Goal: Task Accomplishment & Management: Manage account settings

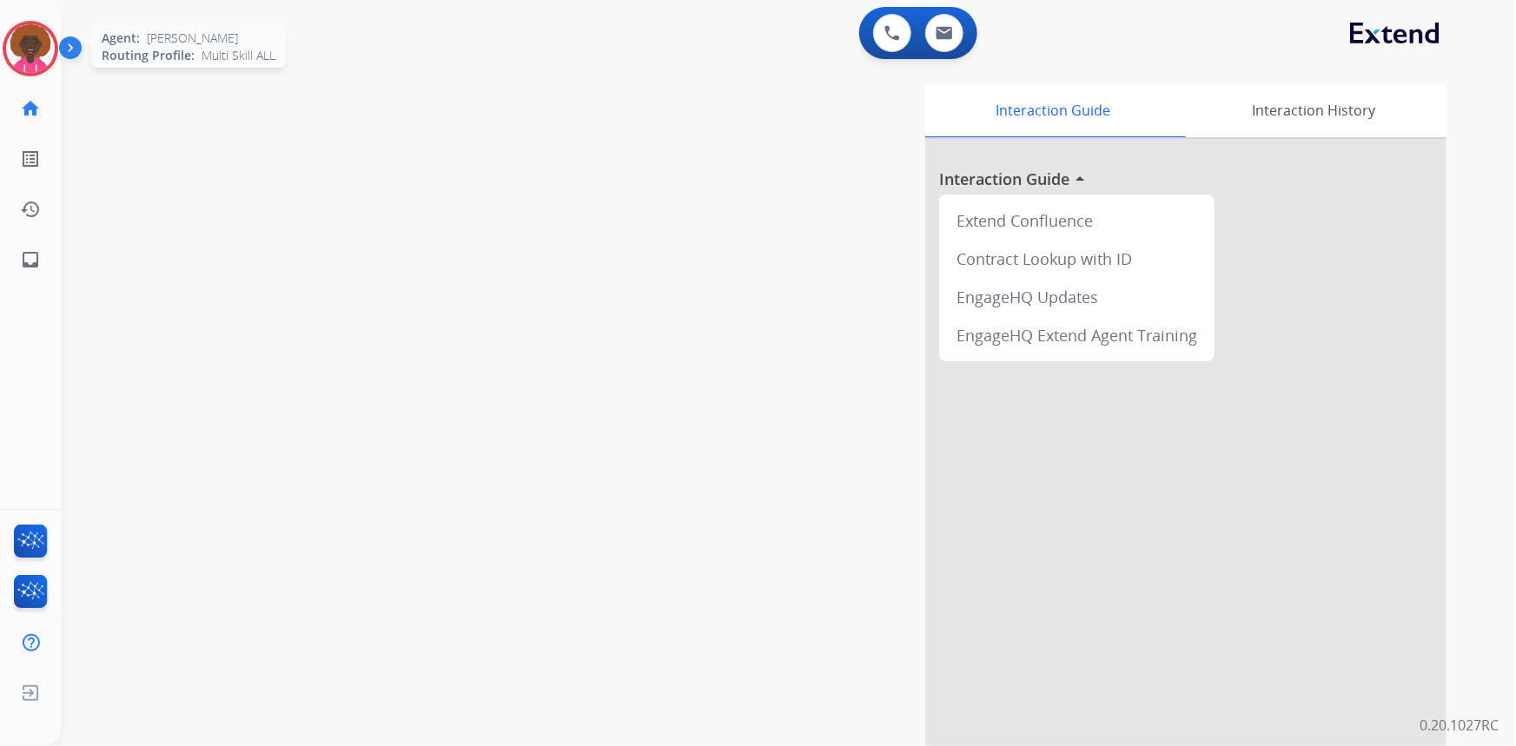
click at [29, 31] on img at bounding box center [30, 48] width 49 height 49
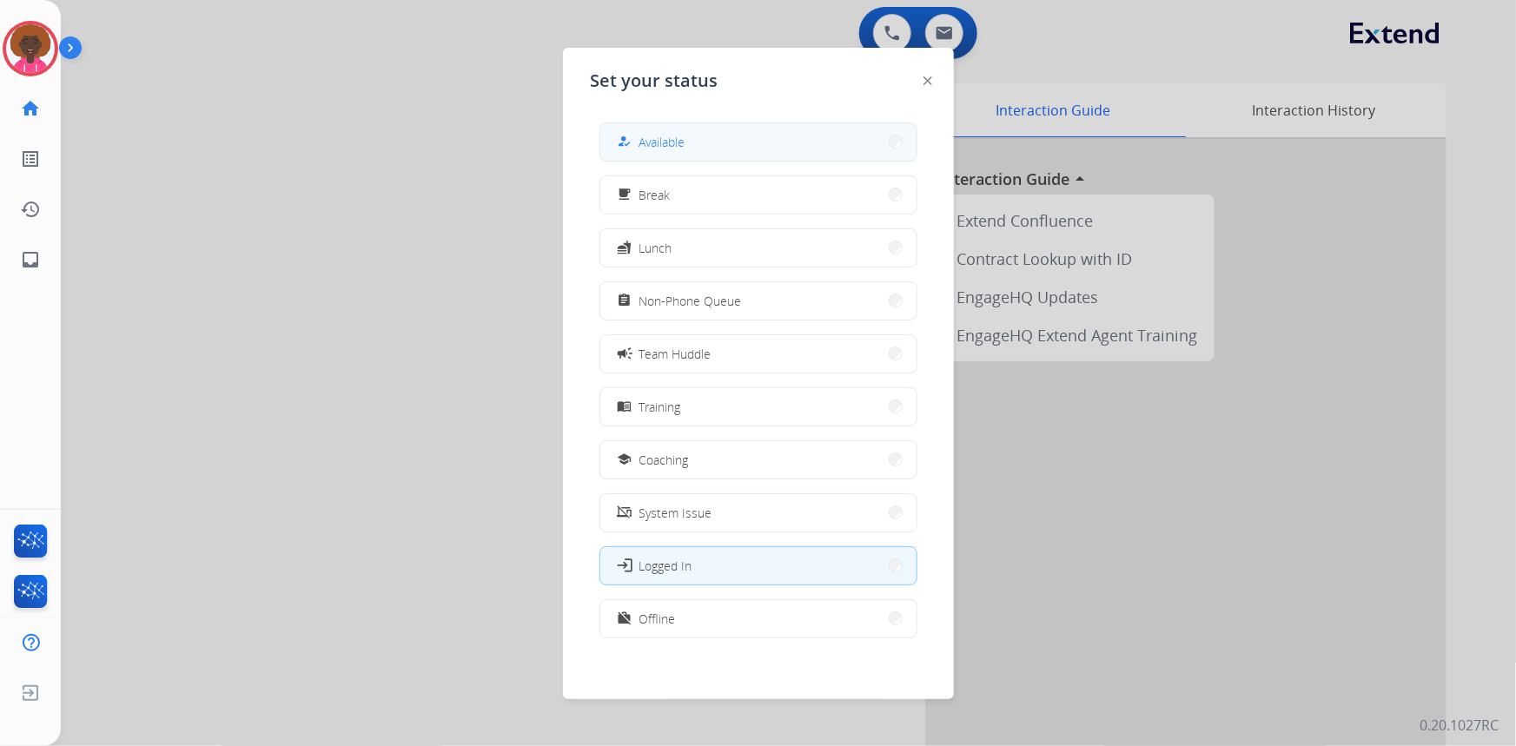
click at [760, 143] on button "how_to_reg Available" at bounding box center [758, 141] width 316 height 37
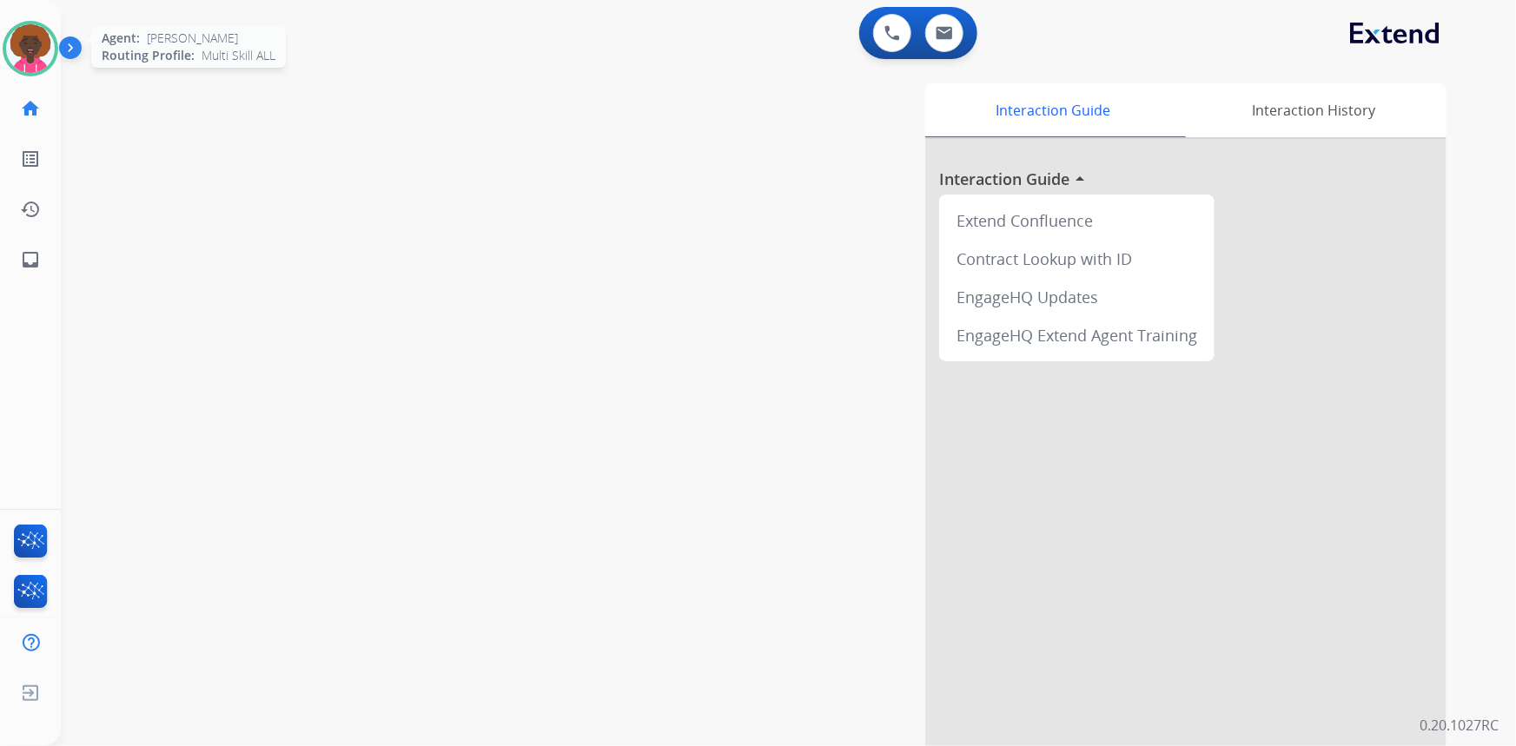
drag, startPoint x: 29, startPoint y: 53, endPoint x: 51, endPoint y: 50, distance: 22.7
click at [30, 52] on img at bounding box center [30, 48] width 49 height 49
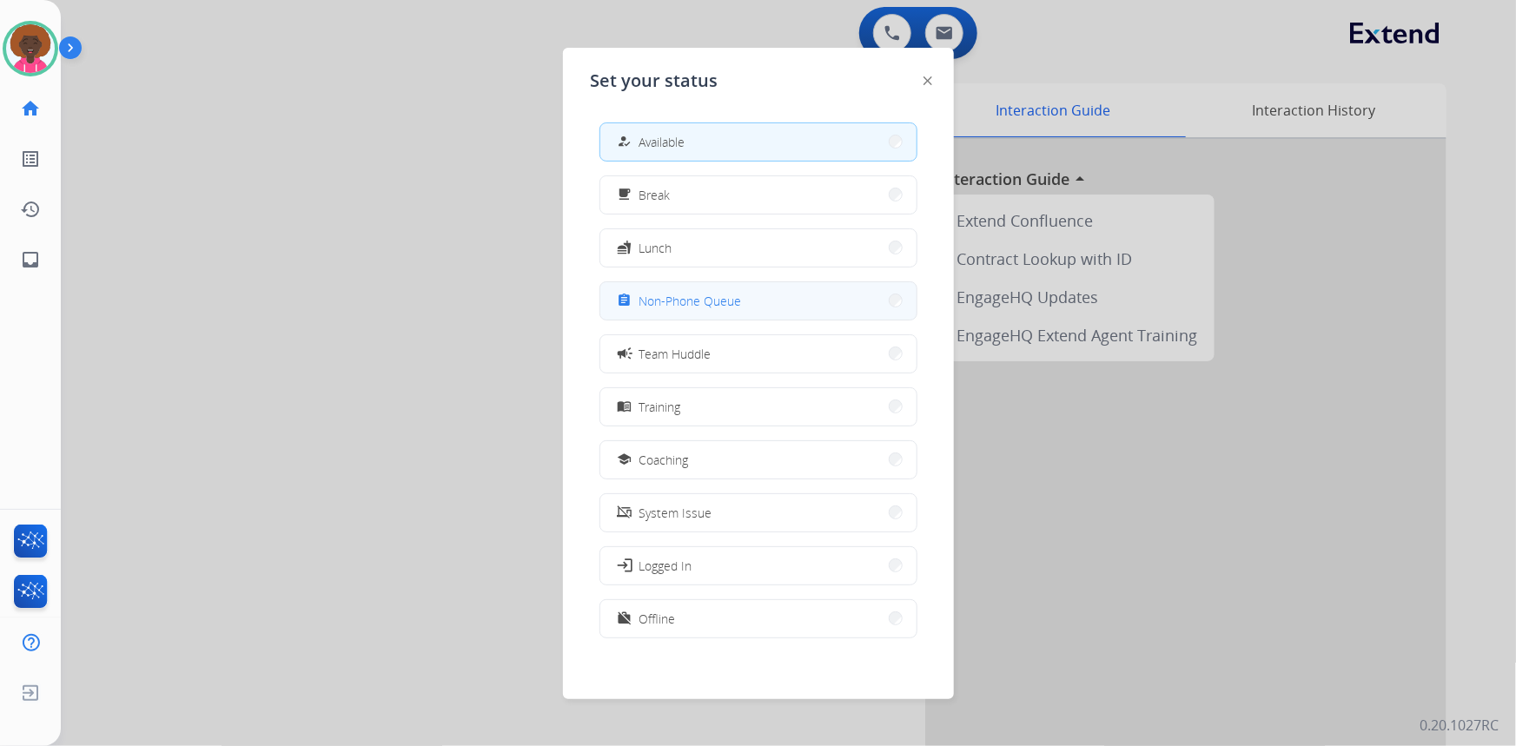
click at [723, 308] on span "Non-Phone Queue" at bounding box center [690, 301] width 103 height 18
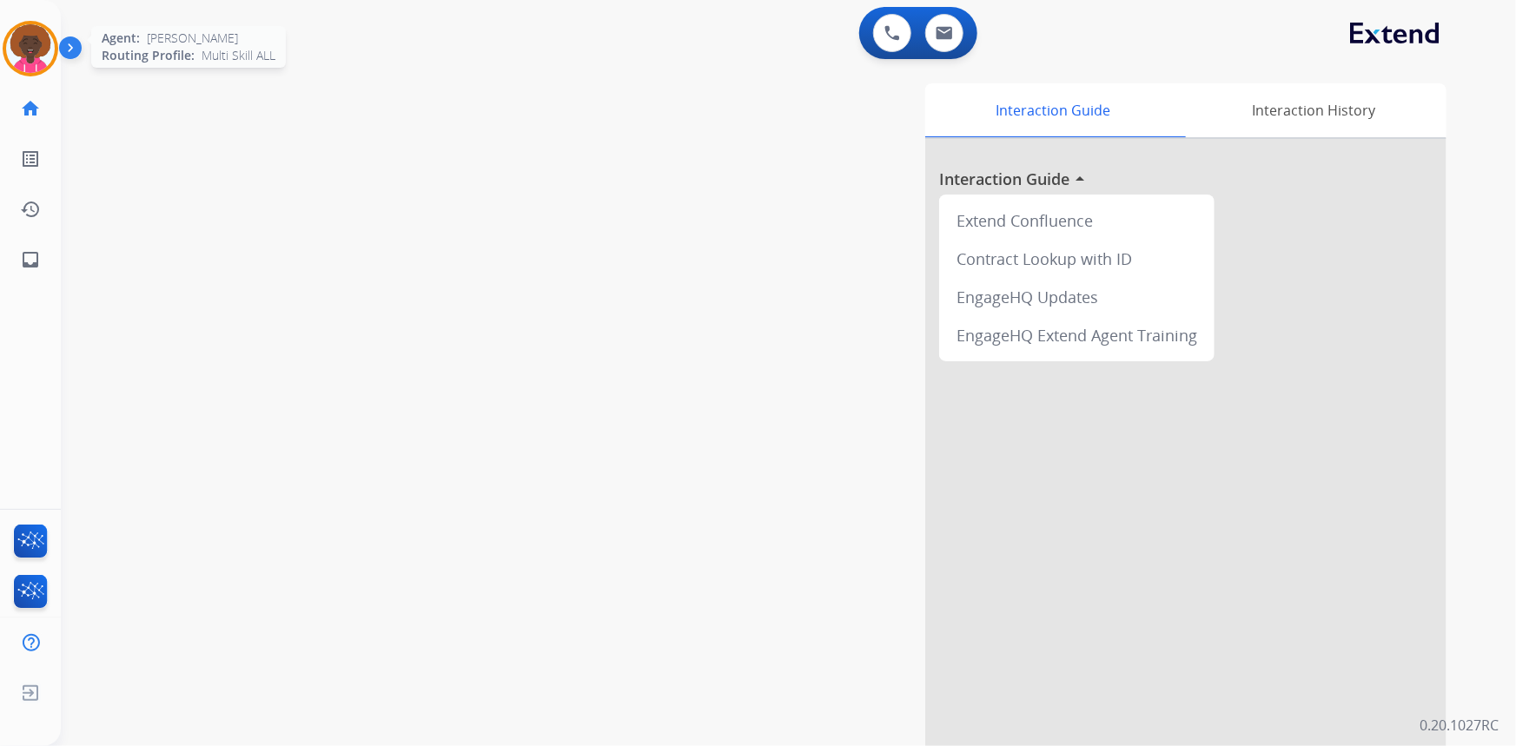
click at [44, 48] on img at bounding box center [30, 48] width 49 height 49
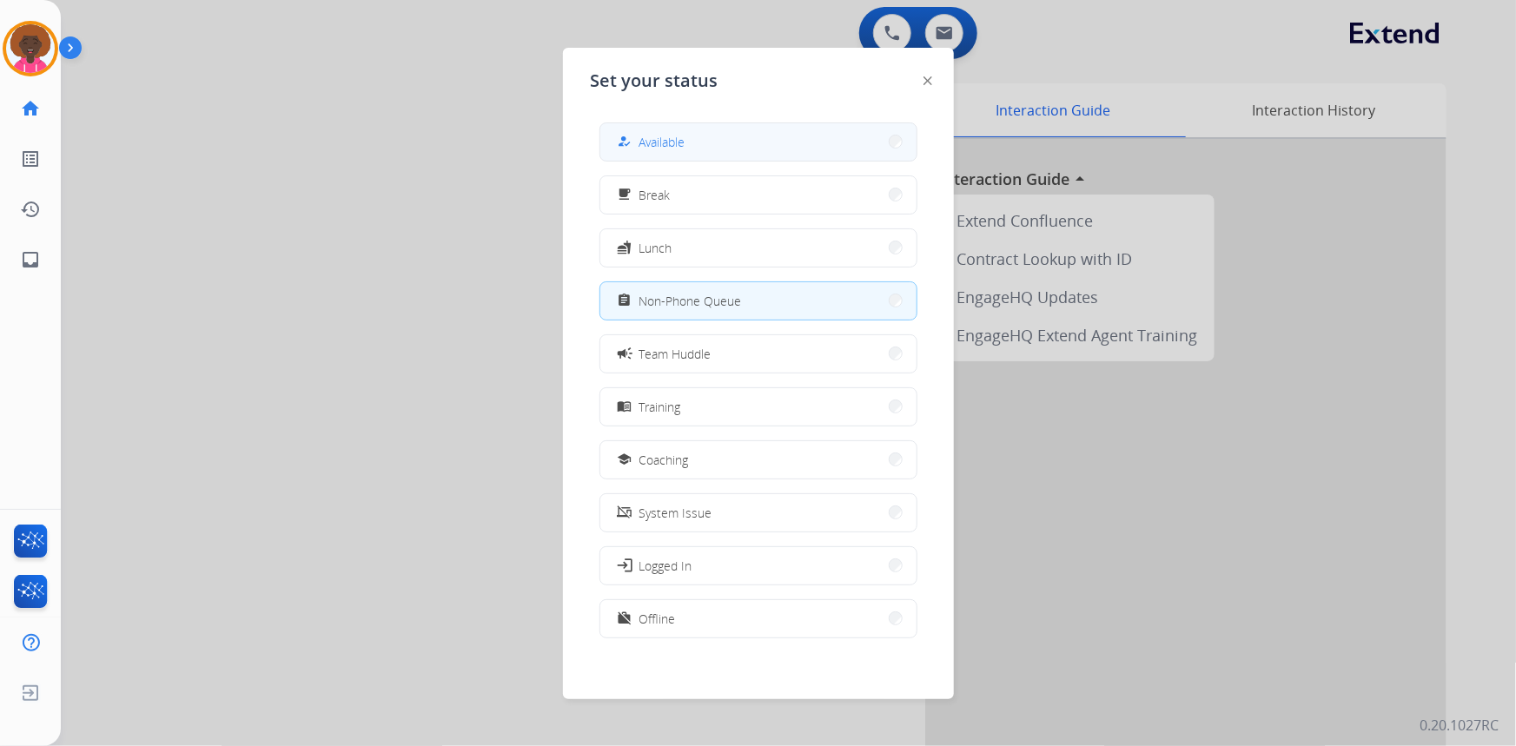
click at [627, 141] on mat-icon "how_to_reg" at bounding box center [624, 142] width 15 height 15
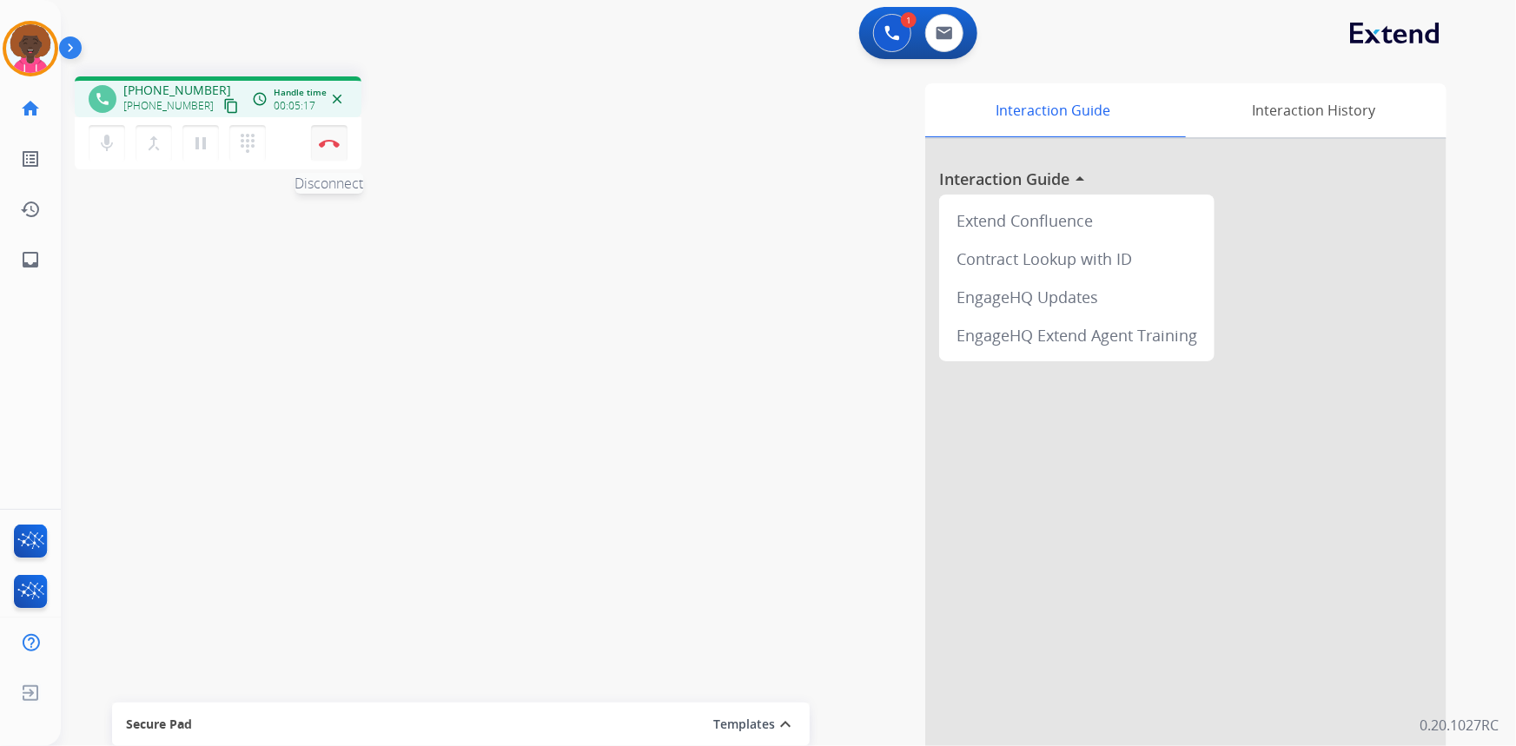
click at [334, 145] on img at bounding box center [329, 143] width 21 height 9
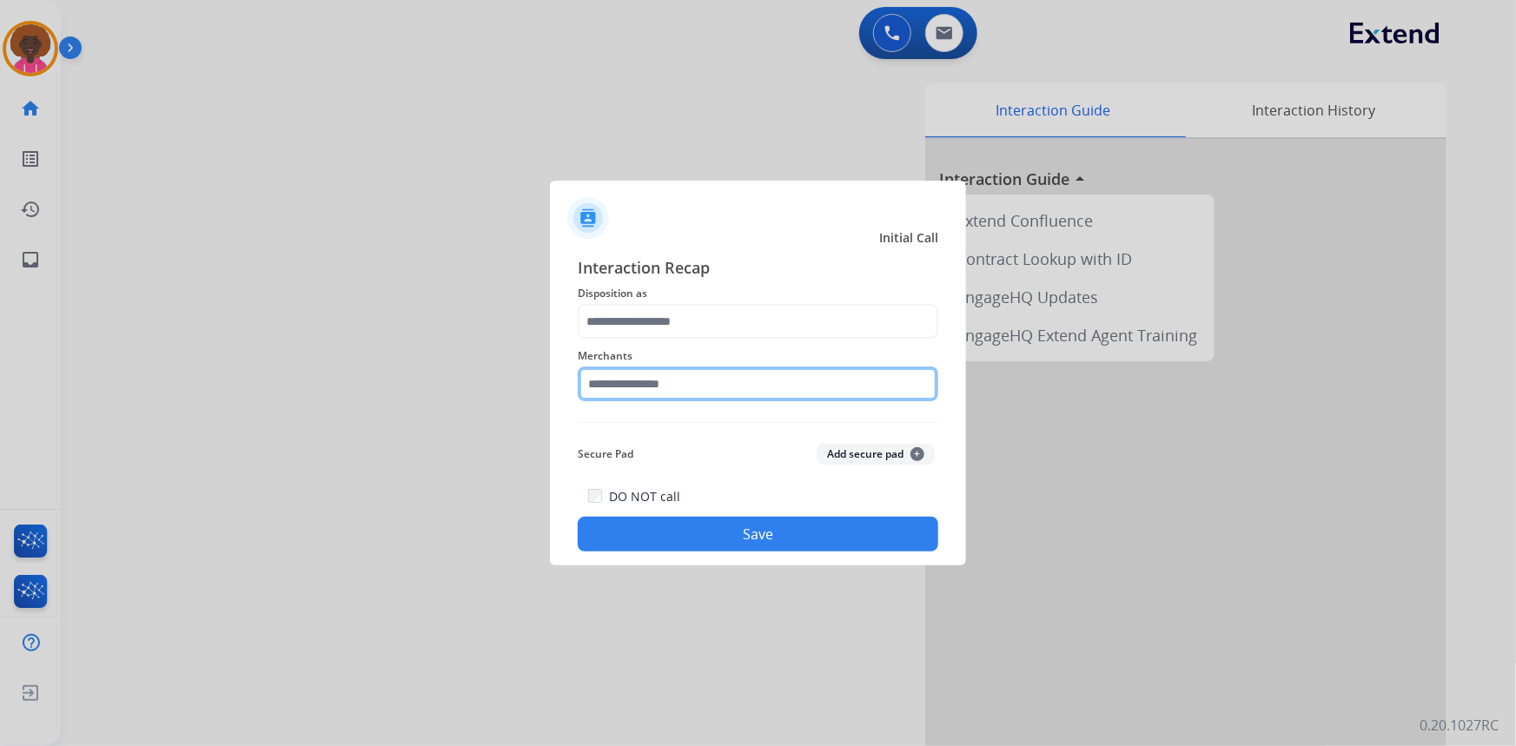
click at [674, 379] on input "text" at bounding box center [758, 384] width 361 height 35
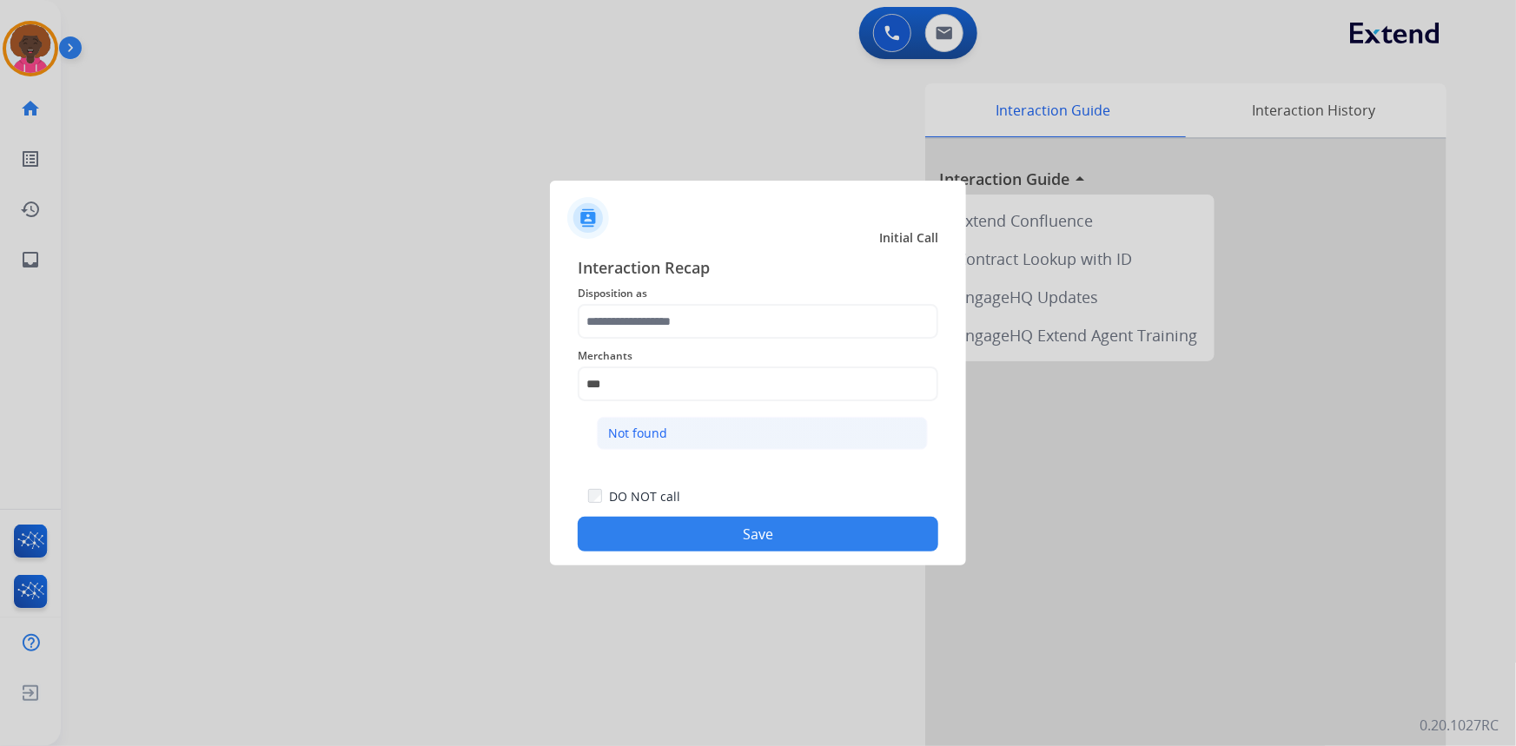
click at [758, 435] on li "Not found" at bounding box center [762, 433] width 331 height 33
type input "*********"
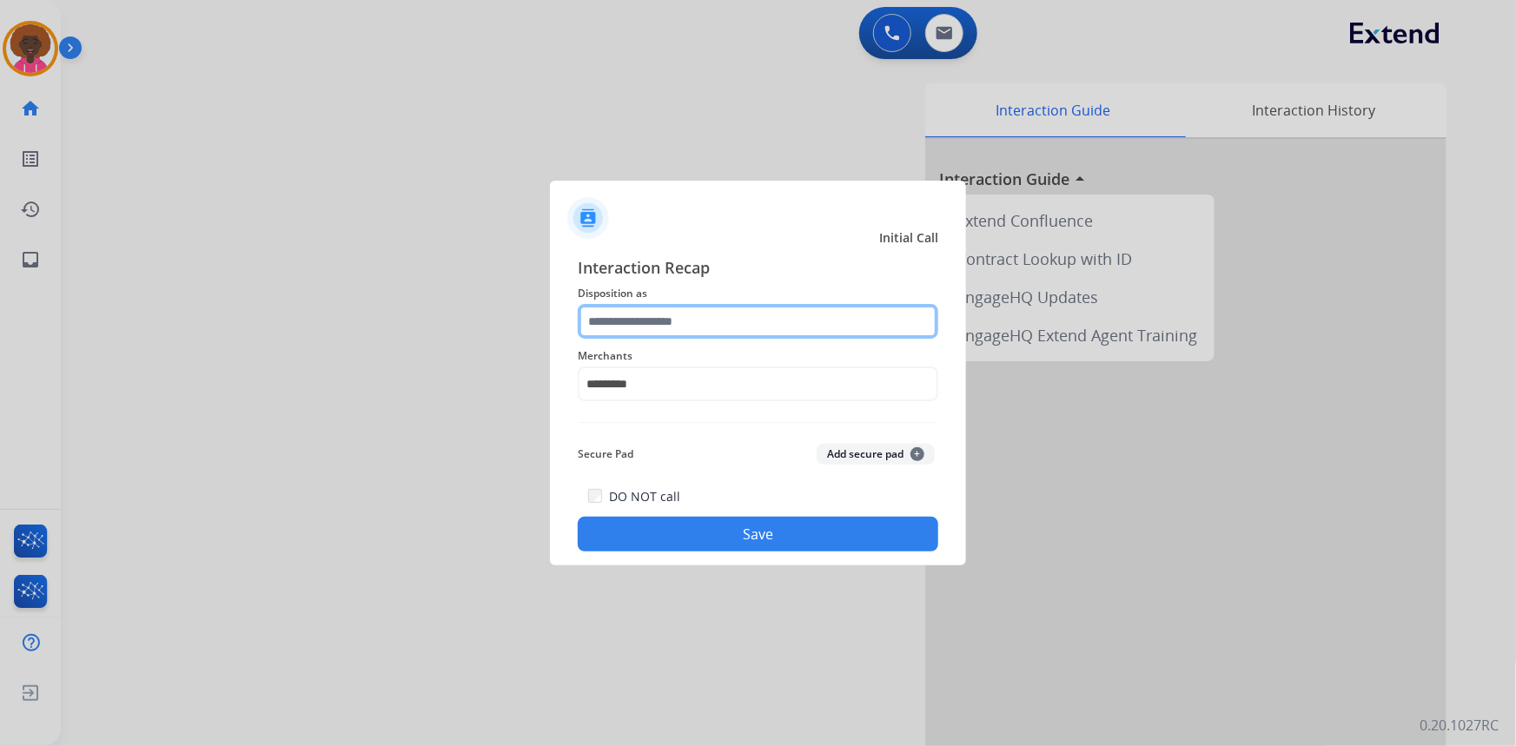
click at [751, 321] on input "text" at bounding box center [758, 321] width 361 height 35
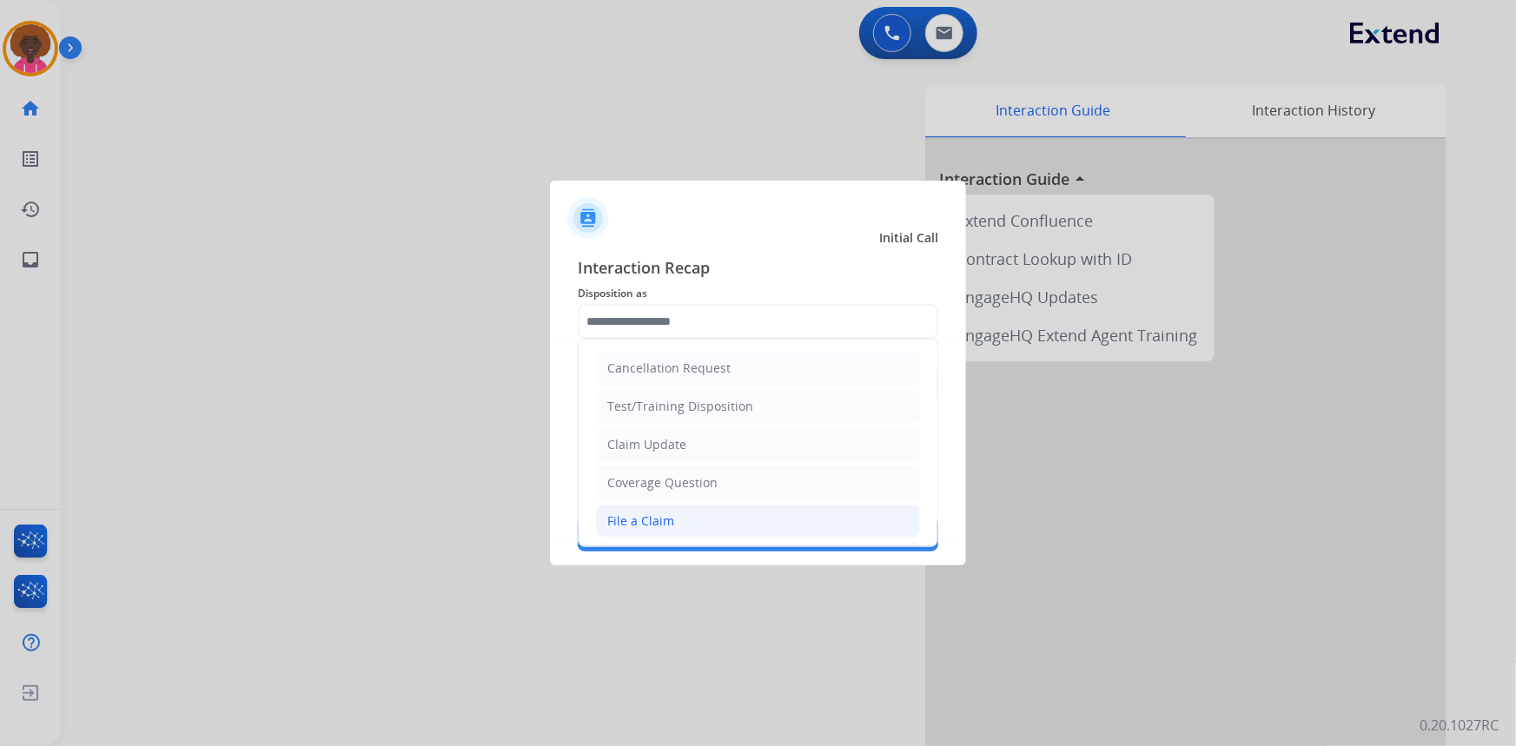
click at [643, 533] on li "File a Claim" at bounding box center [758, 521] width 324 height 33
type input "**********"
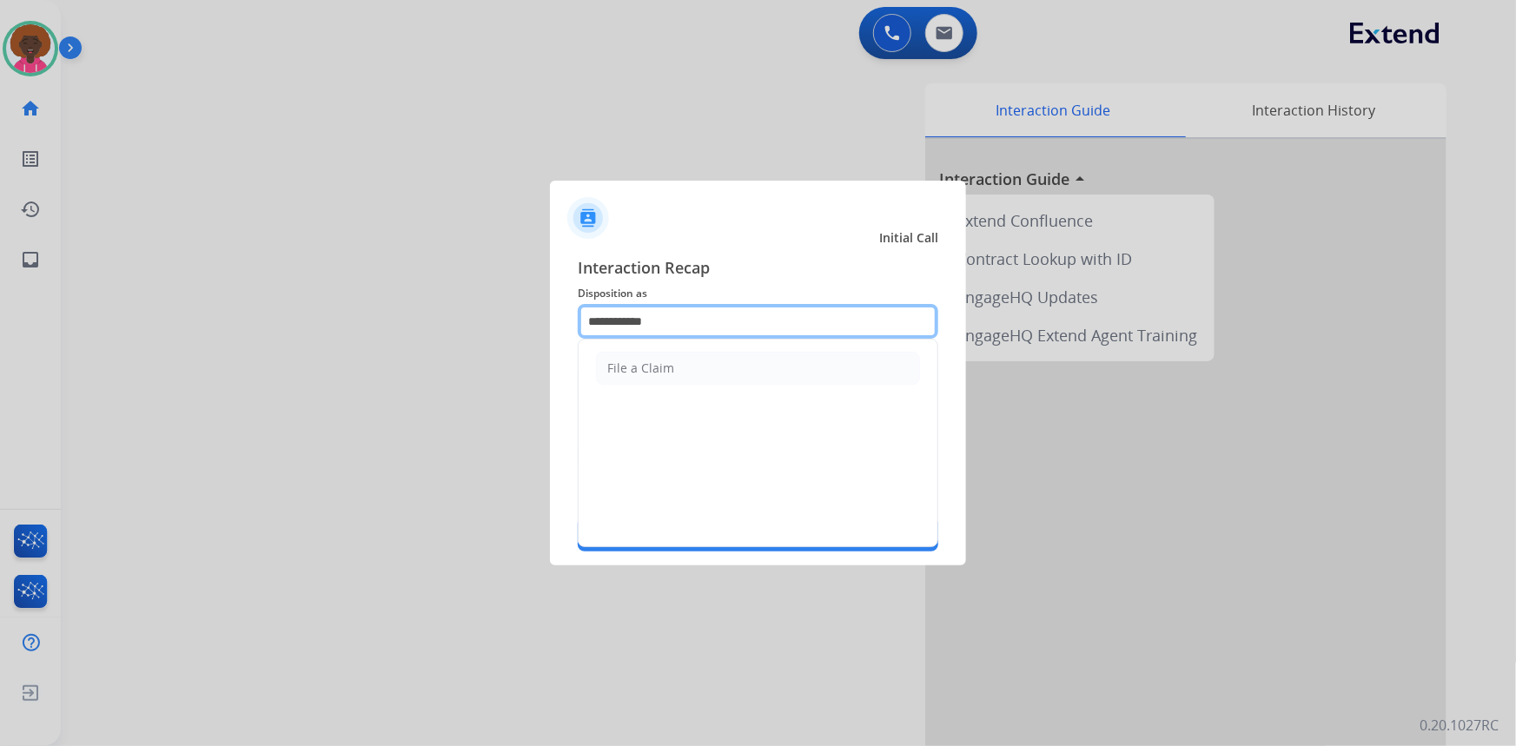
click at [601, 325] on input "**********" at bounding box center [758, 321] width 361 height 35
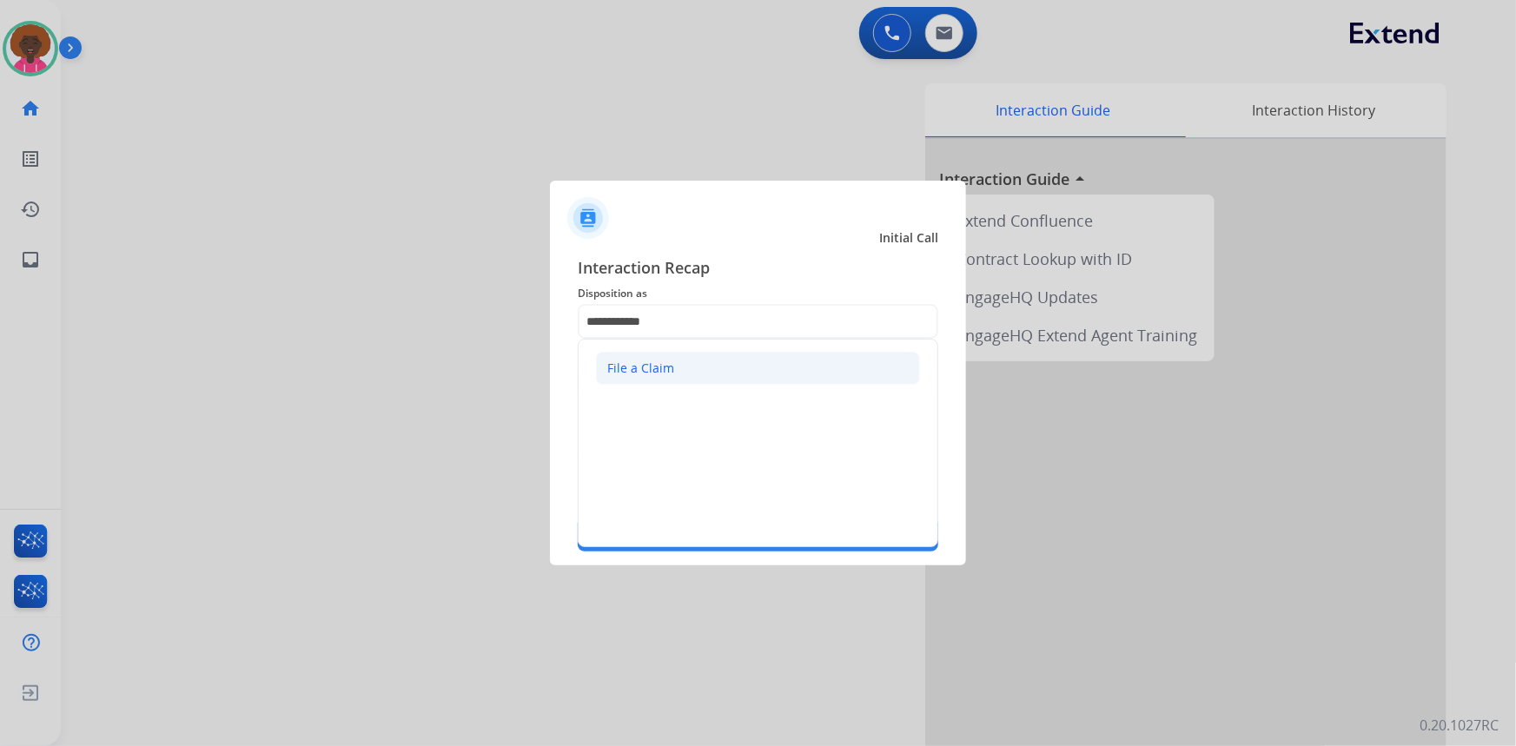
click at [760, 375] on li "File a Claim" at bounding box center [758, 368] width 324 height 33
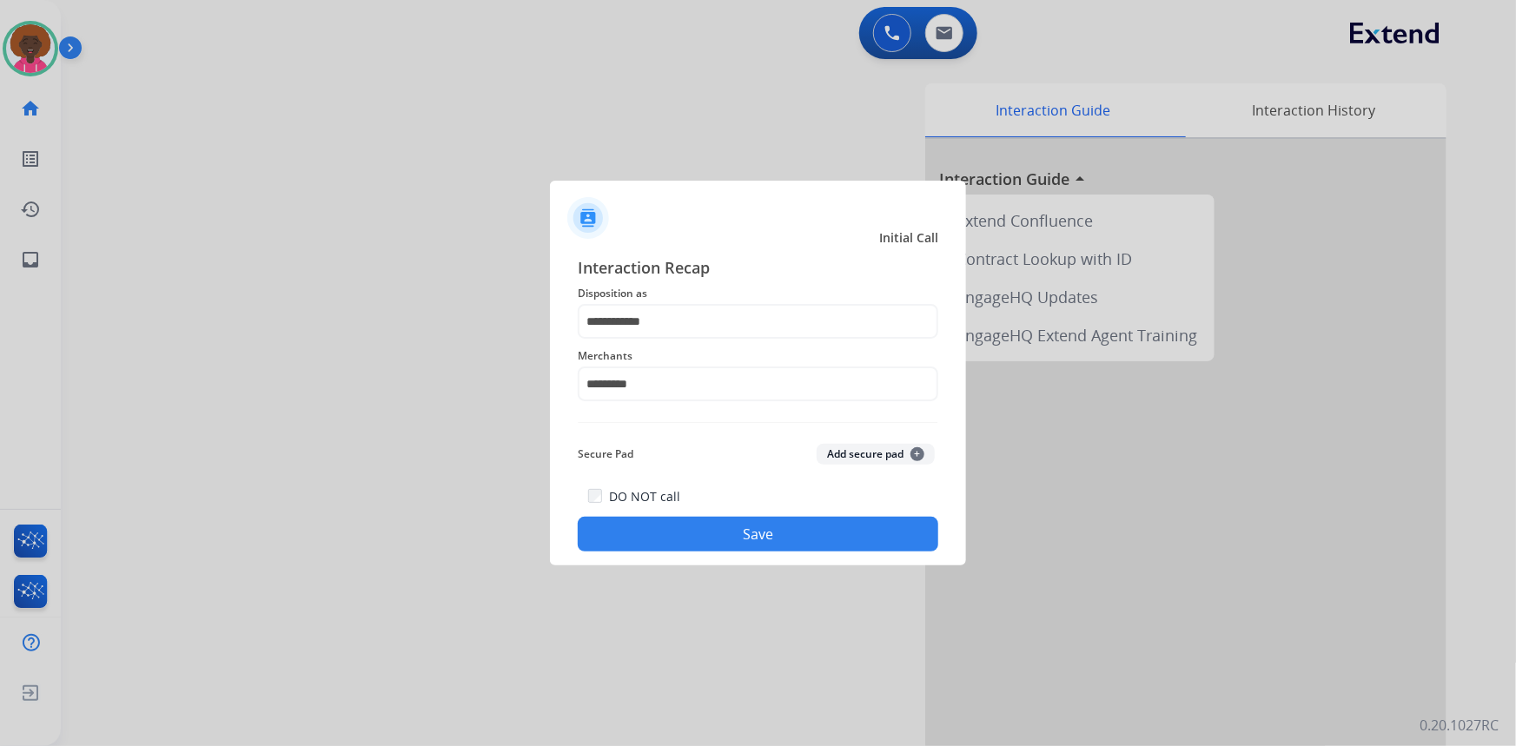
click at [819, 565] on div "**********" at bounding box center [758, 403] width 416 height 324
click at [840, 525] on button "Save" at bounding box center [758, 534] width 361 height 35
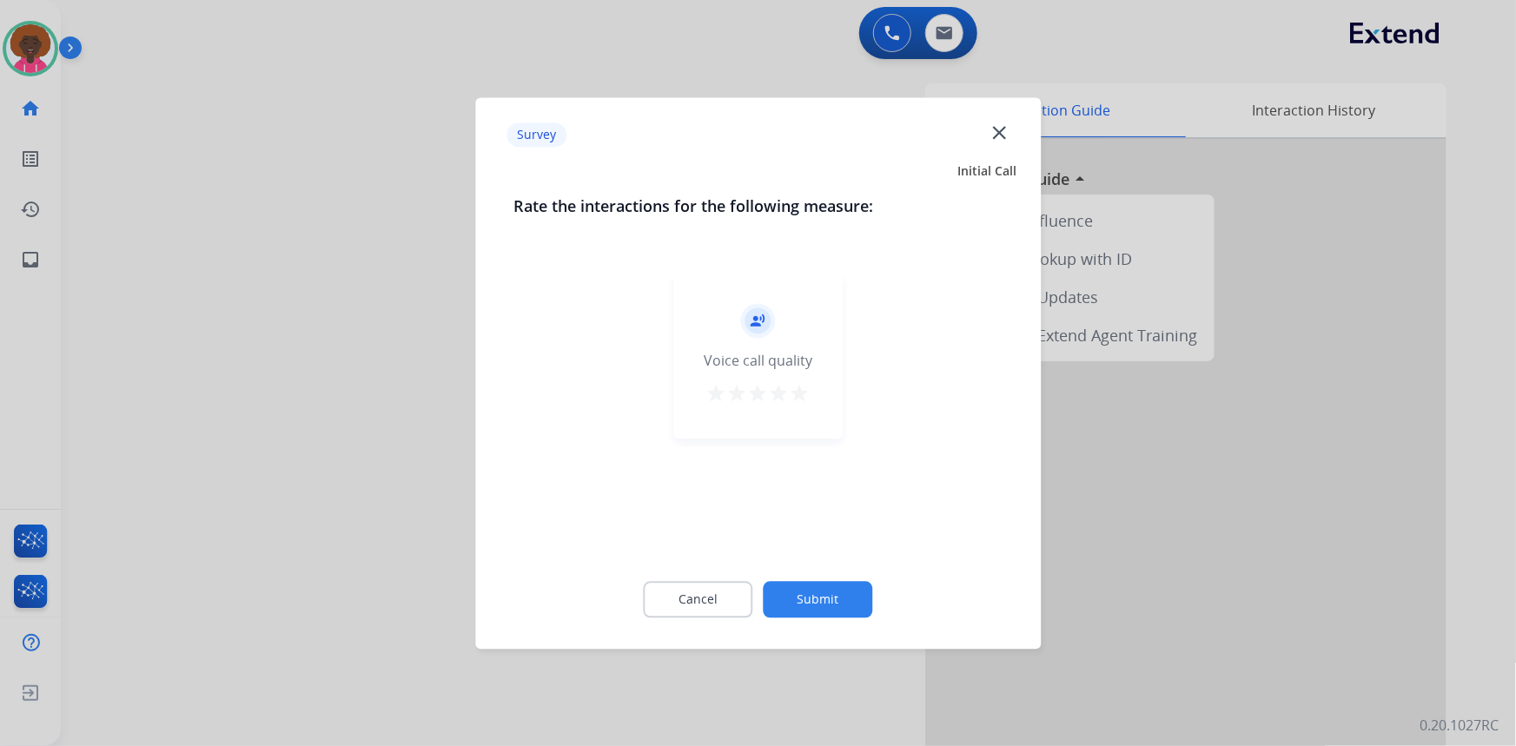
click at [807, 380] on div "record_voice_over Voice call quality star star star star star" at bounding box center [757, 356] width 169 height 165
click at [792, 400] on mat-icon "star" at bounding box center [800, 393] width 21 height 21
drag, startPoint x: 815, startPoint y: 569, endPoint x: 814, endPoint y: 610, distance: 40.8
click at [815, 570] on div "Cancel Submit" at bounding box center [757, 599] width 489 height 78
click at [815, 610] on button "Submit" at bounding box center [818, 599] width 109 height 36
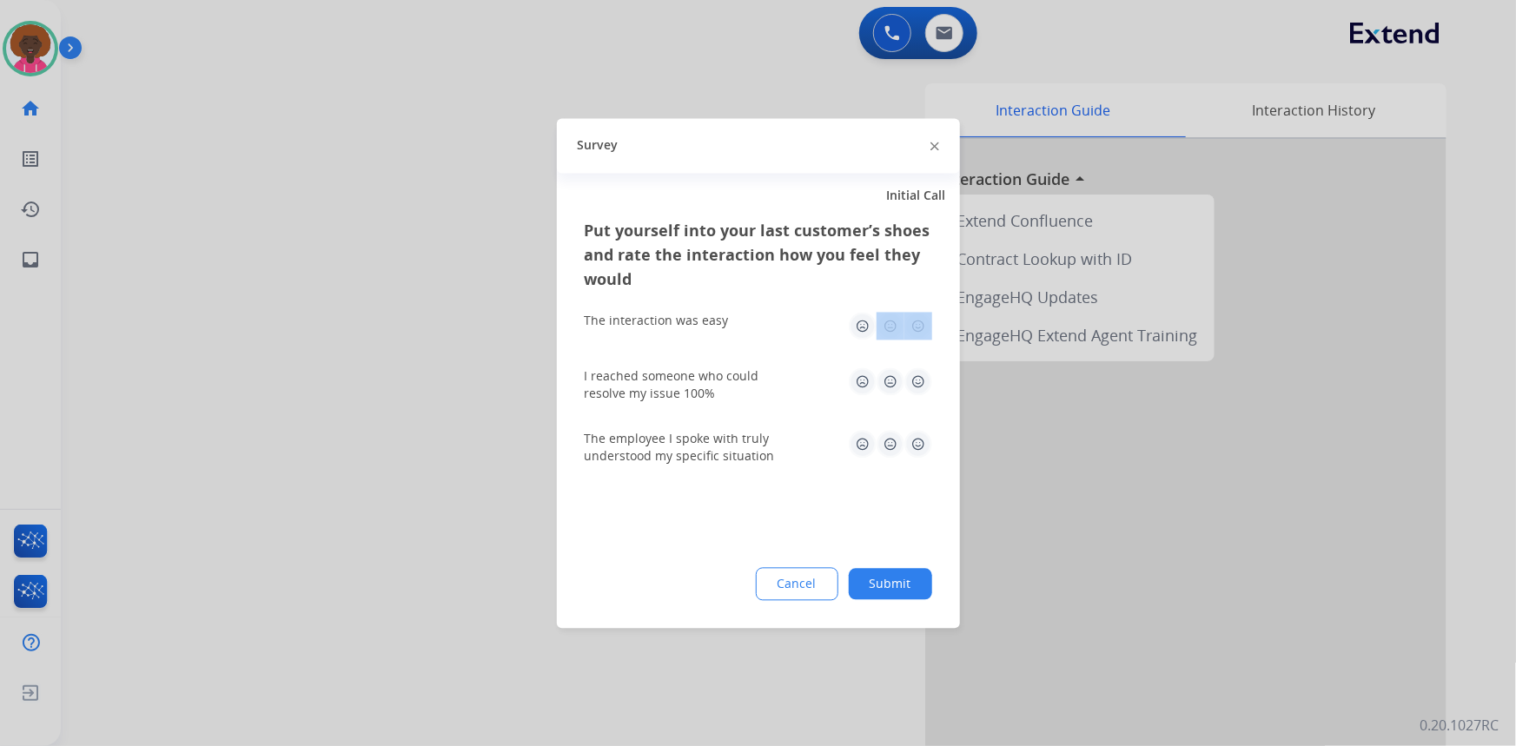
drag, startPoint x: 921, startPoint y: 310, endPoint x: 918, endPoint y: 326, distance: 15.9
click at [918, 324] on div "The interaction was easy" at bounding box center [758, 326] width 347 height 56
click at [918, 326] on img at bounding box center [918, 326] width 28 height 28
click at [904, 378] on img at bounding box center [918, 381] width 28 height 28
click at [916, 382] on img at bounding box center [918, 381] width 28 height 28
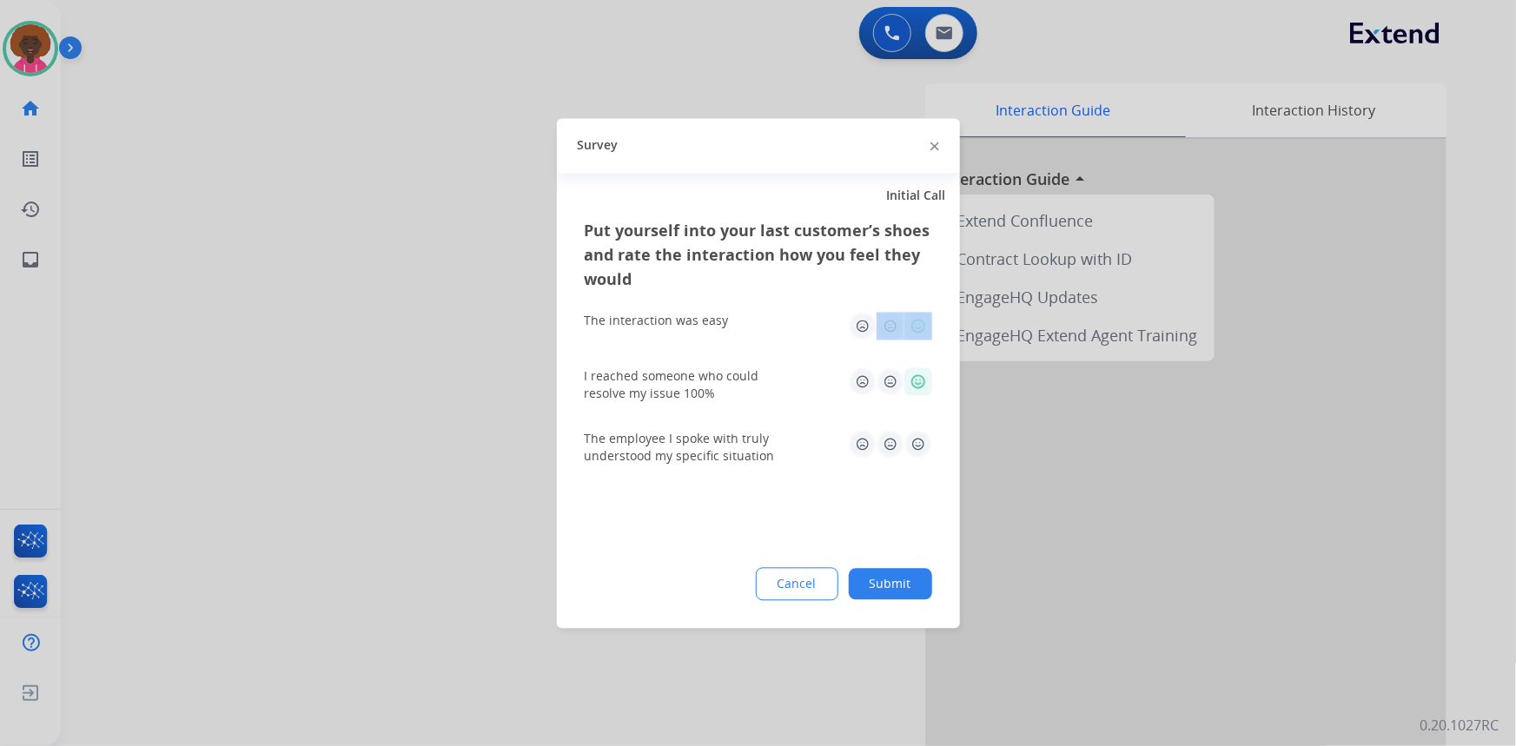
click at [929, 314] on img at bounding box center [918, 326] width 28 height 28
drag, startPoint x: 921, startPoint y: 326, endPoint x: 923, endPoint y: 370, distance: 44.3
click at [921, 327] on img at bounding box center [918, 326] width 28 height 28
click at [921, 435] on img at bounding box center [918, 444] width 28 height 28
click at [917, 536] on div "Put yourself into your last customer’s shoes and rate the interaction how you f…" at bounding box center [758, 423] width 403 height 410
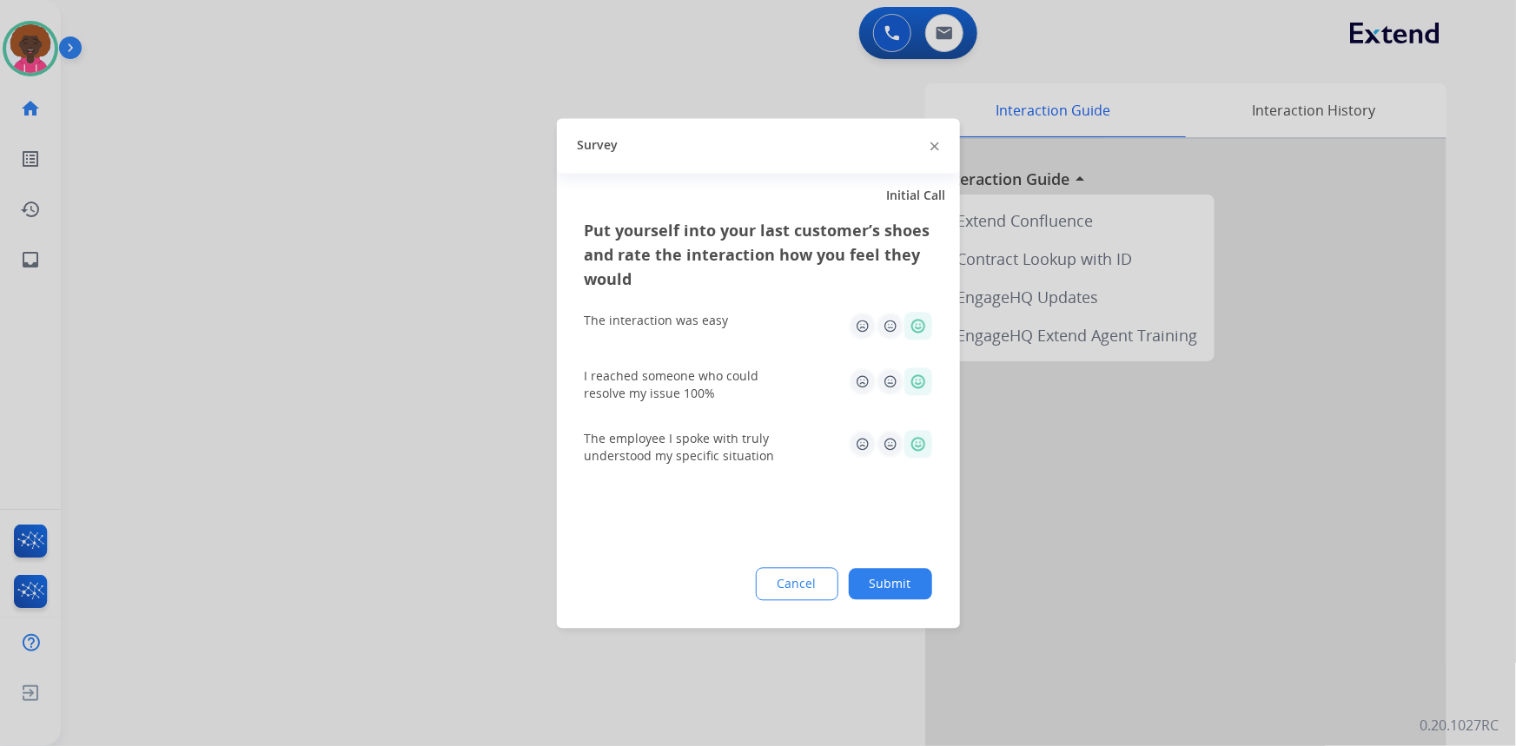
click at [903, 585] on button "Submit" at bounding box center [890, 583] width 83 height 31
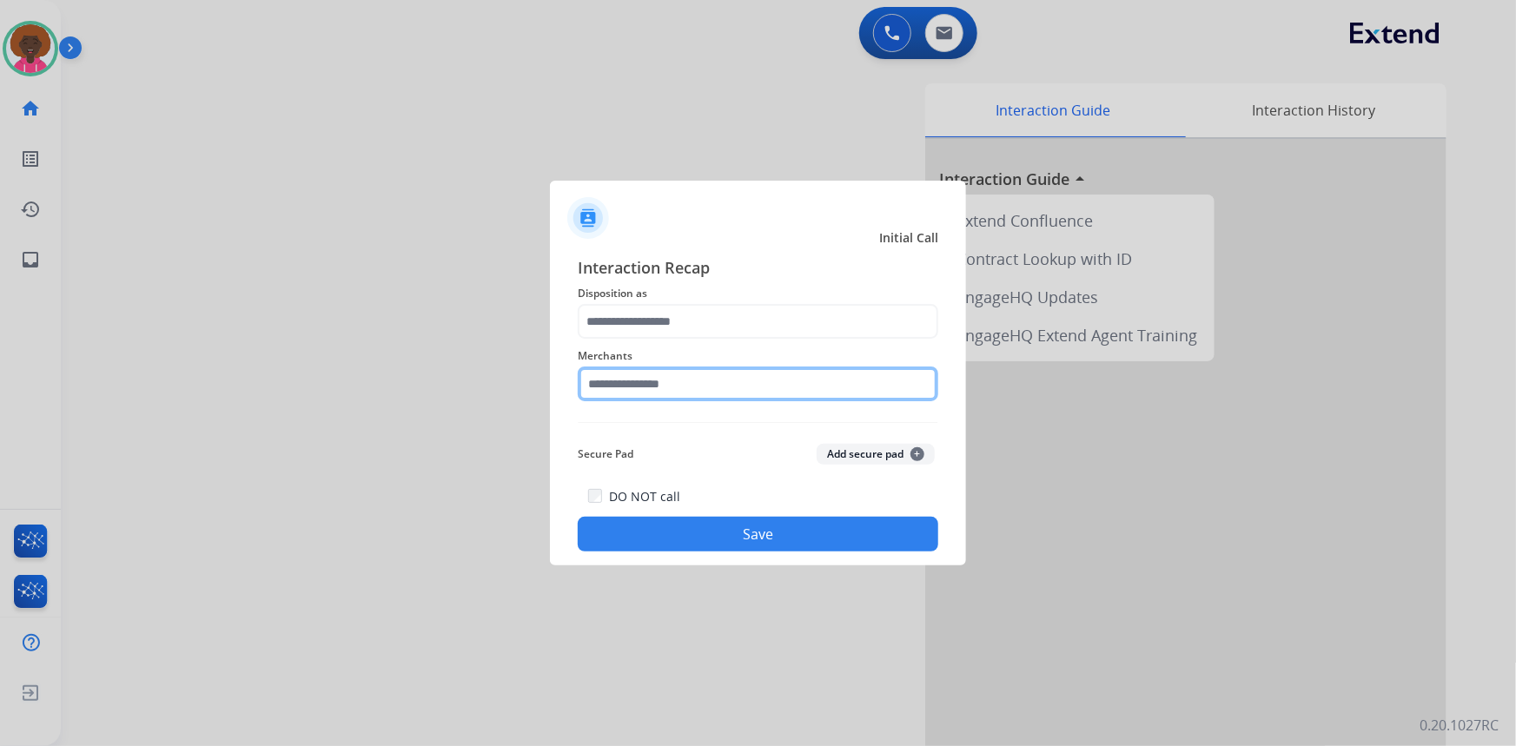
click at [693, 390] on input "text" at bounding box center [758, 384] width 361 height 35
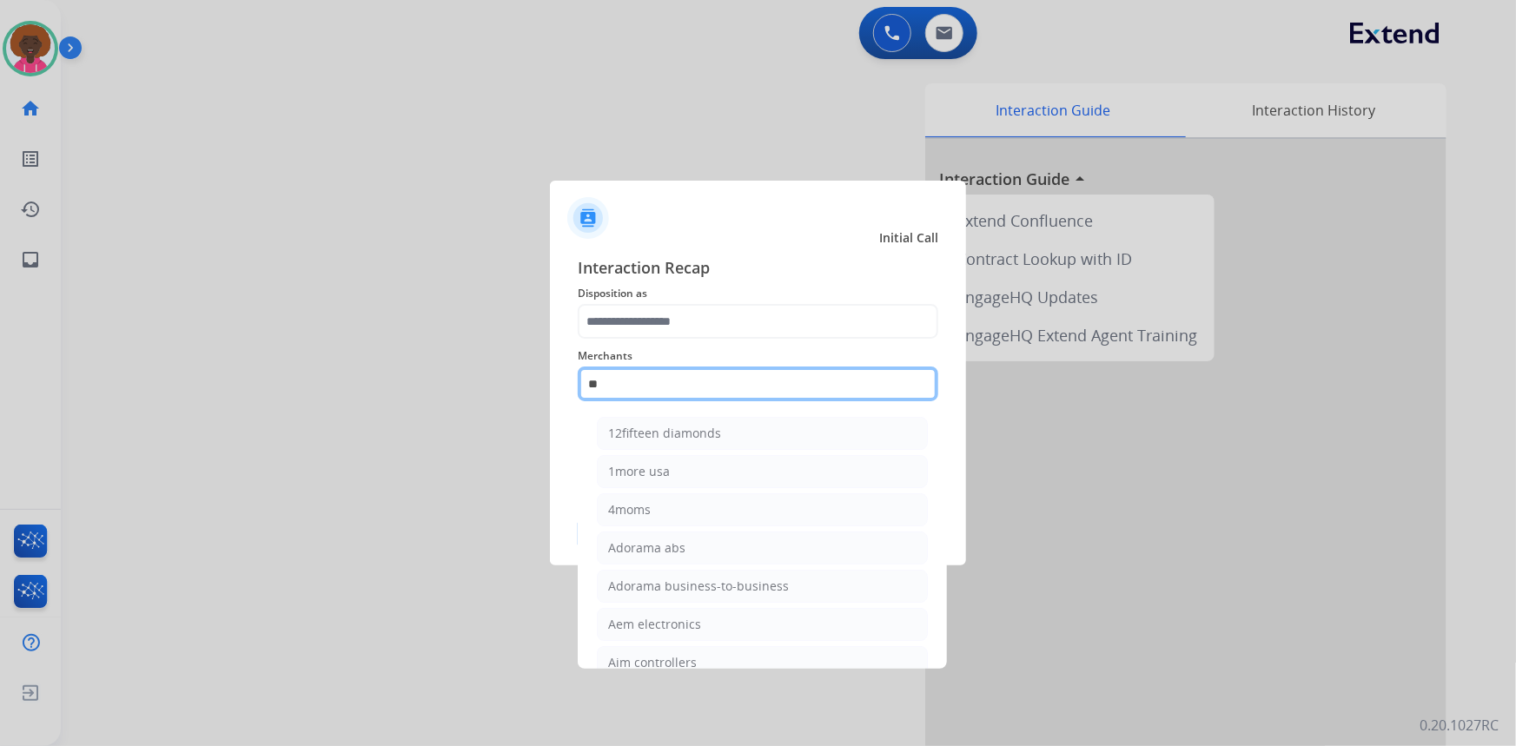
type input "*"
click at [674, 380] on input "text" at bounding box center [758, 384] width 361 height 35
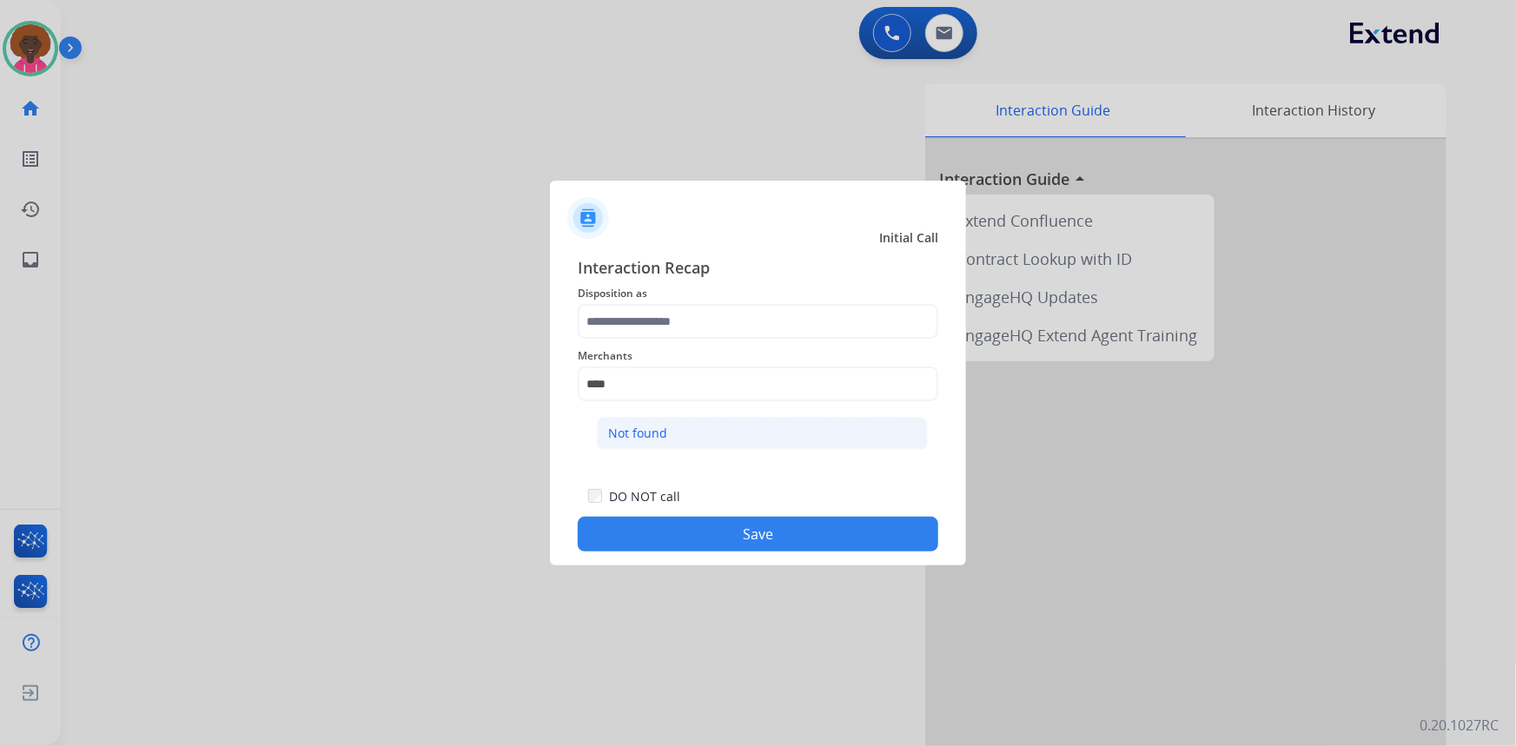
click at [667, 434] on li "Not found" at bounding box center [762, 433] width 331 height 33
type input "*********"
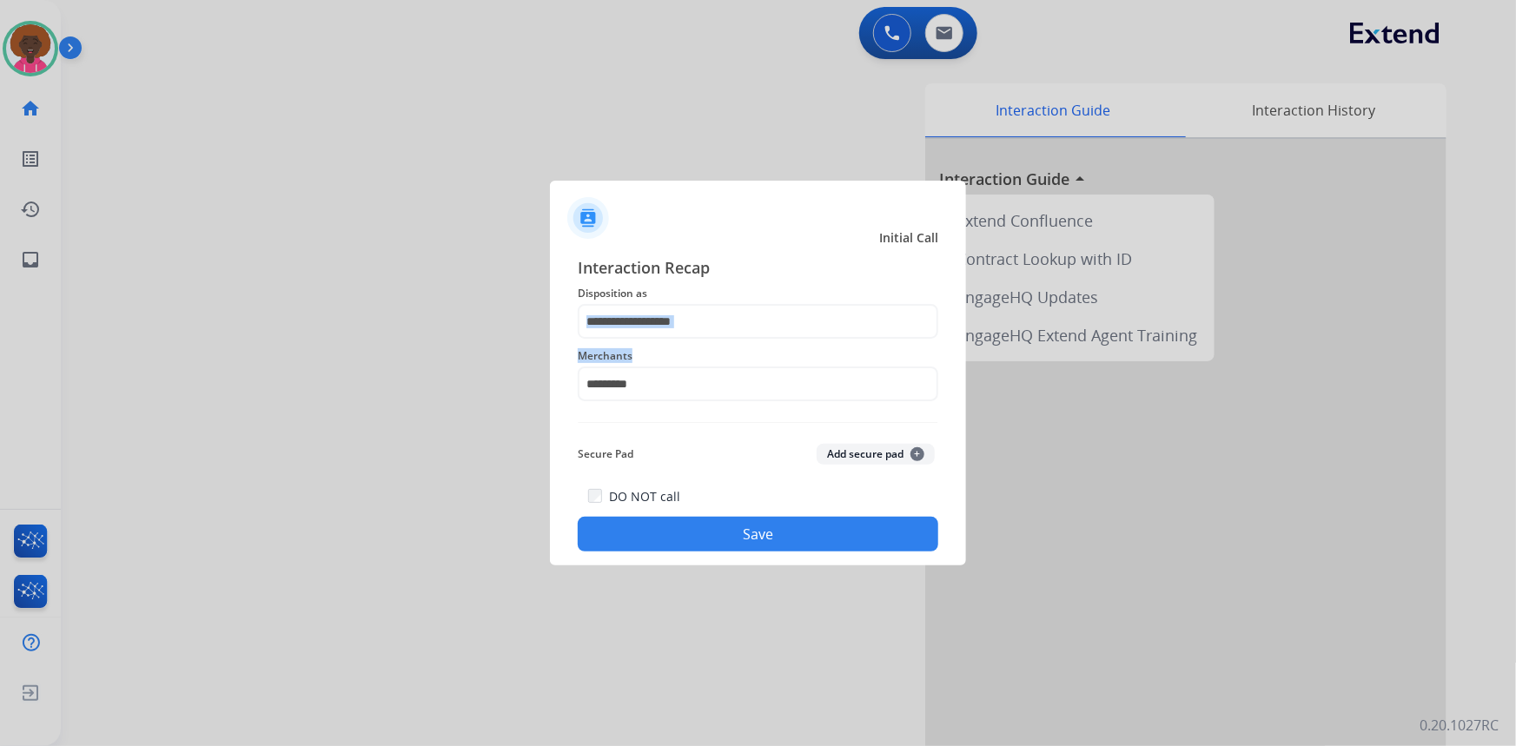
drag, startPoint x: 695, startPoint y: 339, endPoint x: 695, endPoint y: 322, distance: 16.5
click at [695, 339] on div "Interaction Recap Disposition as Merchants ********* Secure Pad Add secure pad …" at bounding box center [758, 403] width 361 height 296
click at [704, 295] on span "Disposition as" at bounding box center [758, 293] width 361 height 21
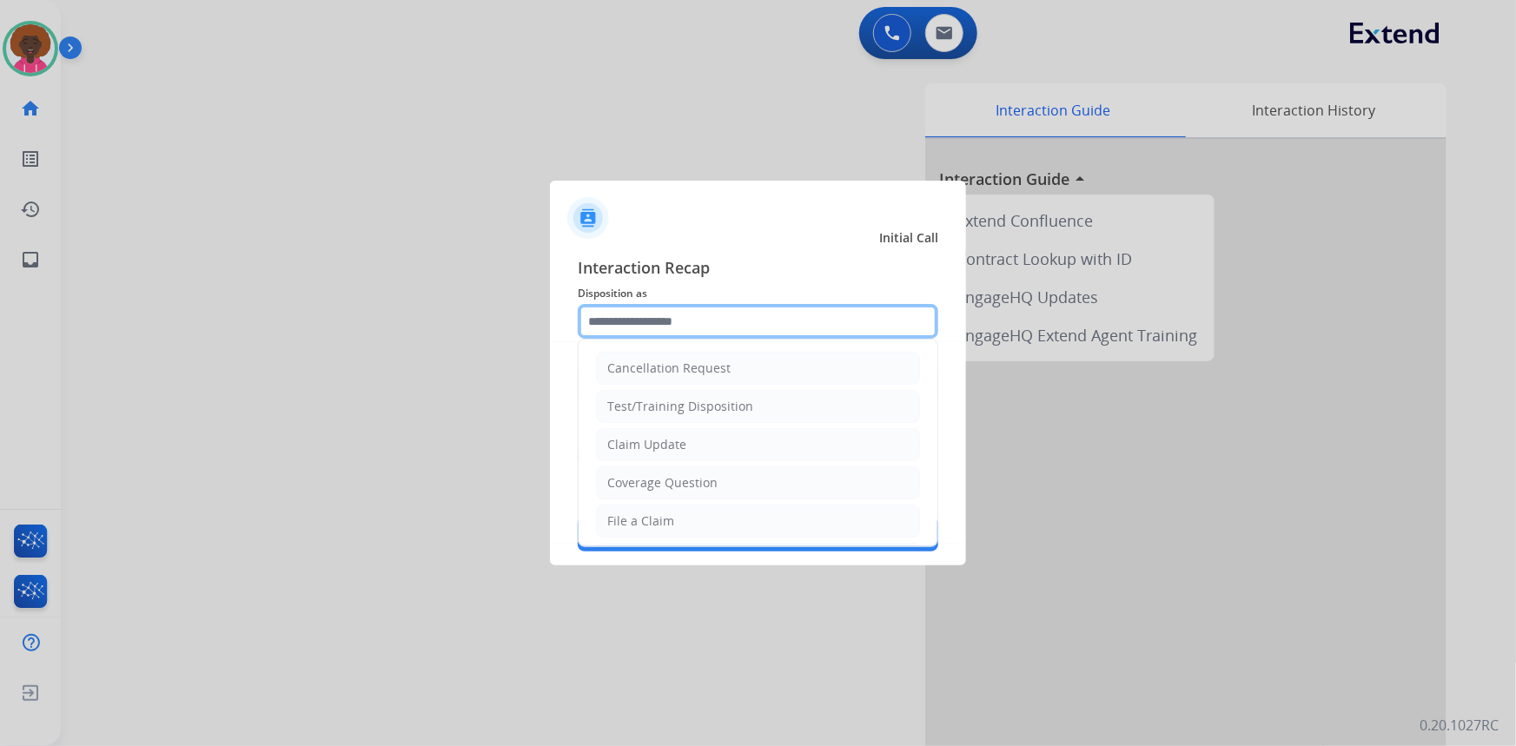
drag, startPoint x: 688, startPoint y: 313, endPoint x: 675, endPoint y: 325, distance: 17.8
click at [681, 320] on input "text" at bounding box center [758, 321] width 361 height 35
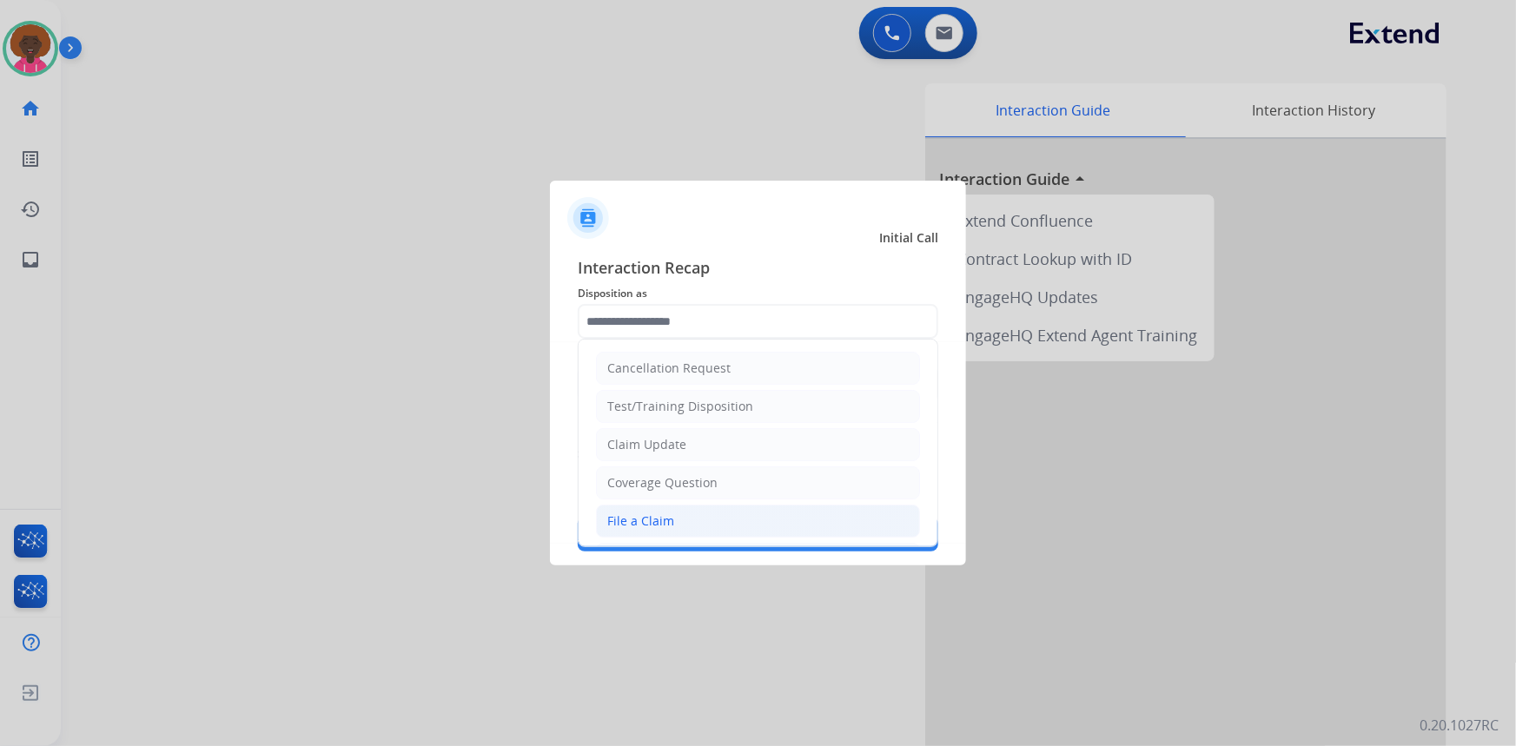
click at [635, 514] on div "File a Claim" at bounding box center [640, 521] width 67 height 17
type input "**********"
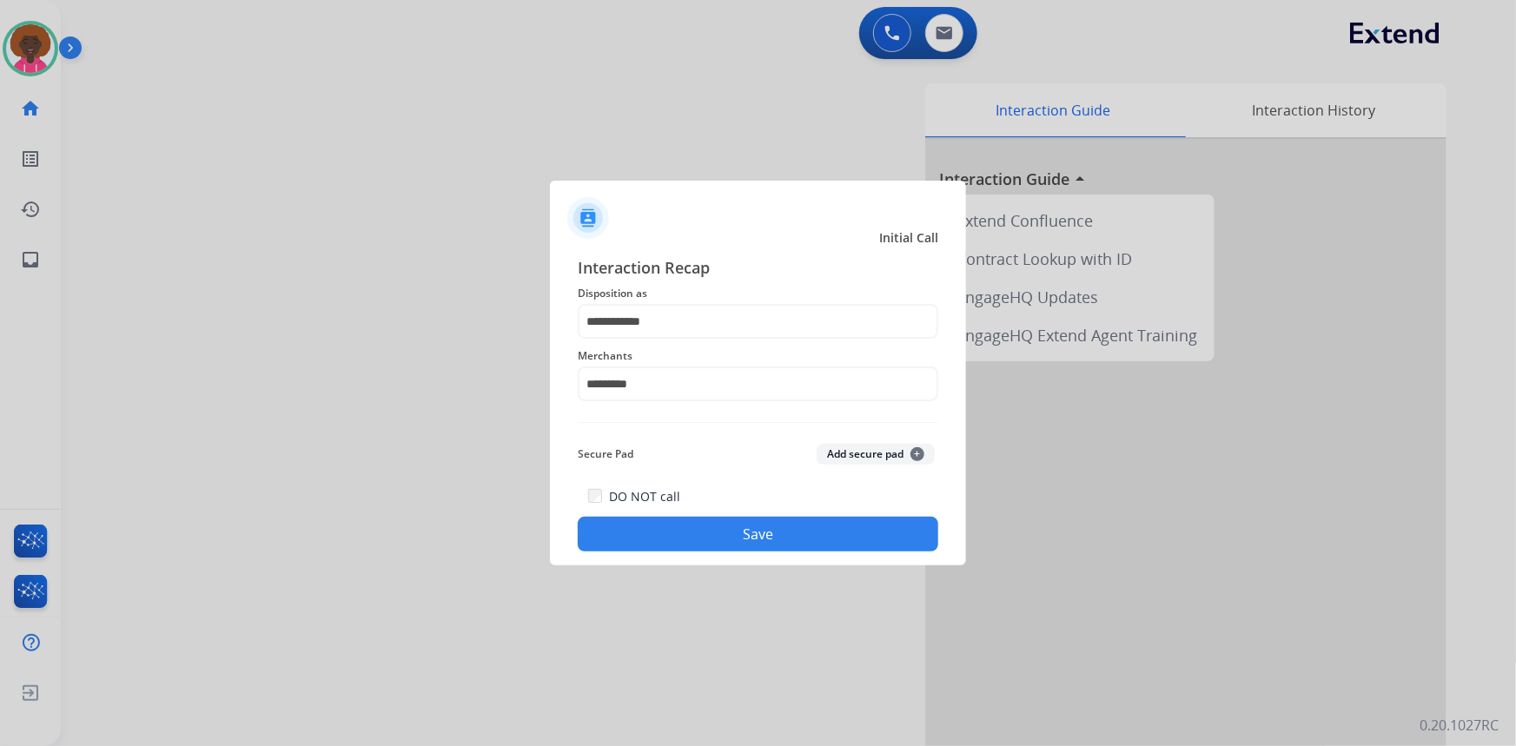
click at [752, 520] on button "Save" at bounding box center [758, 534] width 361 height 35
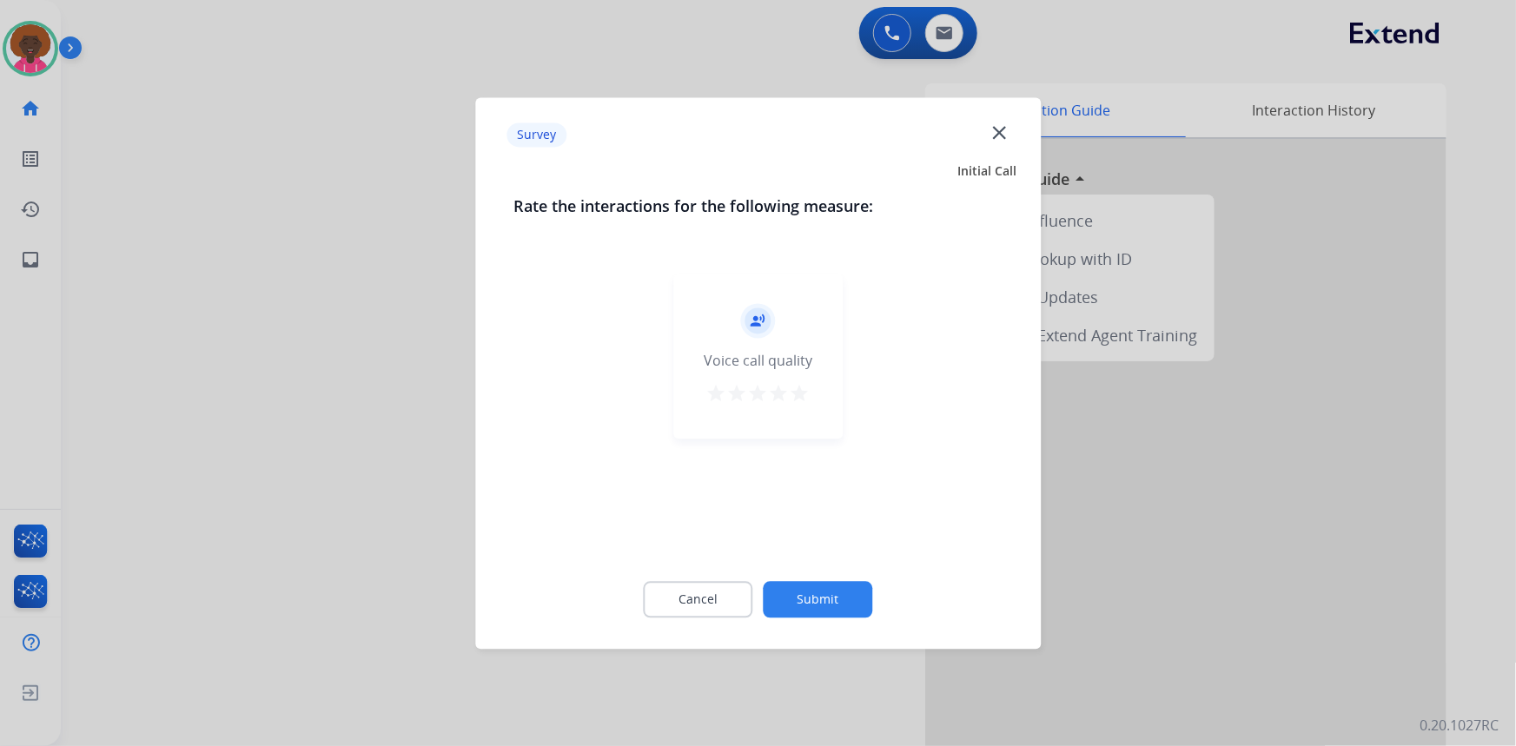
click at [792, 391] on mat-icon "star" at bounding box center [800, 393] width 21 height 21
click at [824, 655] on div at bounding box center [758, 373] width 1516 height 746
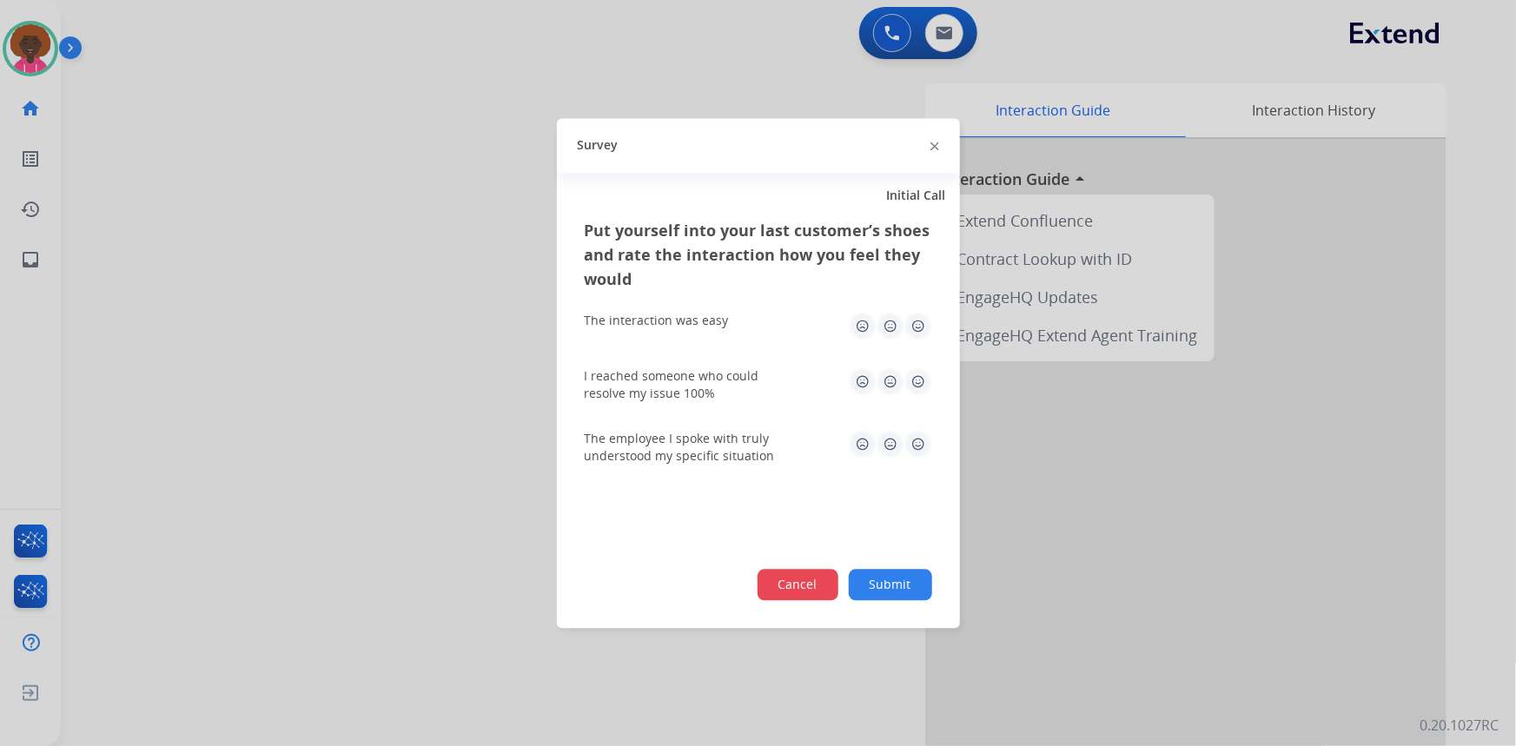
click at [836, 595] on button "Cancel" at bounding box center [797, 584] width 81 height 31
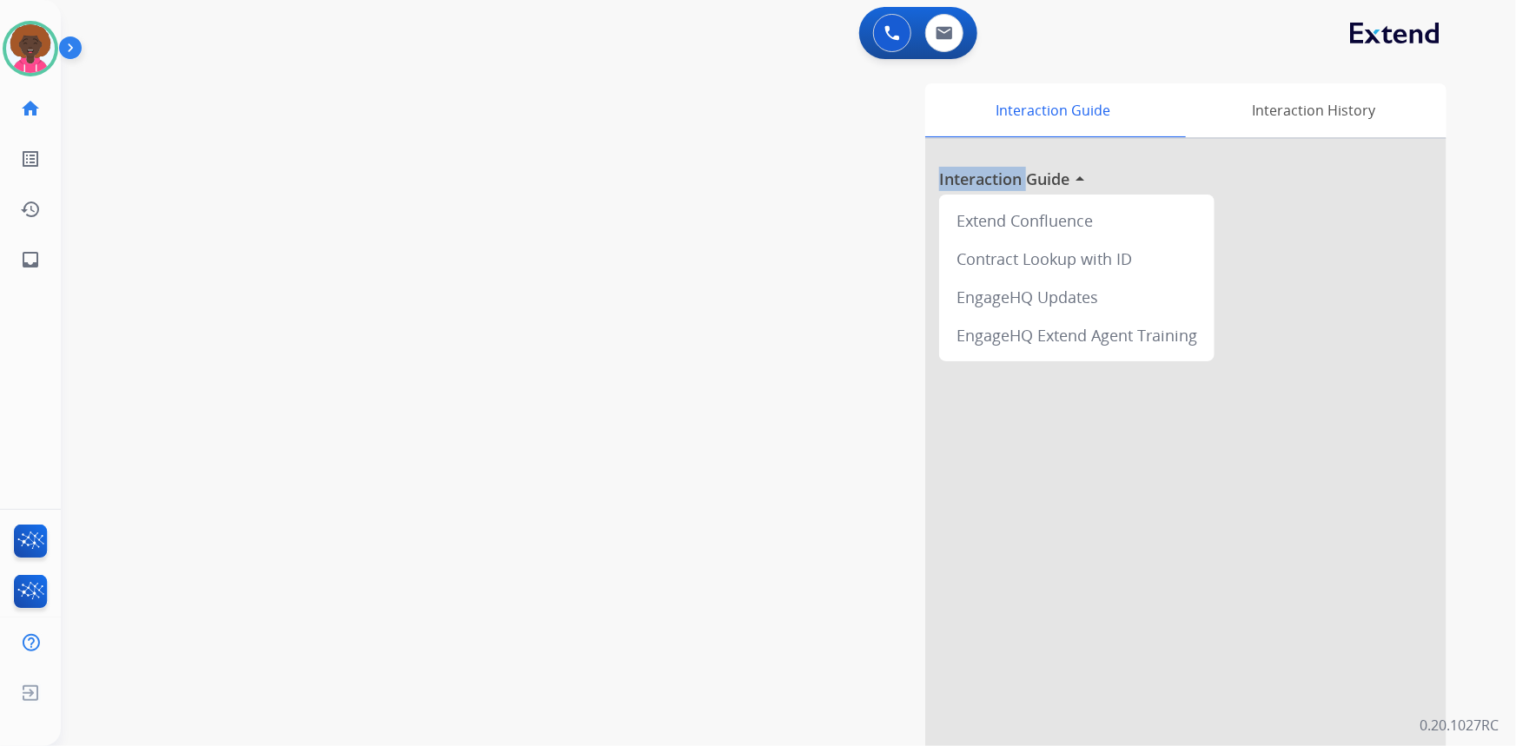
click at [836, 595] on div "Interaction Guide Interaction History Interaction Guide arrow_drop_up Extend Co…" at bounding box center [1002, 435] width 889 height 704
click at [33, 50] on img at bounding box center [30, 48] width 49 height 49
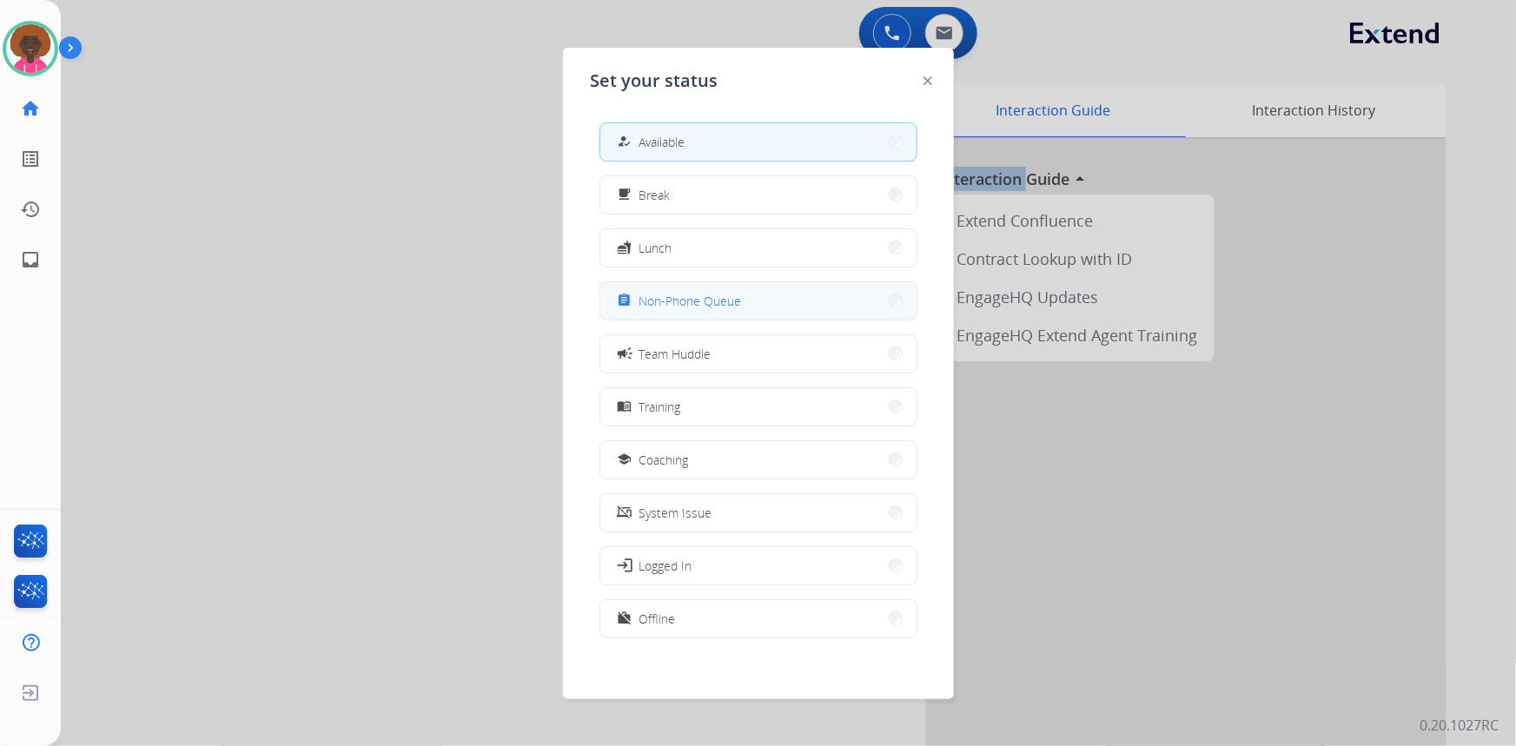
click at [693, 287] on button "assignment Non-Phone Queue" at bounding box center [758, 300] width 316 height 37
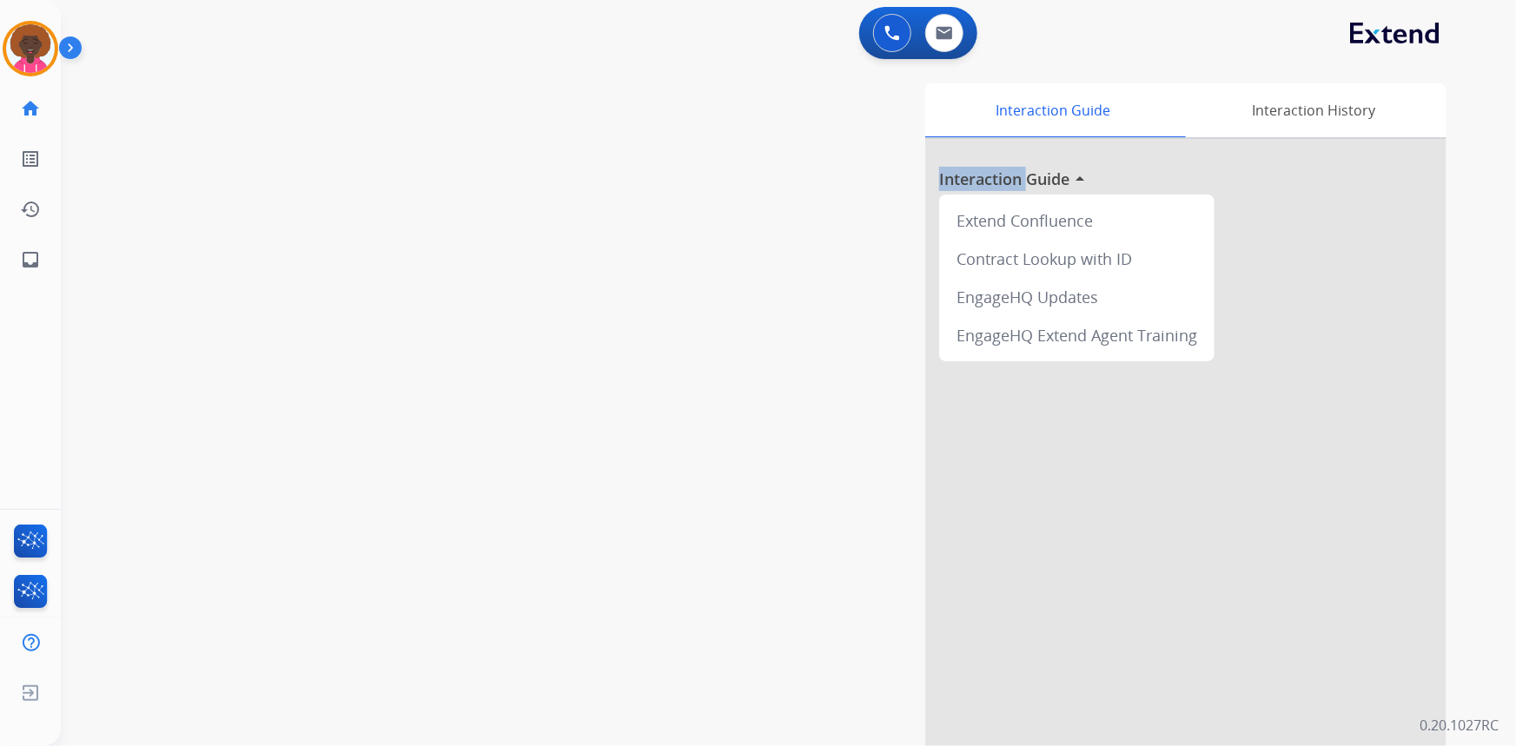
click at [60, 36] on img at bounding box center [74, 51] width 30 height 33
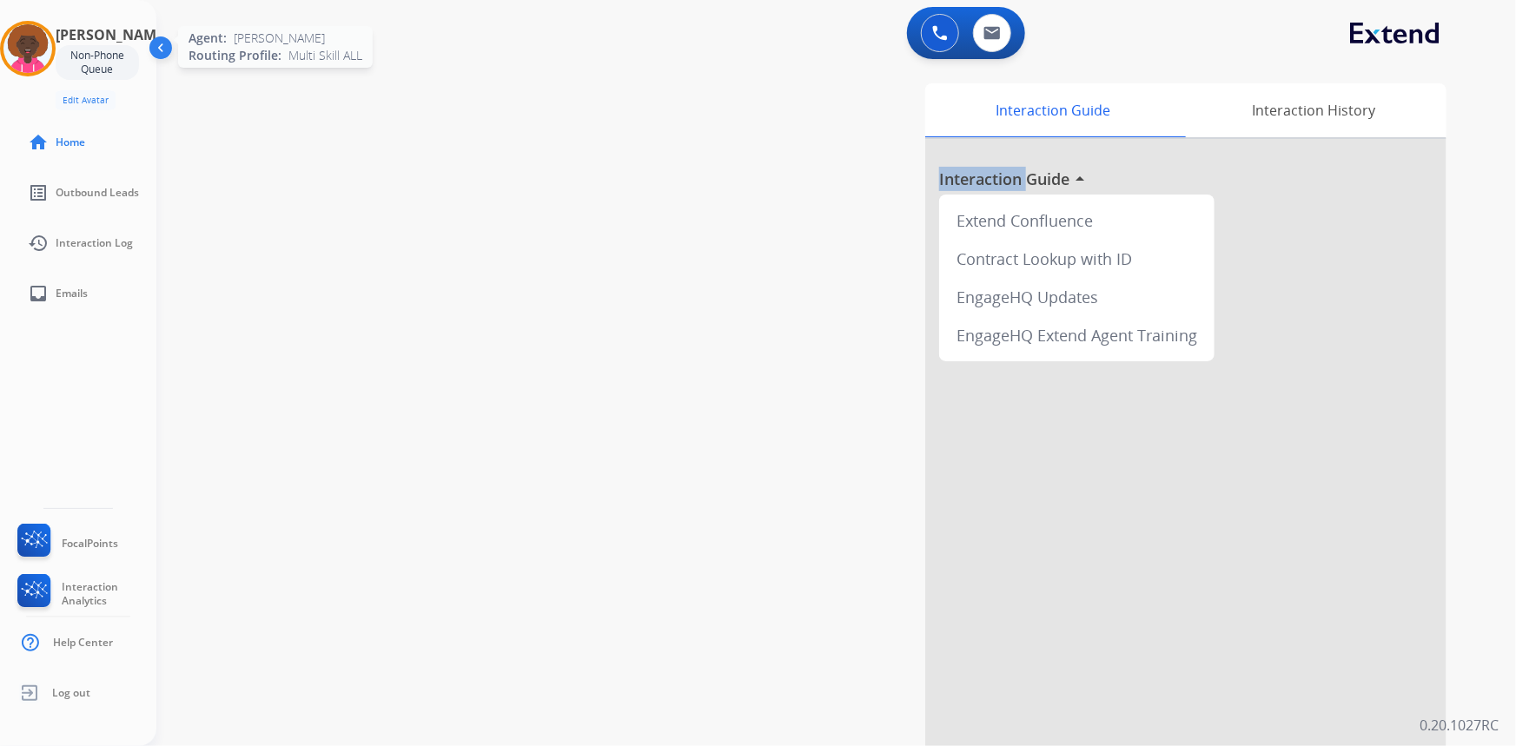
click at [19, 47] on img at bounding box center [27, 48] width 49 height 49
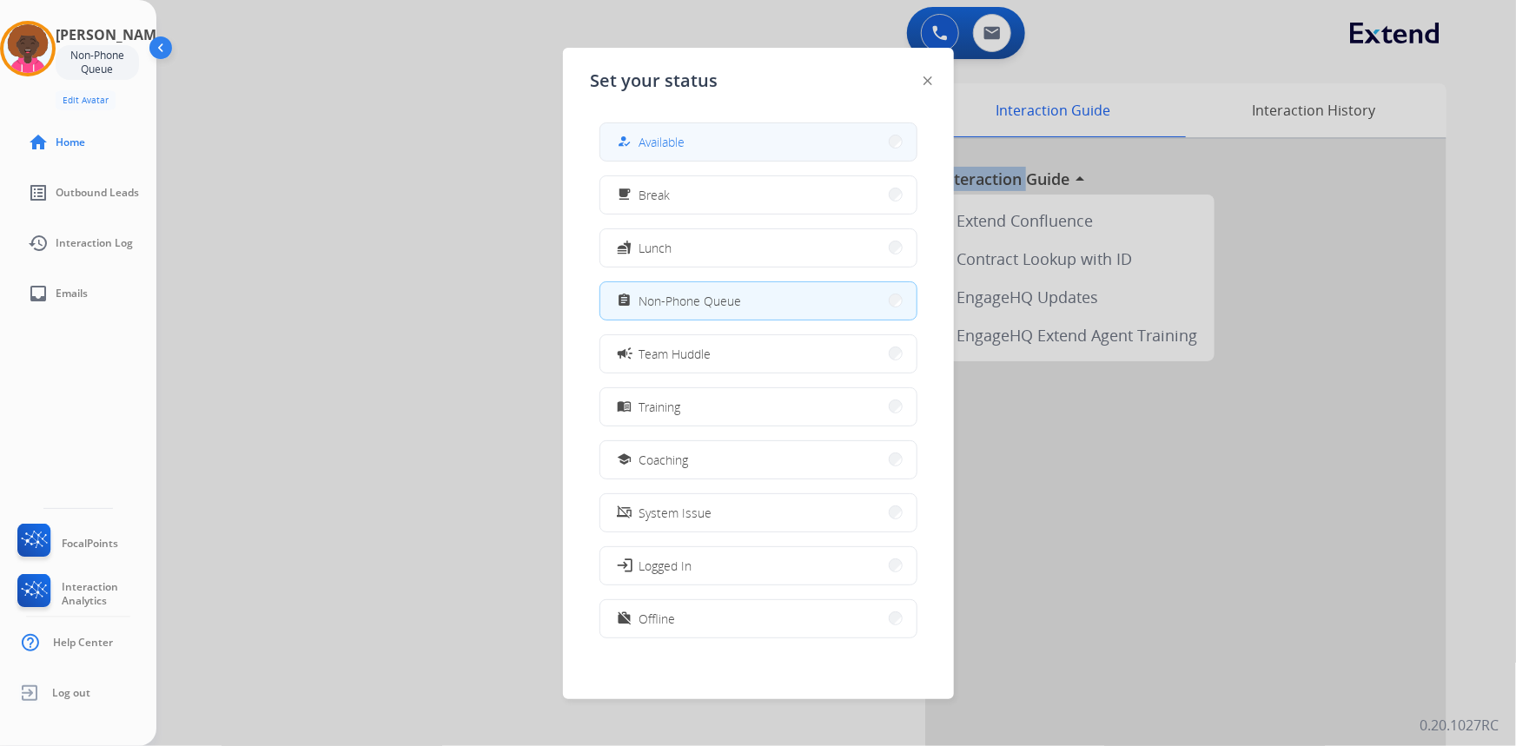
click at [721, 145] on button "how_to_reg Available" at bounding box center [758, 141] width 316 height 37
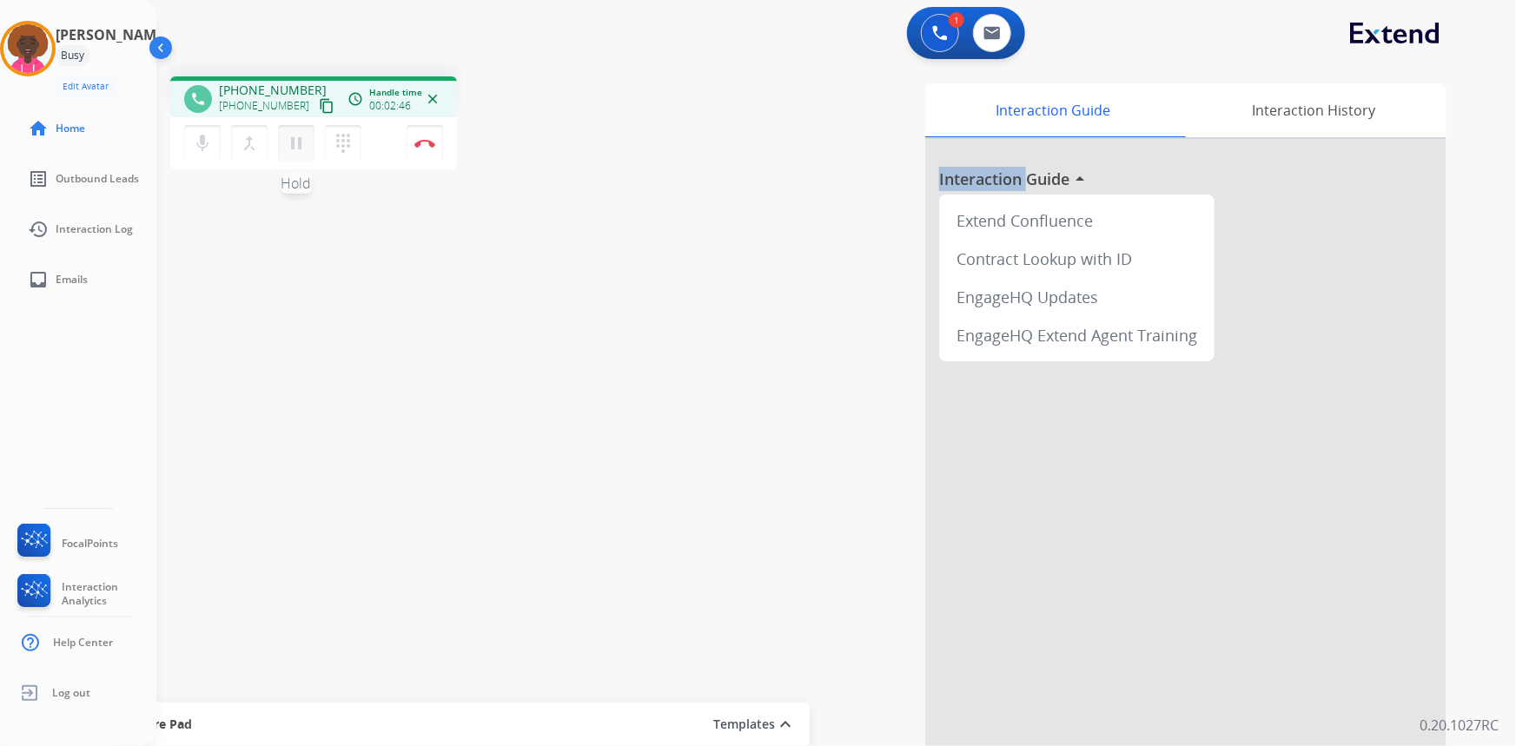
click at [301, 149] on mat-icon "pause" at bounding box center [296, 143] width 21 height 21
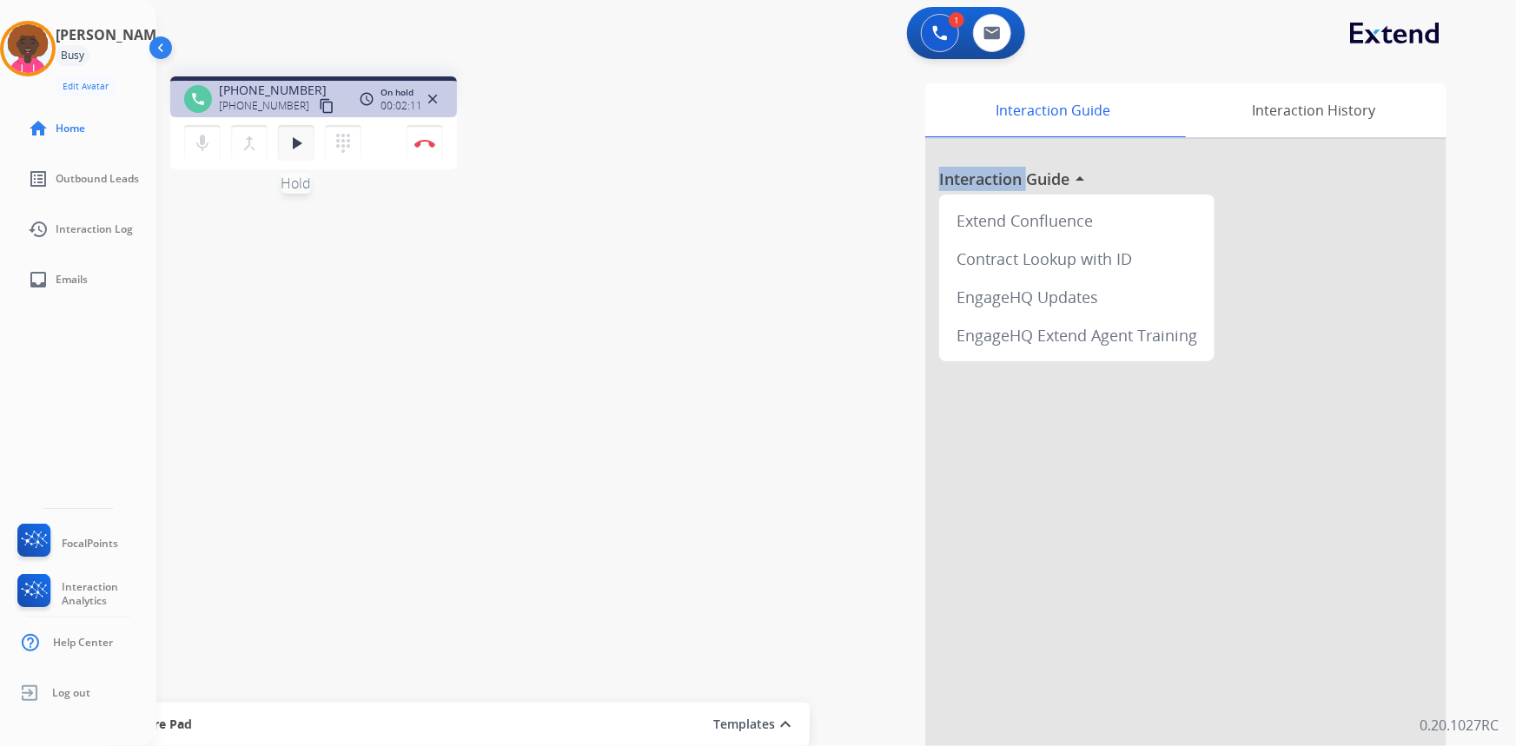
click at [287, 142] on mat-icon "play_arrow" at bounding box center [296, 143] width 21 height 21
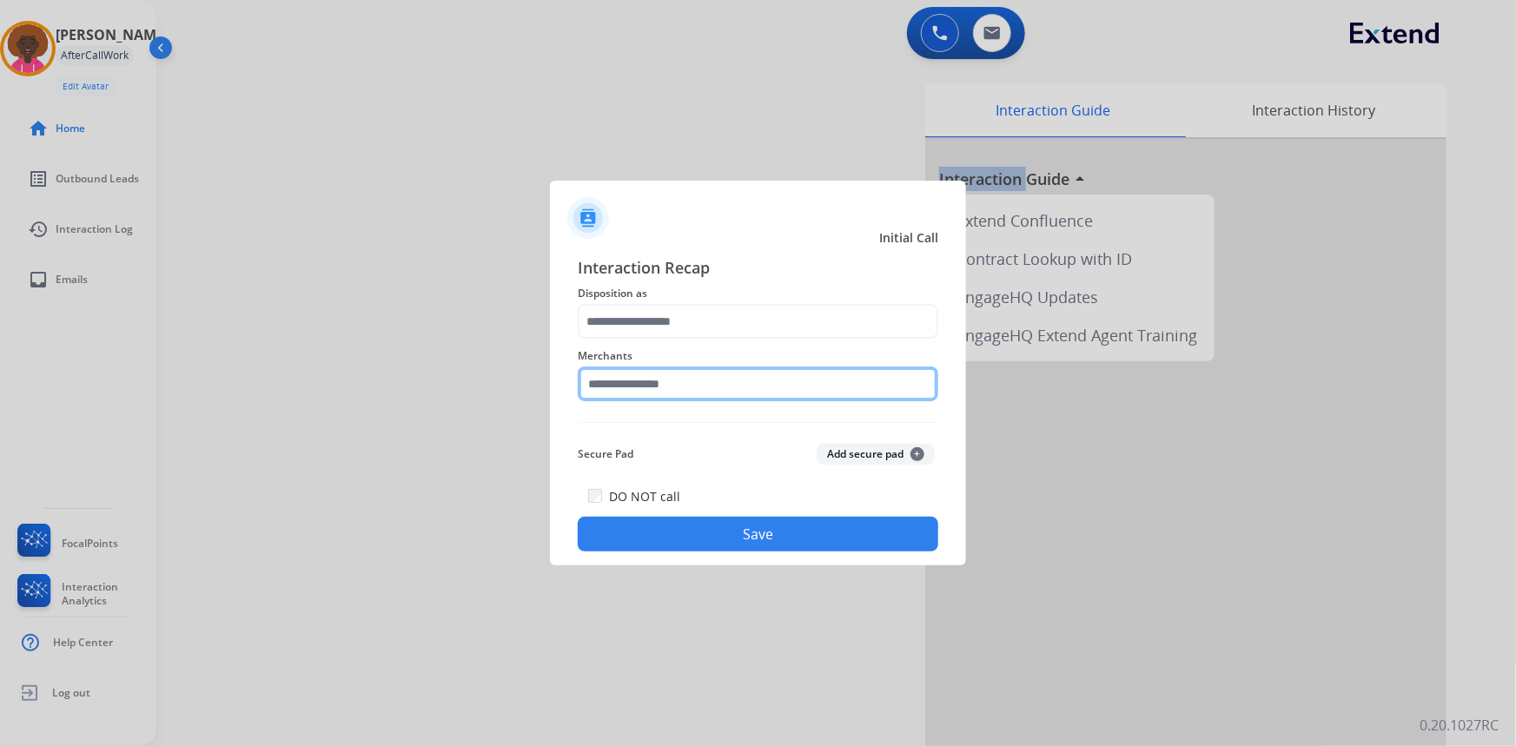
click at [718, 400] on input "text" at bounding box center [758, 384] width 361 height 35
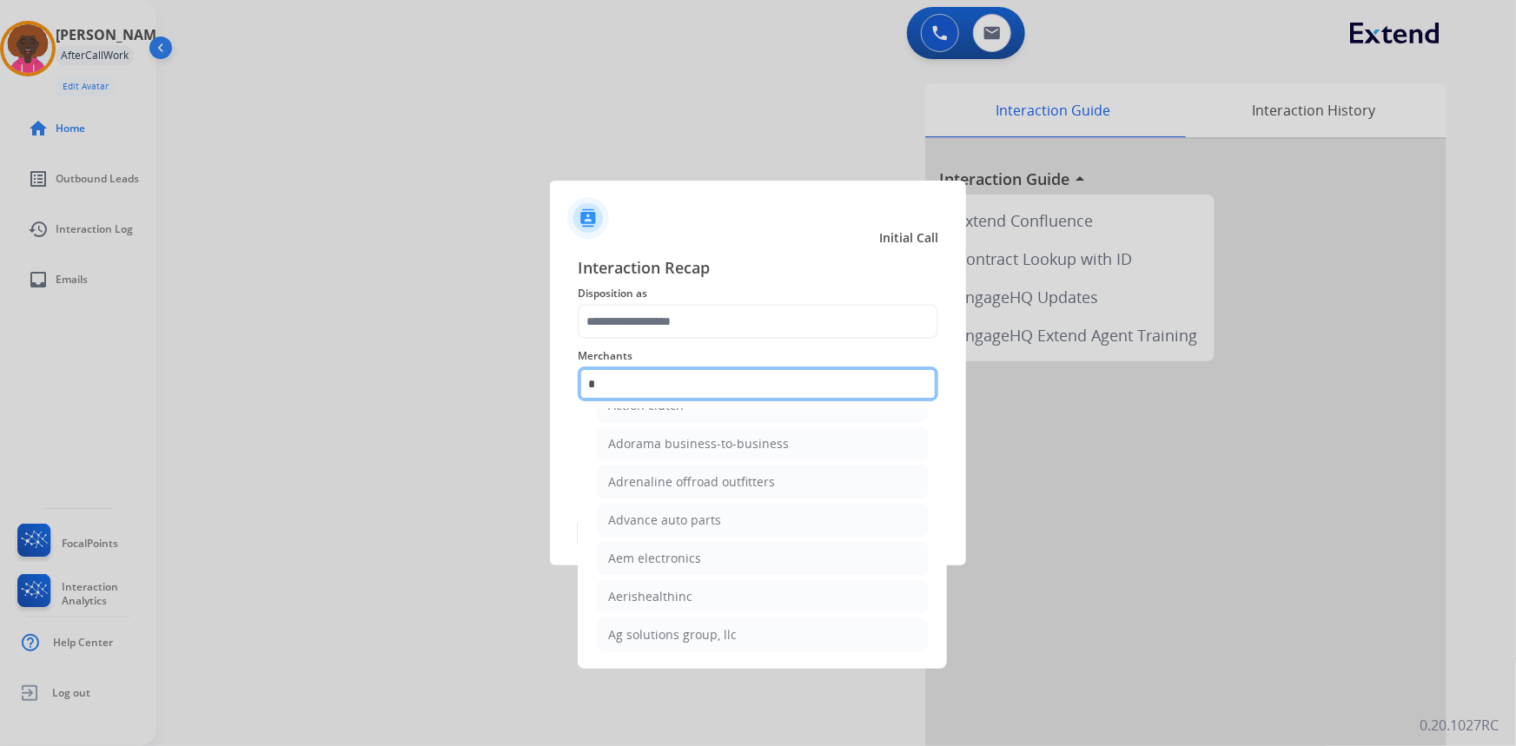
scroll to position [140, 0]
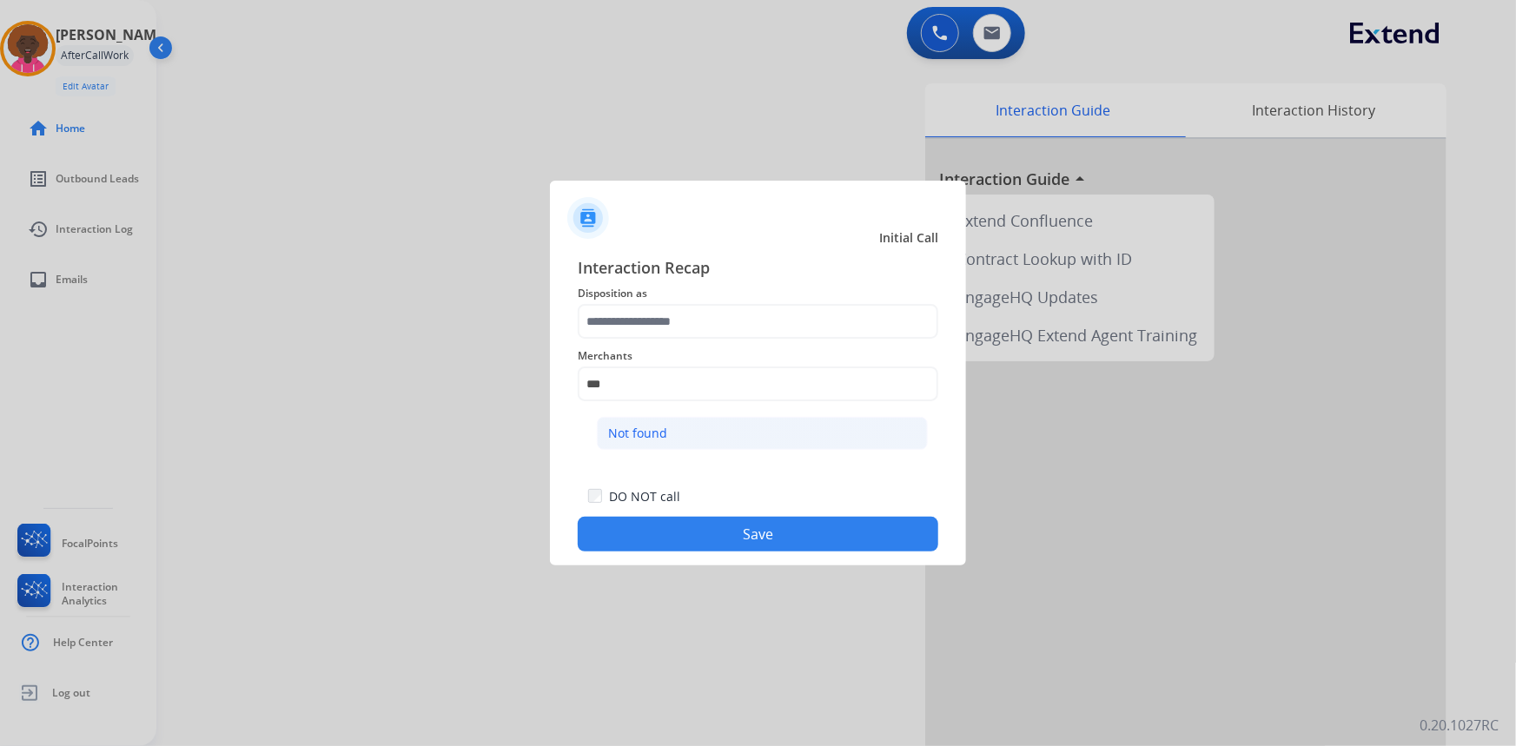
drag, startPoint x: 744, startPoint y: 413, endPoint x: 703, endPoint y: 443, distance: 51.1
click at [720, 431] on ul "Not found" at bounding box center [762, 437] width 341 height 59
click at [703, 443] on li "Not found" at bounding box center [762, 433] width 331 height 33
type input "*********"
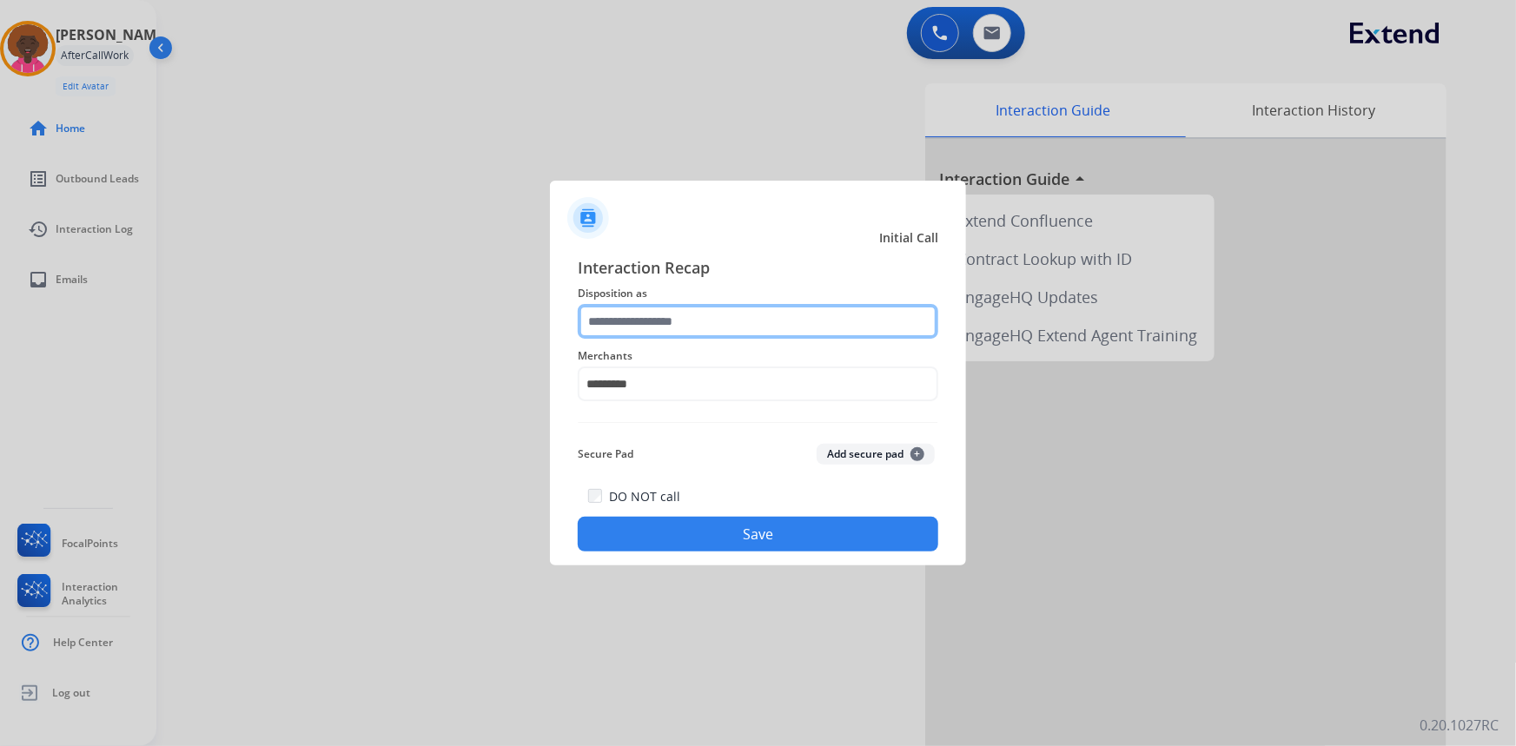
click at [581, 310] on input "text" at bounding box center [758, 321] width 361 height 35
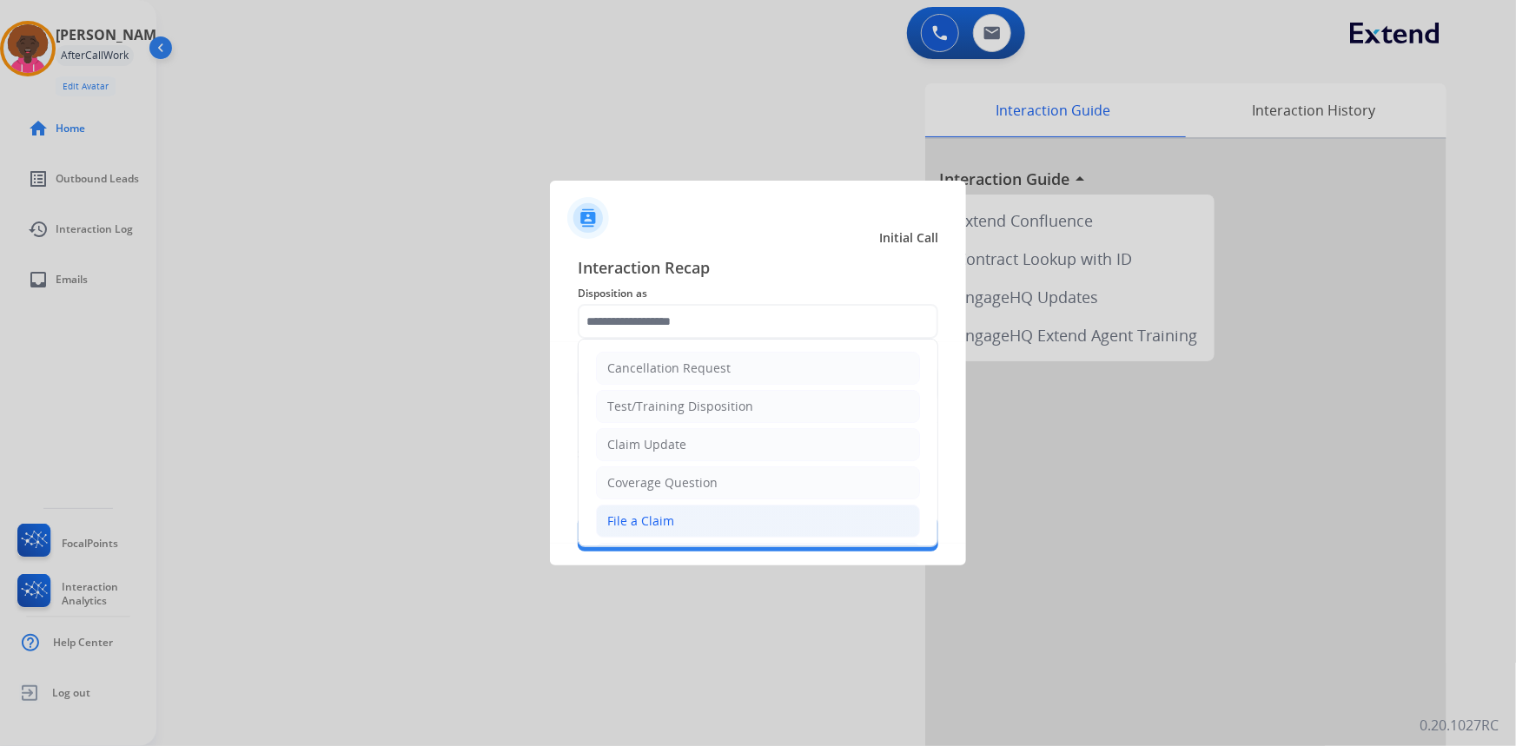
click at [754, 506] on li "File a Claim" at bounding box center [758, 521] width 324 height 33
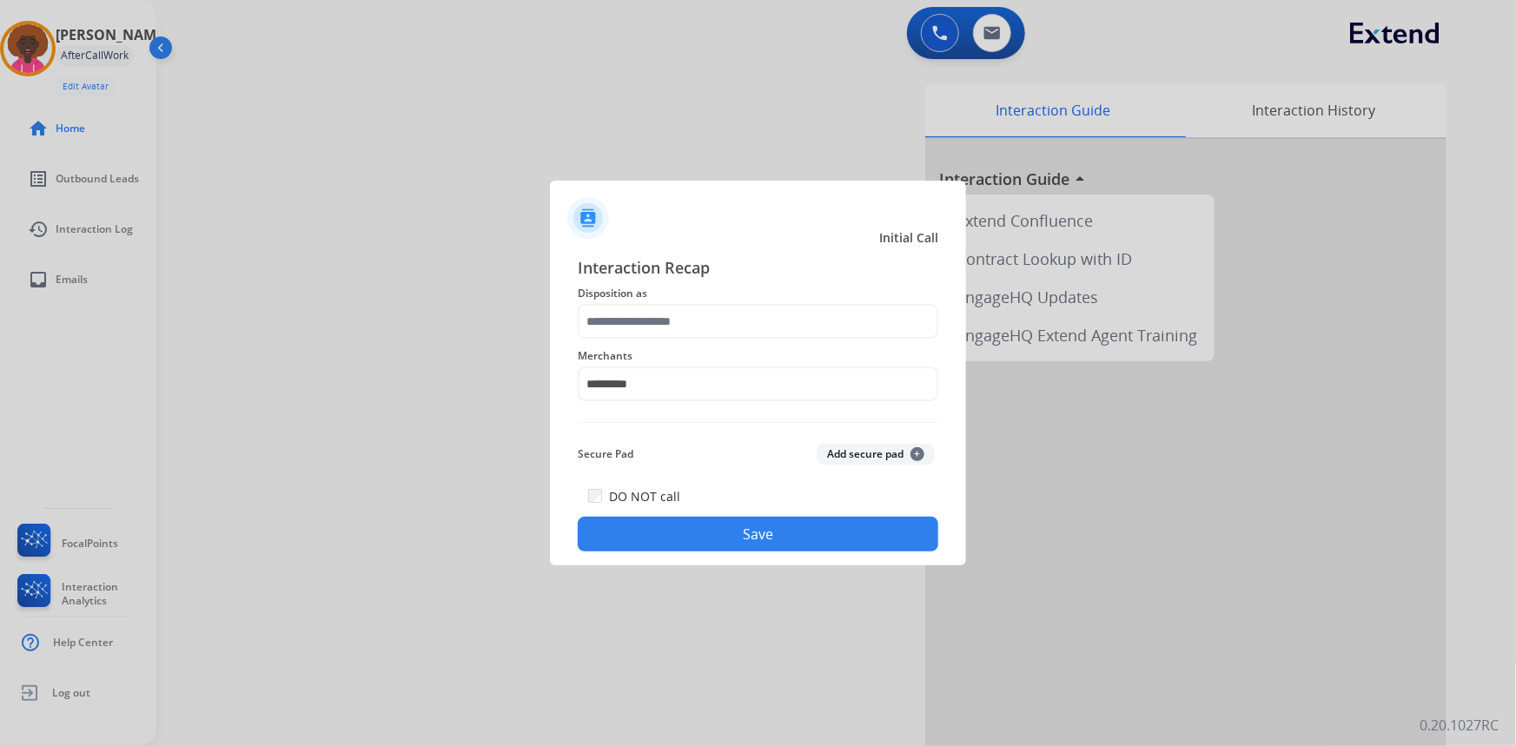
type input "**********"
click at [884, 533] on button "Save" at bounding box center [758, 534] width 361 height 35
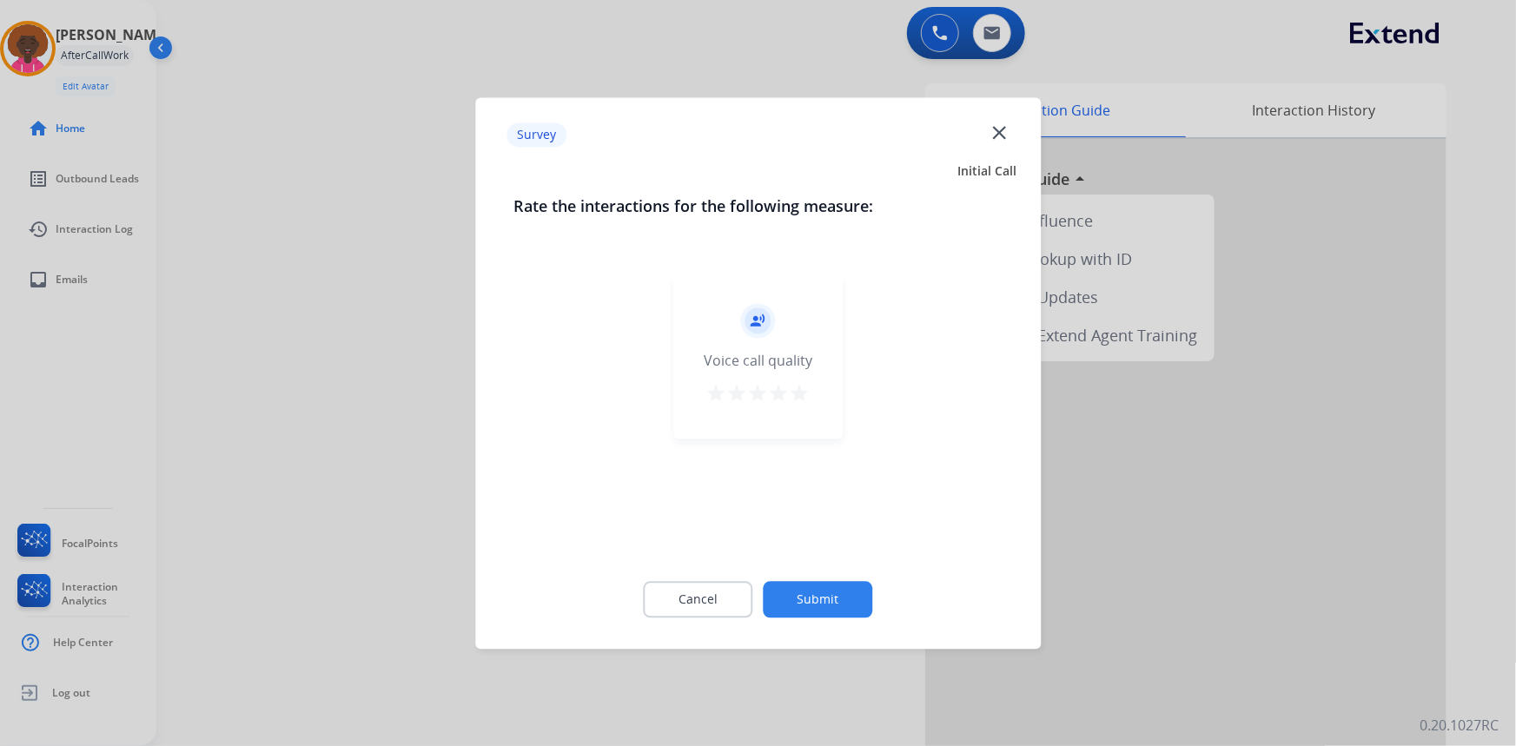
drag, startPoint x: 812, startPoint y: 373, endPoint x: 795, endPoint y: 409, distance: 40.4
click at [810, 380] on div "record_voice_over Voice call quality star star star star star" at bounding box center [757, 356] width 169 height 165
click at [795, 408] on div "record_voice_over Voice call quality star star star star star" at bounding box center [757, 356] width 169 height 165
drag, startPoint x: 814, startPoint y: 390, endPoint x: 792, endPoint y: 430, distance: 45.5
click at [811, 394] on div "record_voice_over Voice call quality star star star star star" at bounding box center [757, 356] width 169 height 165
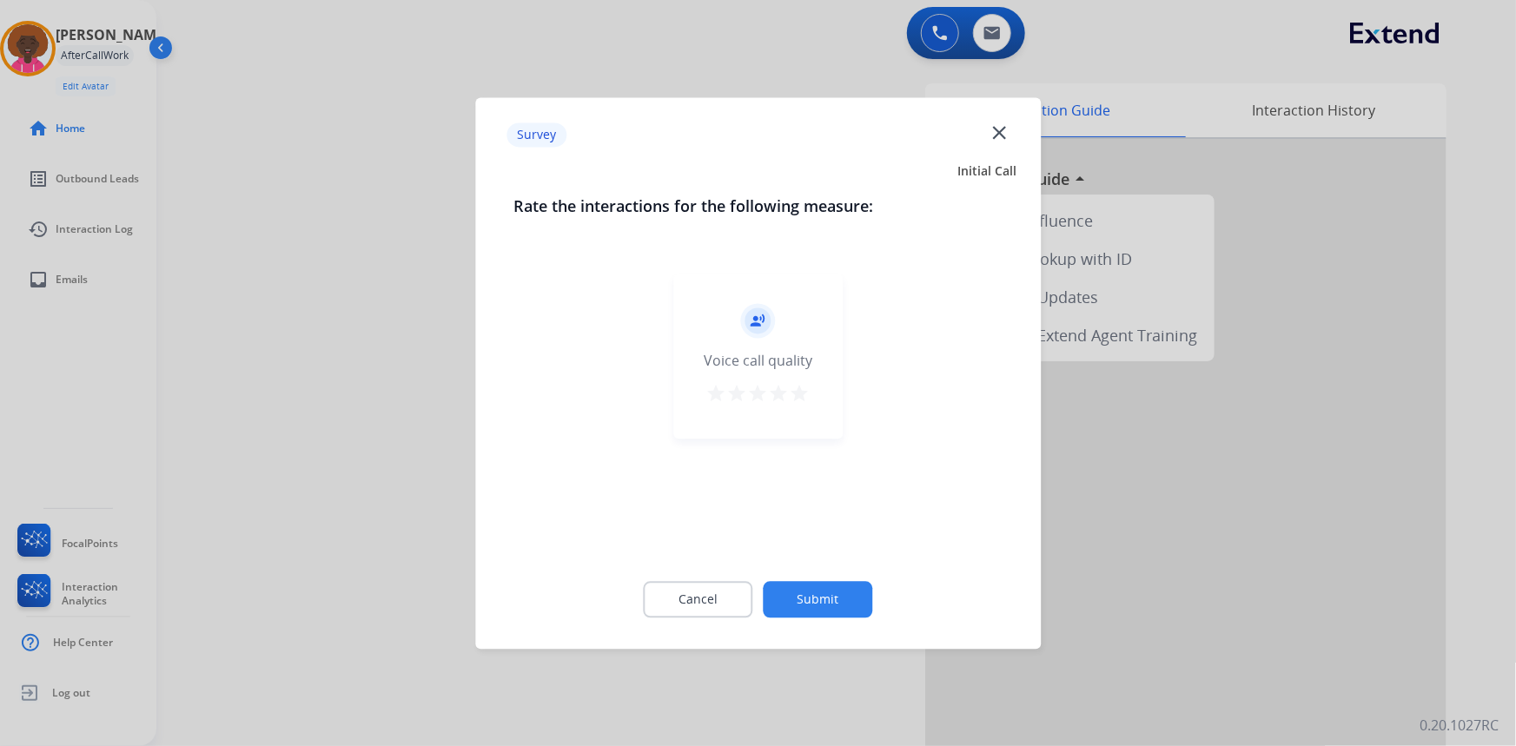
click at [796, 394] on mat-icon "star" at bounding box center [800, 393] width 21 height 21
drag, startPoint x: 838, startPoint y: 634, endPoint x: 815, endPoint y: 616, distance: 29.7
click at [821, 625] on div "Cancel Submit" at bounding box center [757, 599] width 489 height 78
click at [809, 608] on button "Submit" at bounding box center [818, 599] width 109 height 36
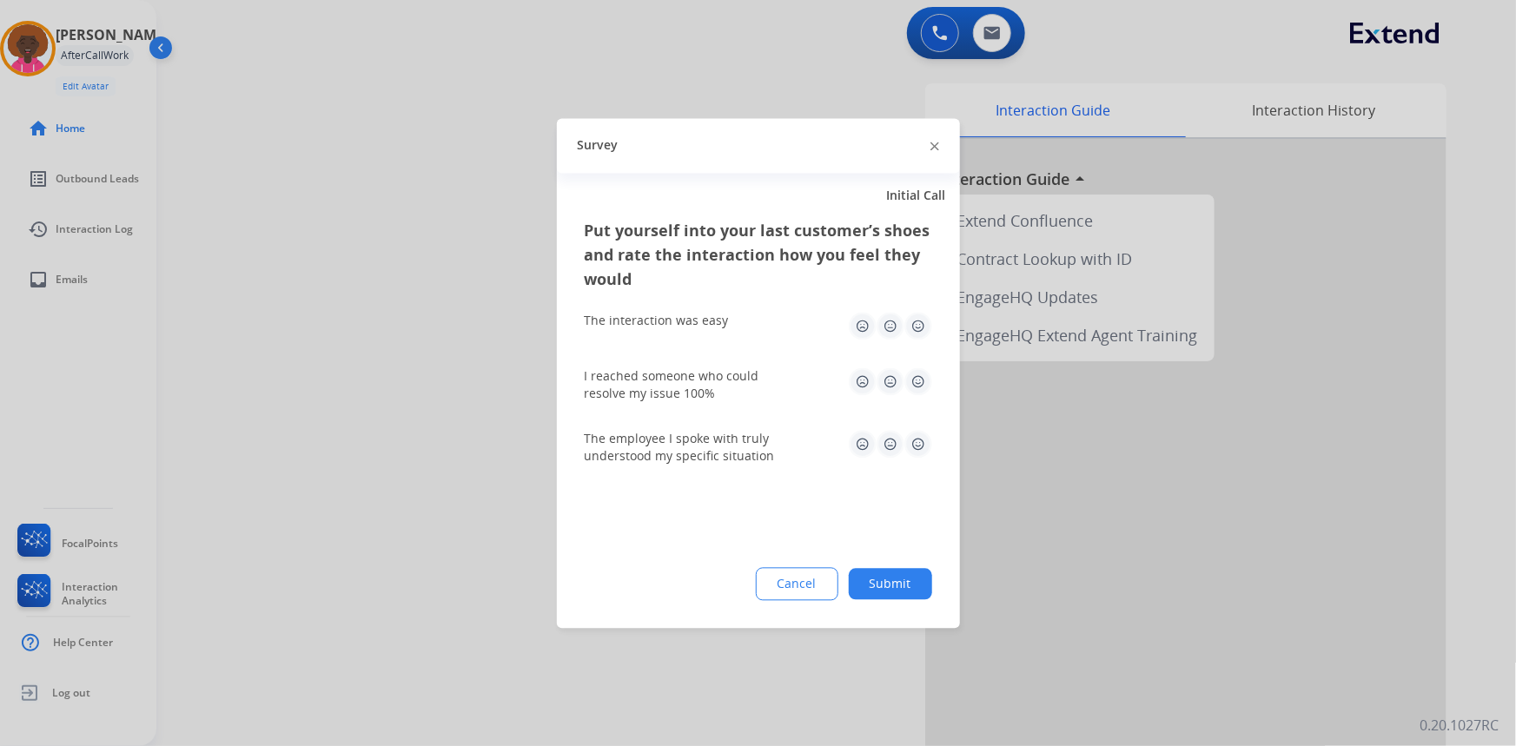
click at [910, 322] on img at bounding box center [918, 326] width 28 height 28
click at [898, 381] on img at bounding box center [891, 381] width 28 height 28
click at [918, 372] on img at bounding box center [918, 381] width 28 height 28
drag, startPoint x: 917, startPoint y: 442, endPoint x: 914, endPoint y: 484, distance: 41.8
click at [917, 445] on img at bounding box center [918, 444] width 28 height 28
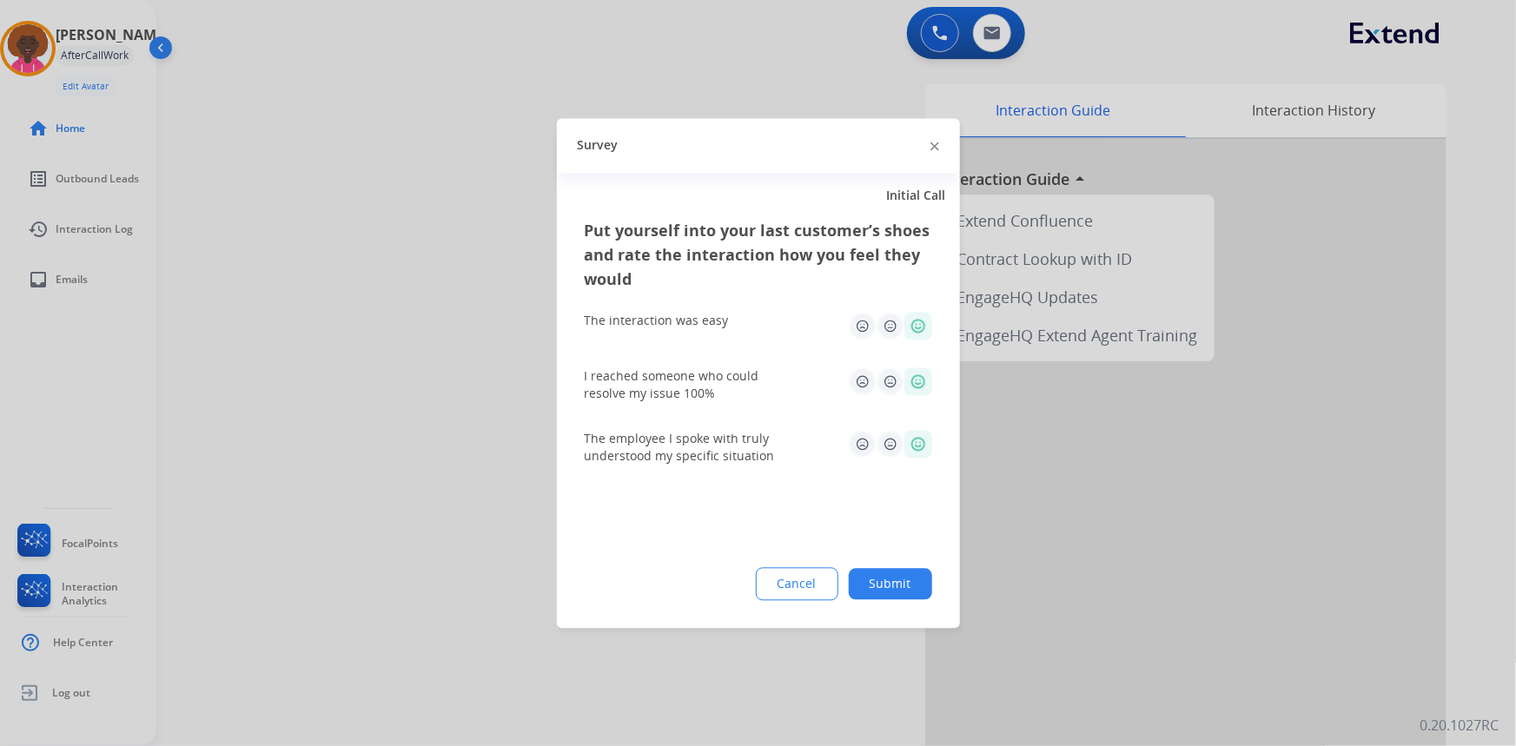
click at [906, 564] on div "Put yourself into your last customer’s shoes and rate the interaction how you f…" at bounding box center [758, 423] width 403 height 410
click at [908, 573] on button "Submit" at bounding box center [890, 583] width 83 height 31
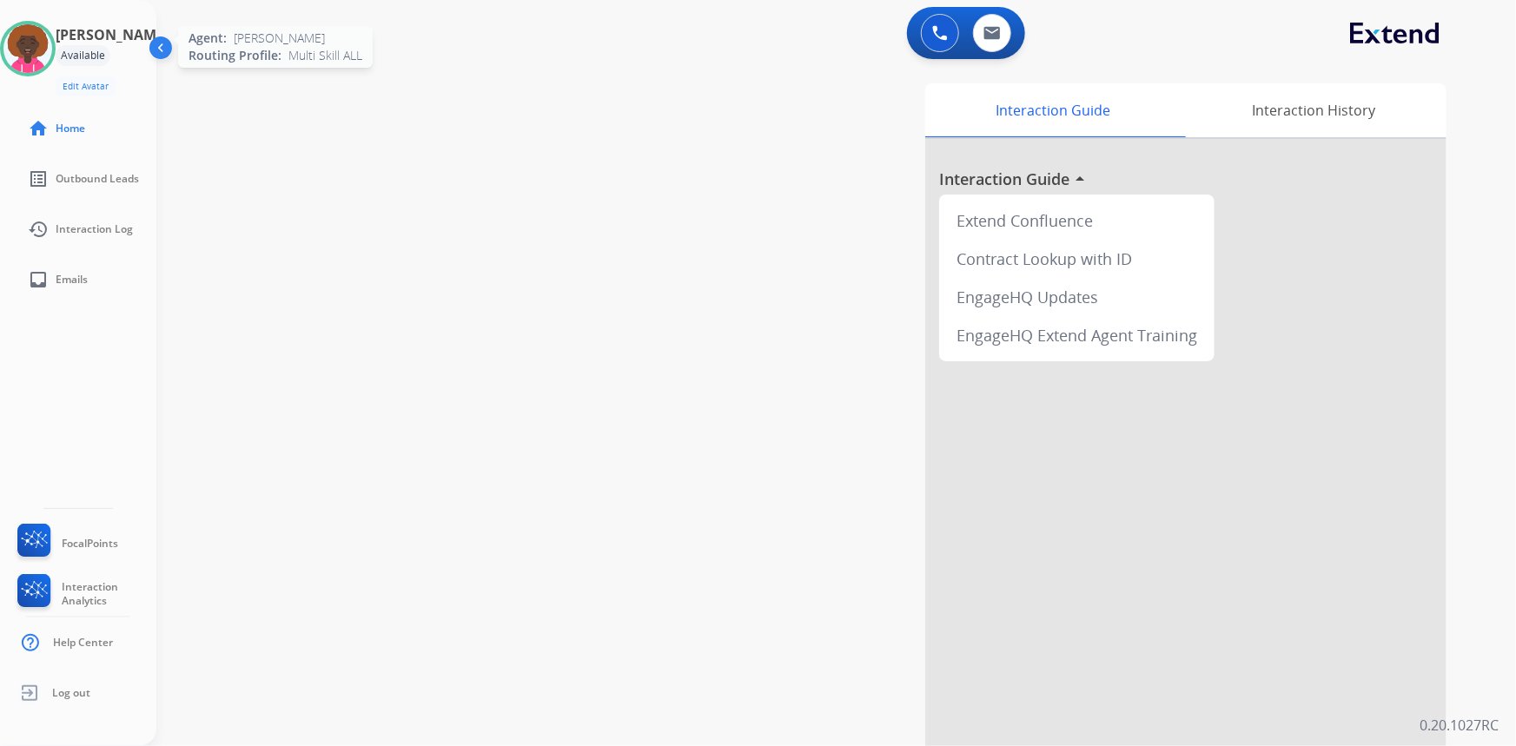
click at [51, 47] on img at bounding box center [27, 48] width 49 height 49
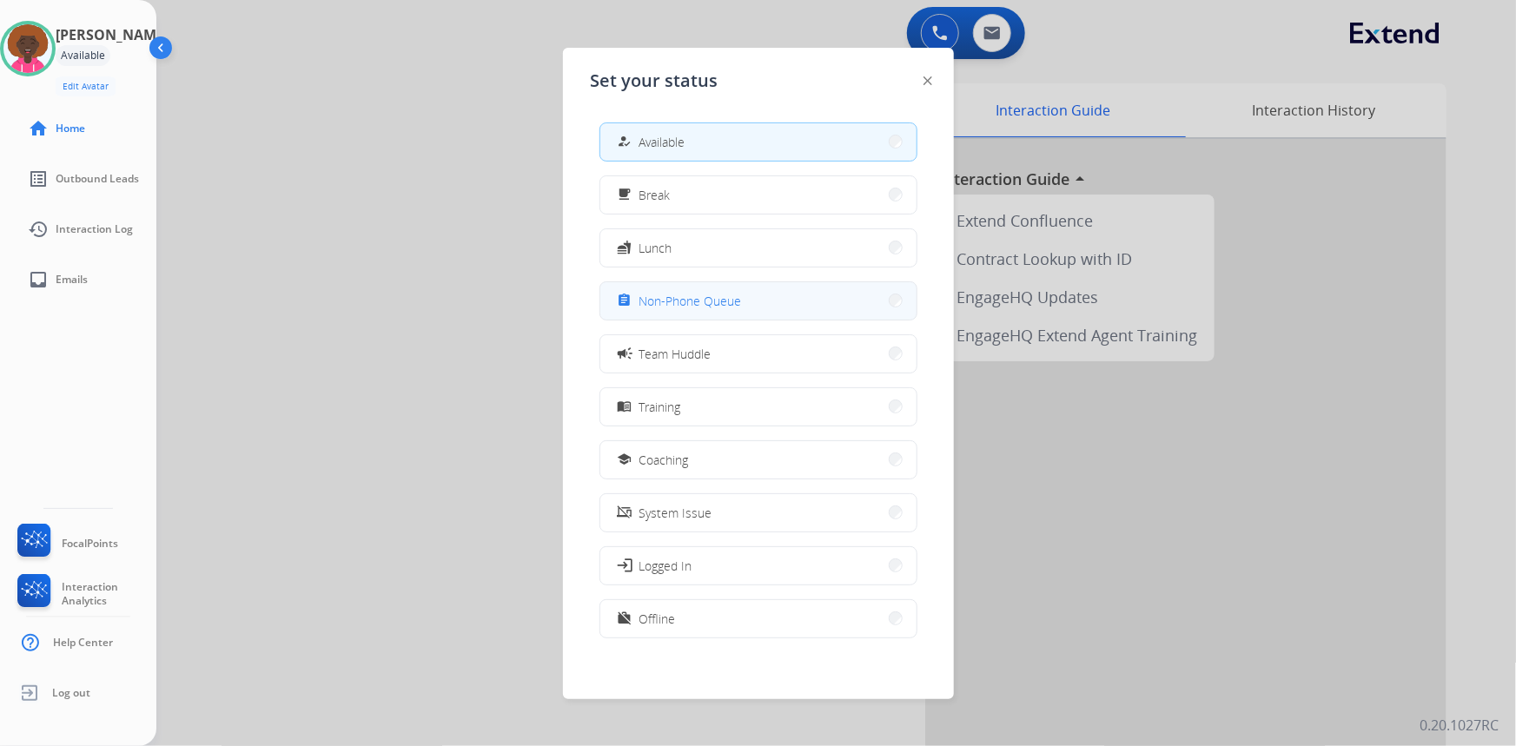
click at [656, 281] on div "assignment Non-Phone Queue" at bounding box center [758, 300] width 318 height 39
click at [652, 300] on span "Non-Phone Queue" at bounding box center [690, 301] width 103 height 18
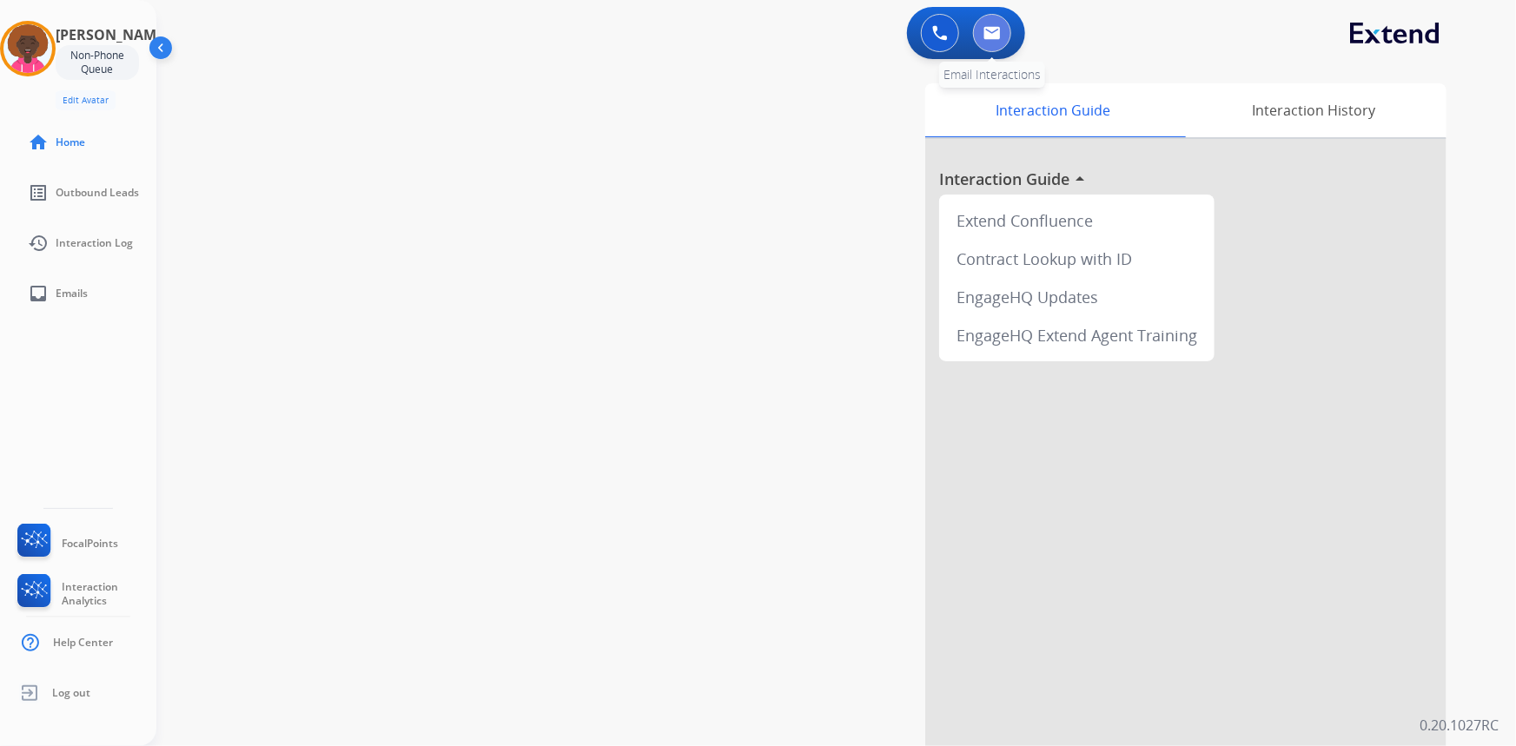
click at [1002, 36] on button at bounding box center [992, 33] width 38 height 38
select select "**********"
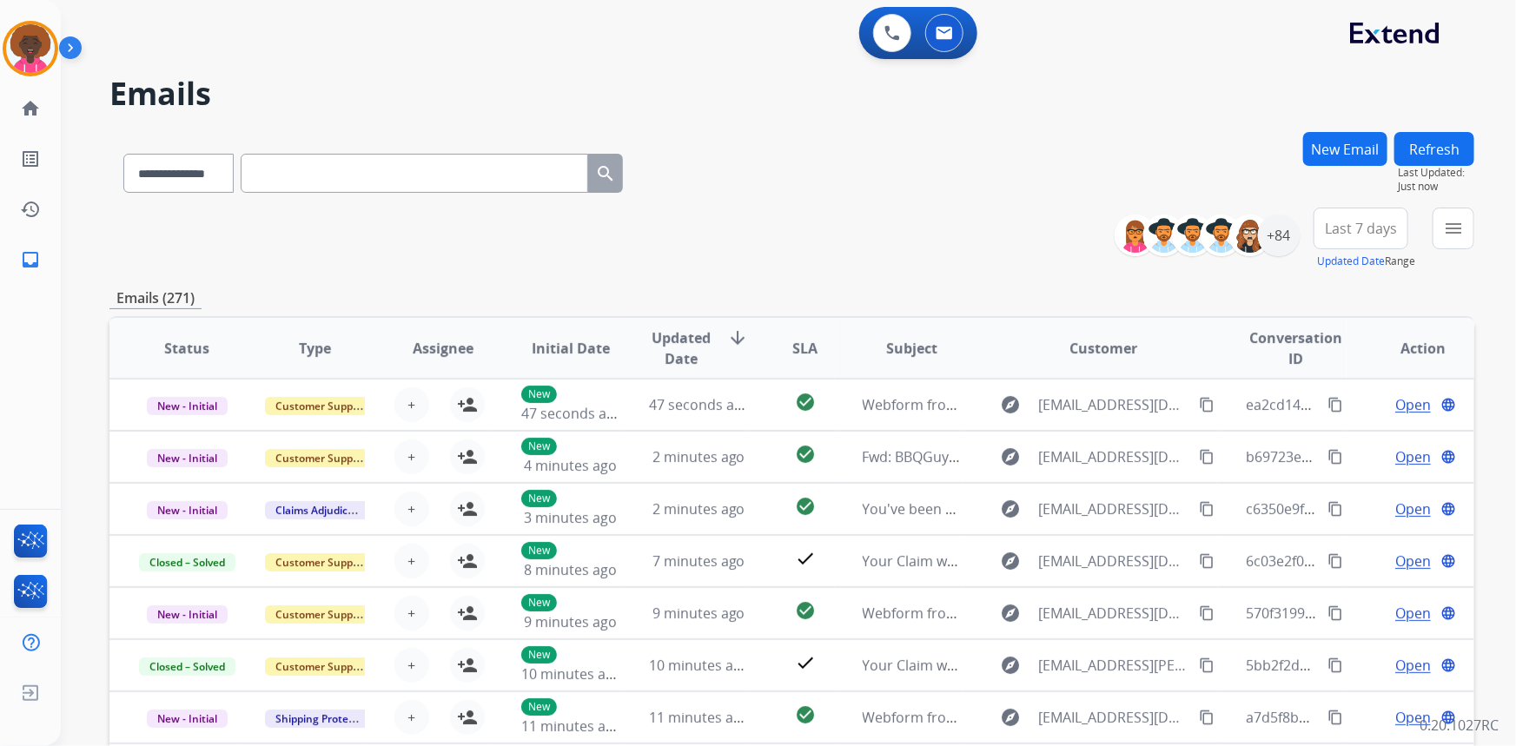
drag, startPoint x: 1327, startPoint y: 121, endPoint x: 1320, endPoint y: 134, distance: 14.8
click at [1326, 122] on div "**********" at bounding box center [767, 436] width 1413 height 746
click at [1320, 139] on button "New Email" at bounding box center [1345, 149] width 84 height 34
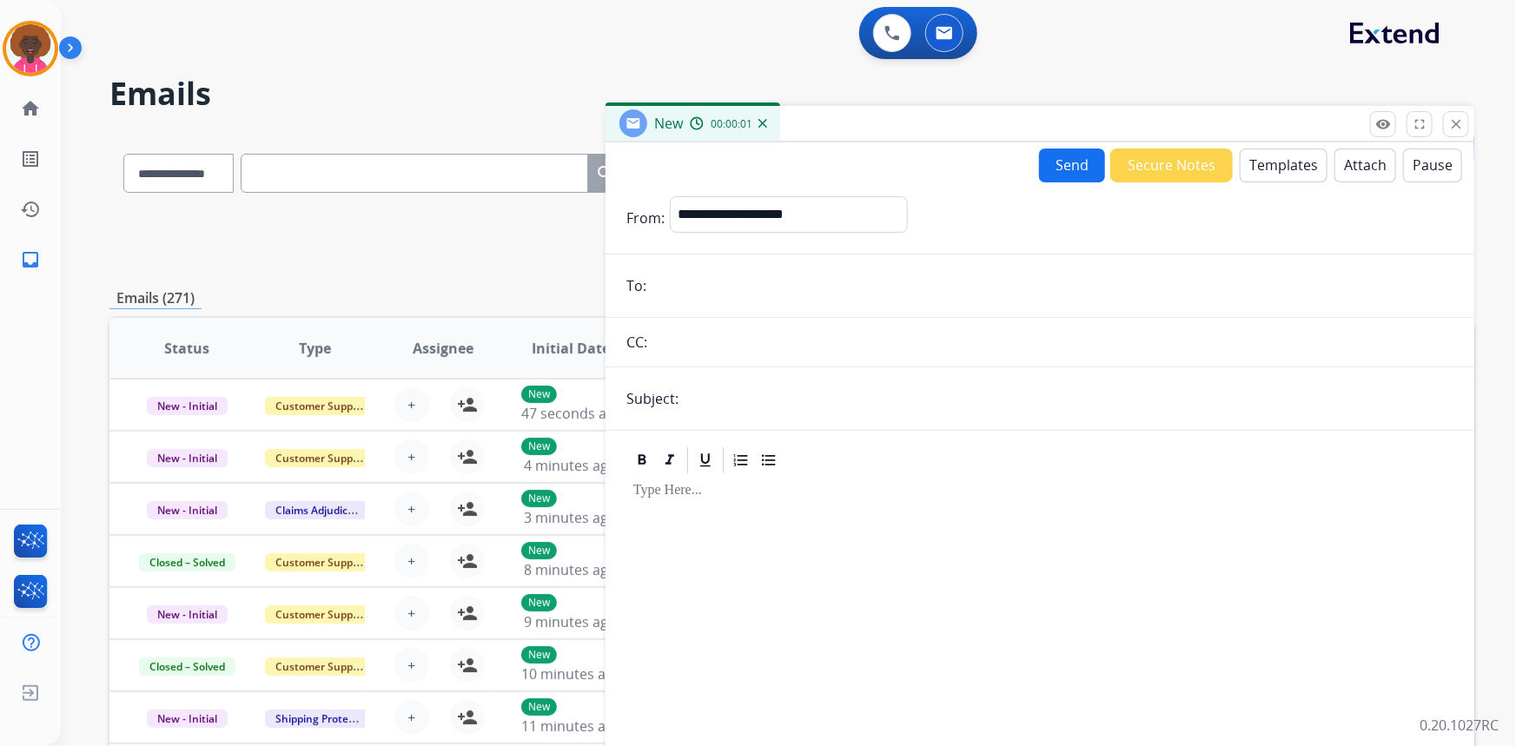
click at [1284, 164] on button "Templates" at bounding box center [1284, 166] width 88 height 34
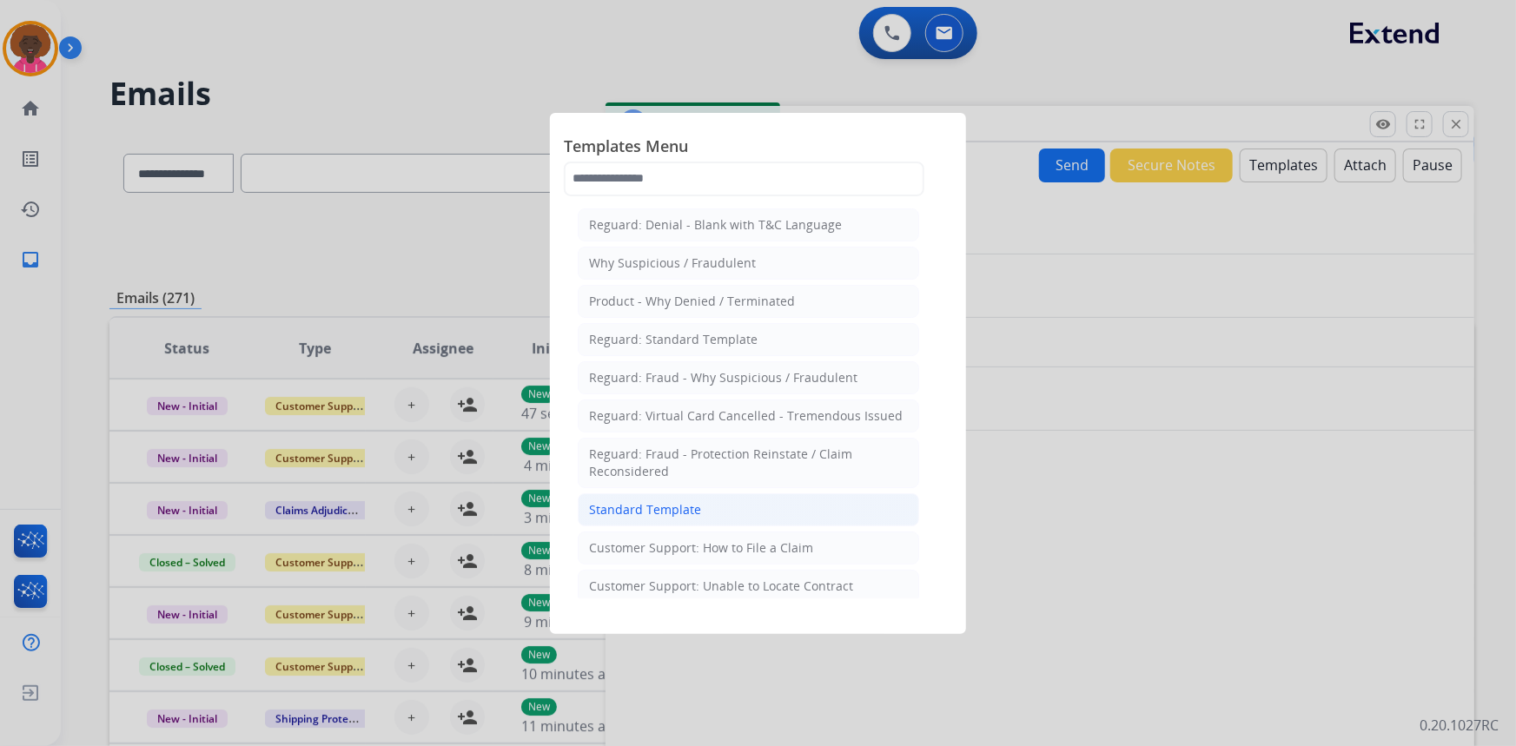
click at [721, 513] on li "Standard Template" at bounding box center [748, 509] width 341 height 33
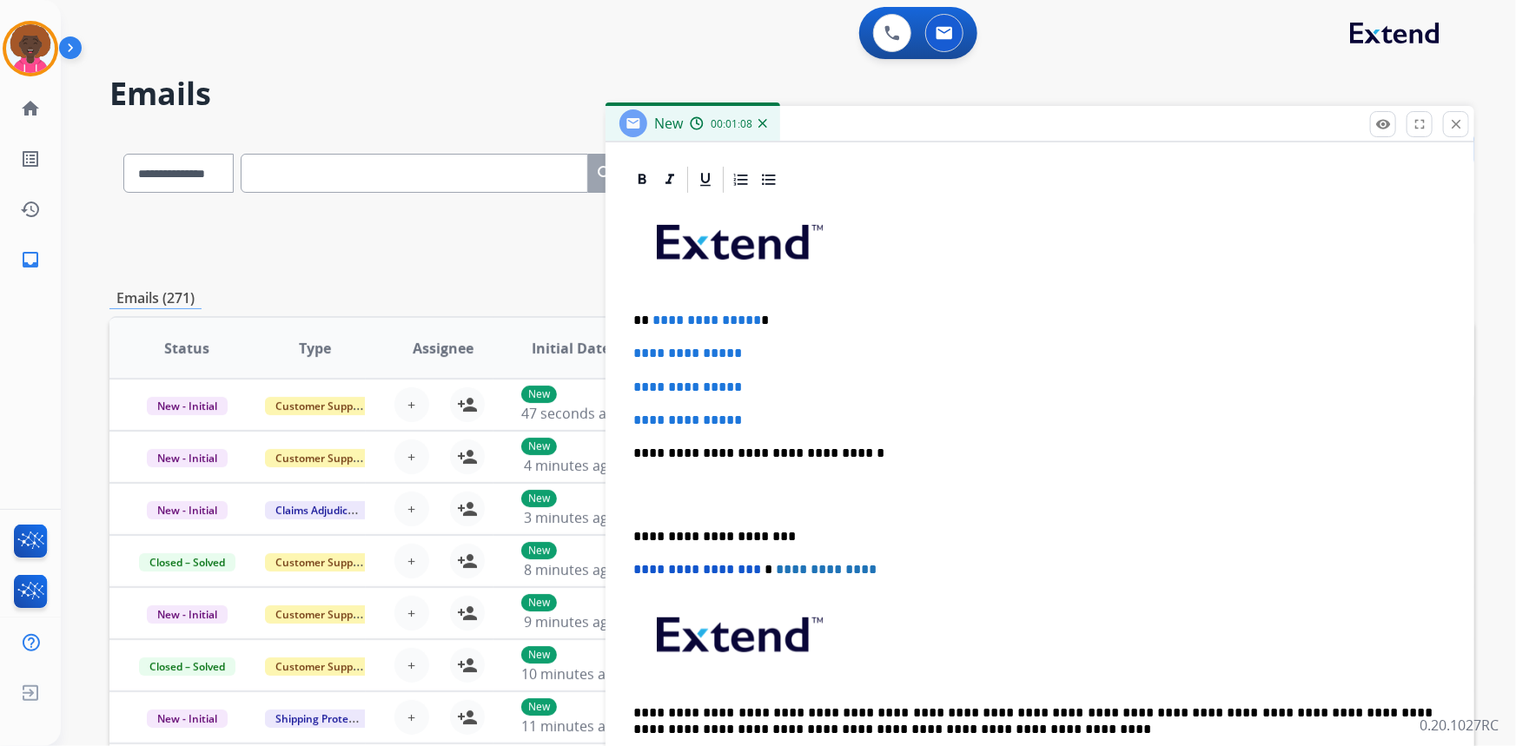
scroll to position [394, 0]
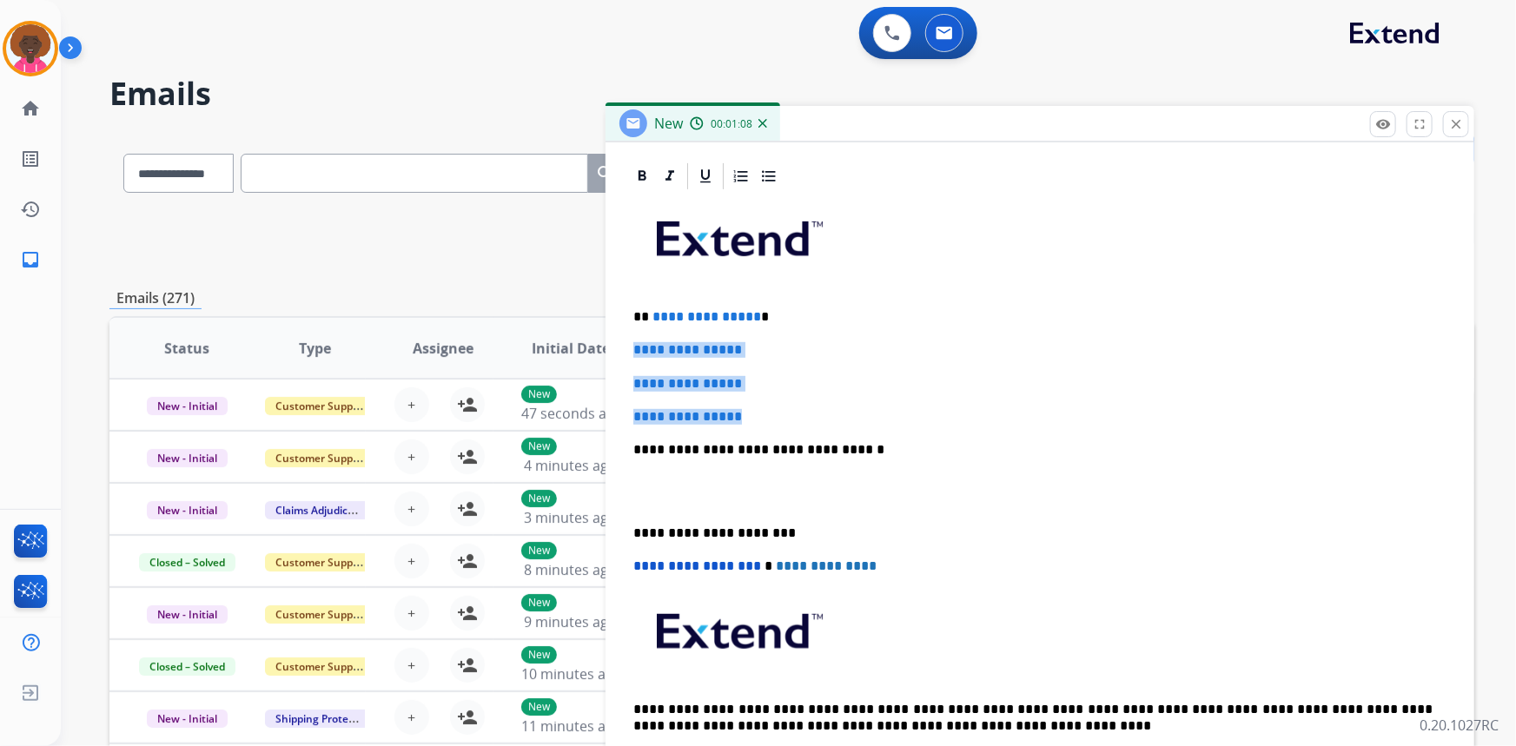
drag, startPoint x: 781, startPoint y: 419, endPoint x: 754, endPoint y: 354, distance: 69.7
click at [544, 325] on div "**********" at bounding box center [791, 560] width 1365 height 857
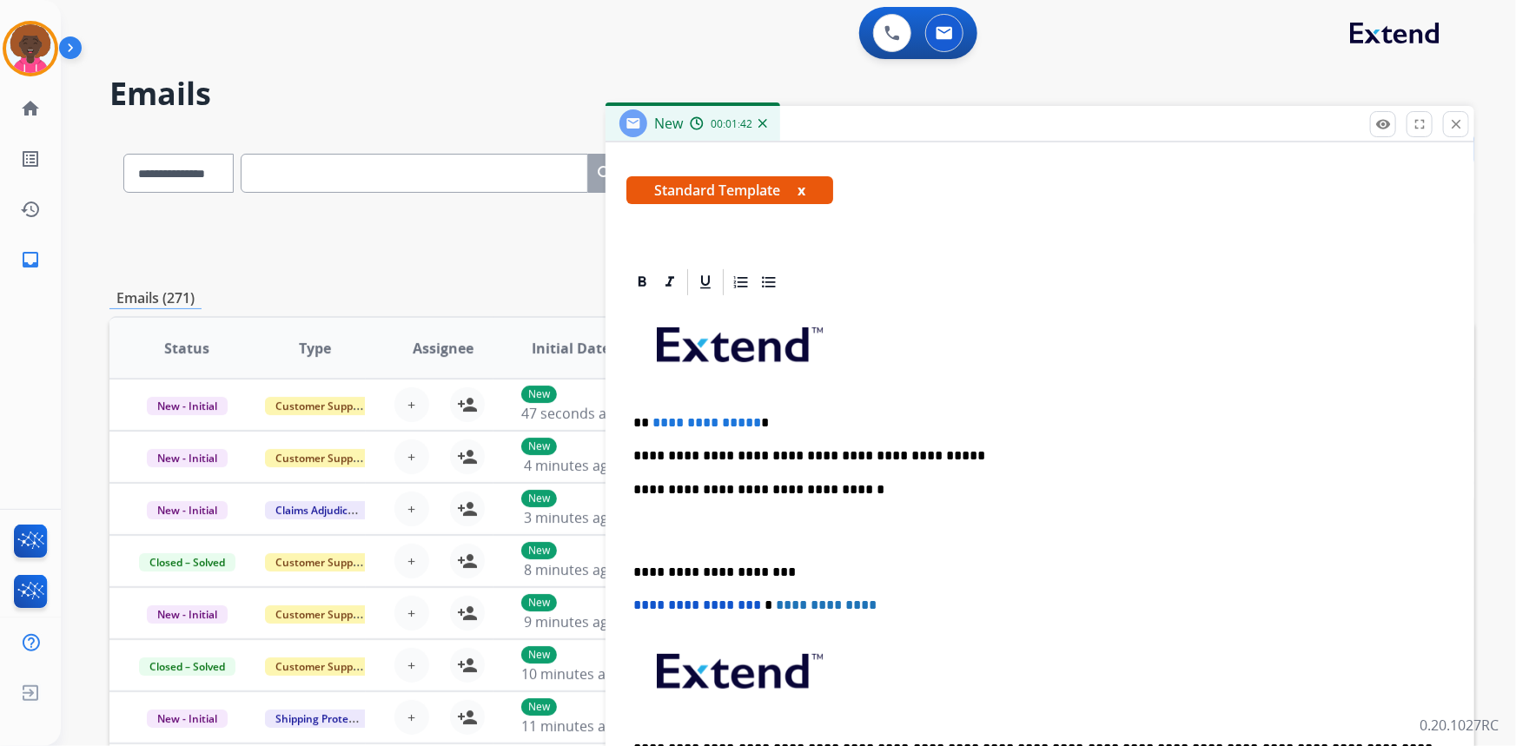
scroll to position [253, 0]
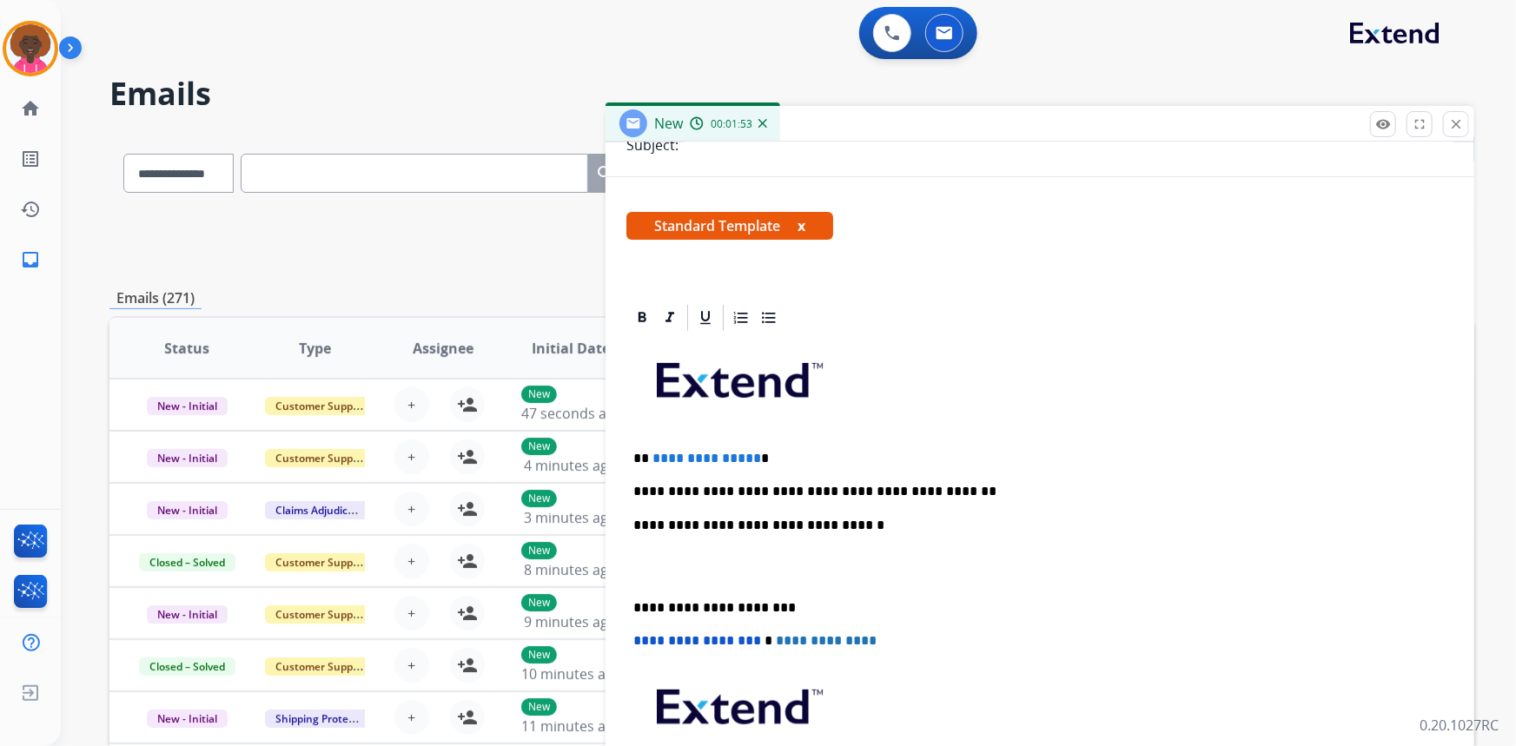
click at [635, 569] on p at bounding box center [1039, 567] width 813 height 32
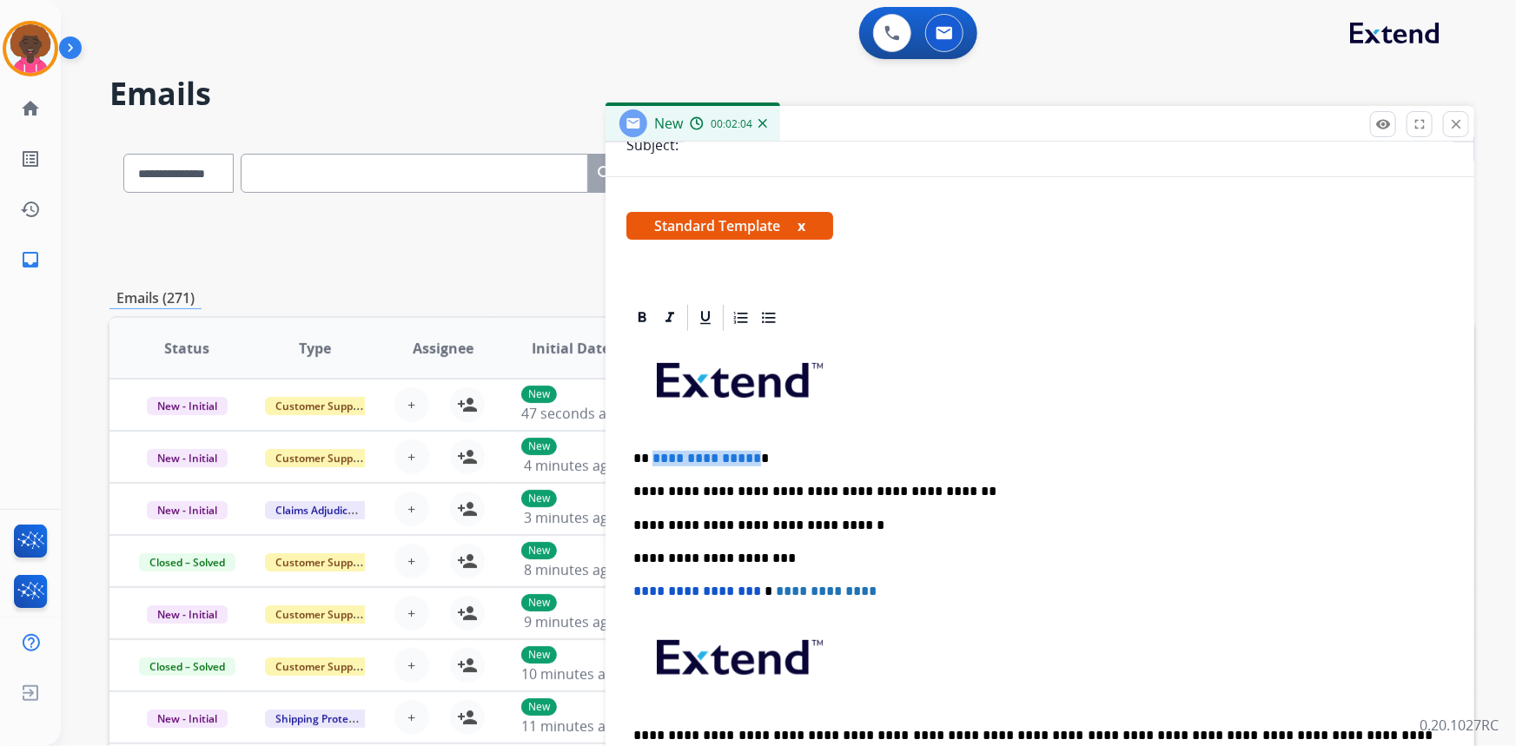
drag, startPoint x: 752, startPoint y: 456, endPoint x: 655, endPoint y: 460, distance: 97.4
click at [652, 461] on p "**********" at bounding box center [1033, 459] width 800 height 16
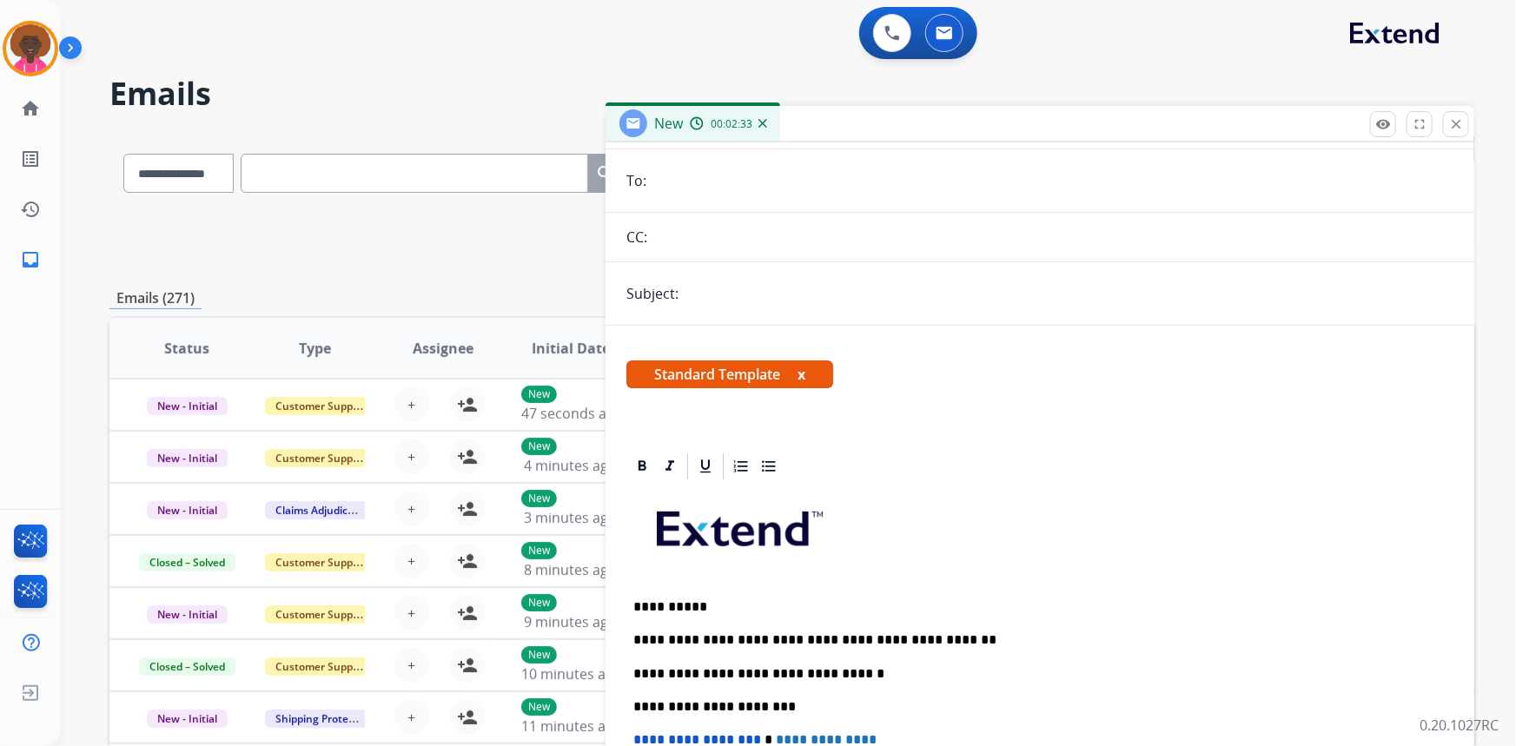
scroll to position [0, 0]
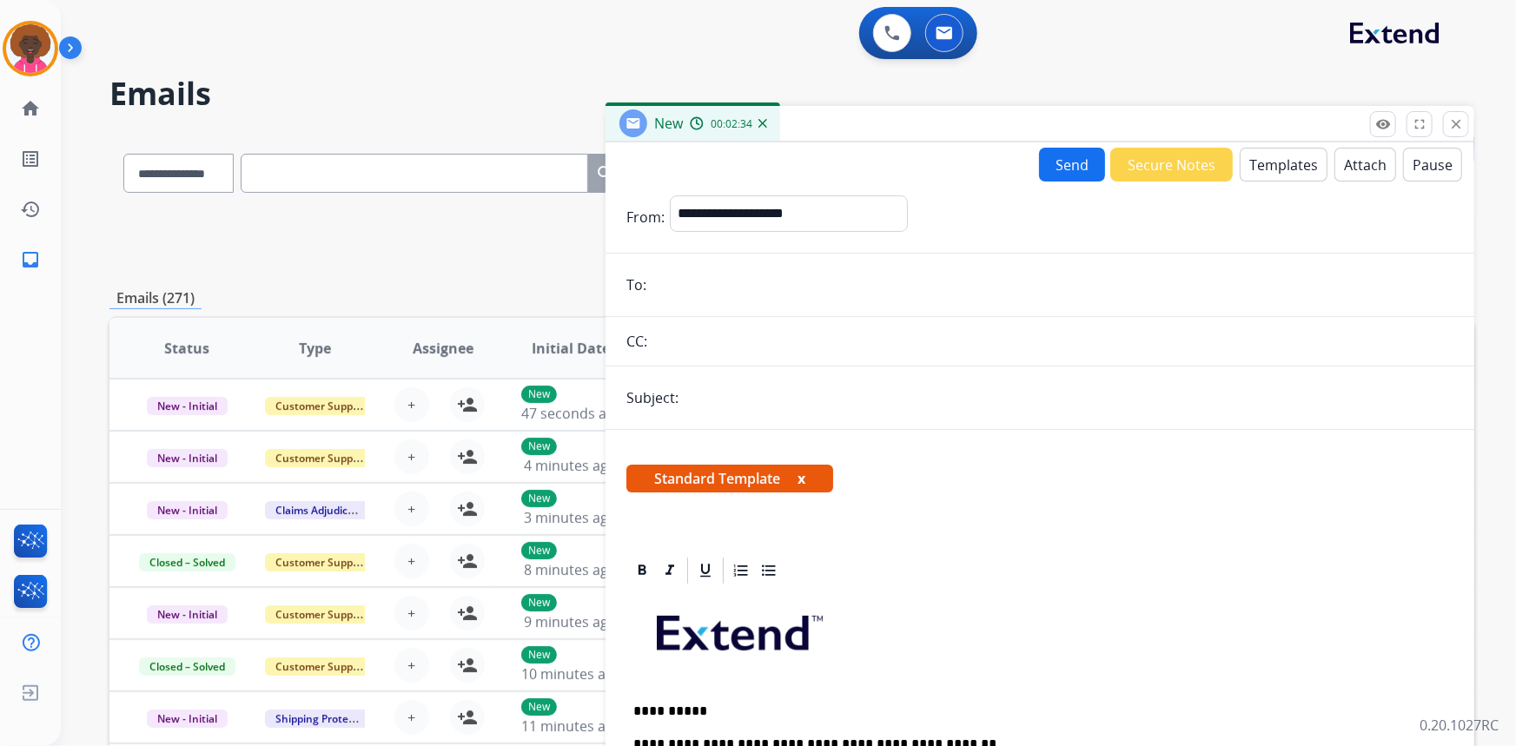
click at [1280, 169] on button "Templates" at bounding box center [1284, 165] width 88 height 34
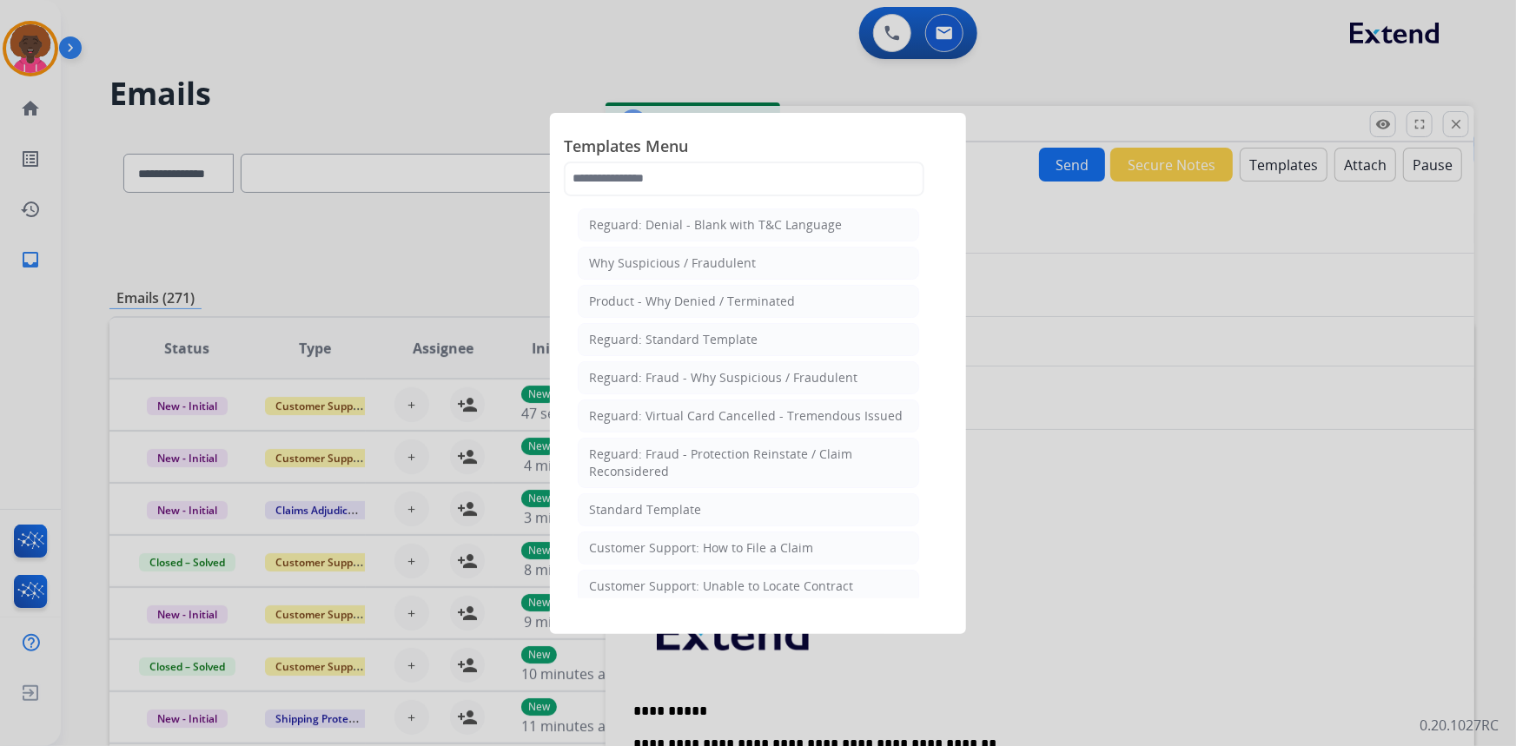
click at [1187, 366] on div at bounding box center [758, 373] width 1516 height 746
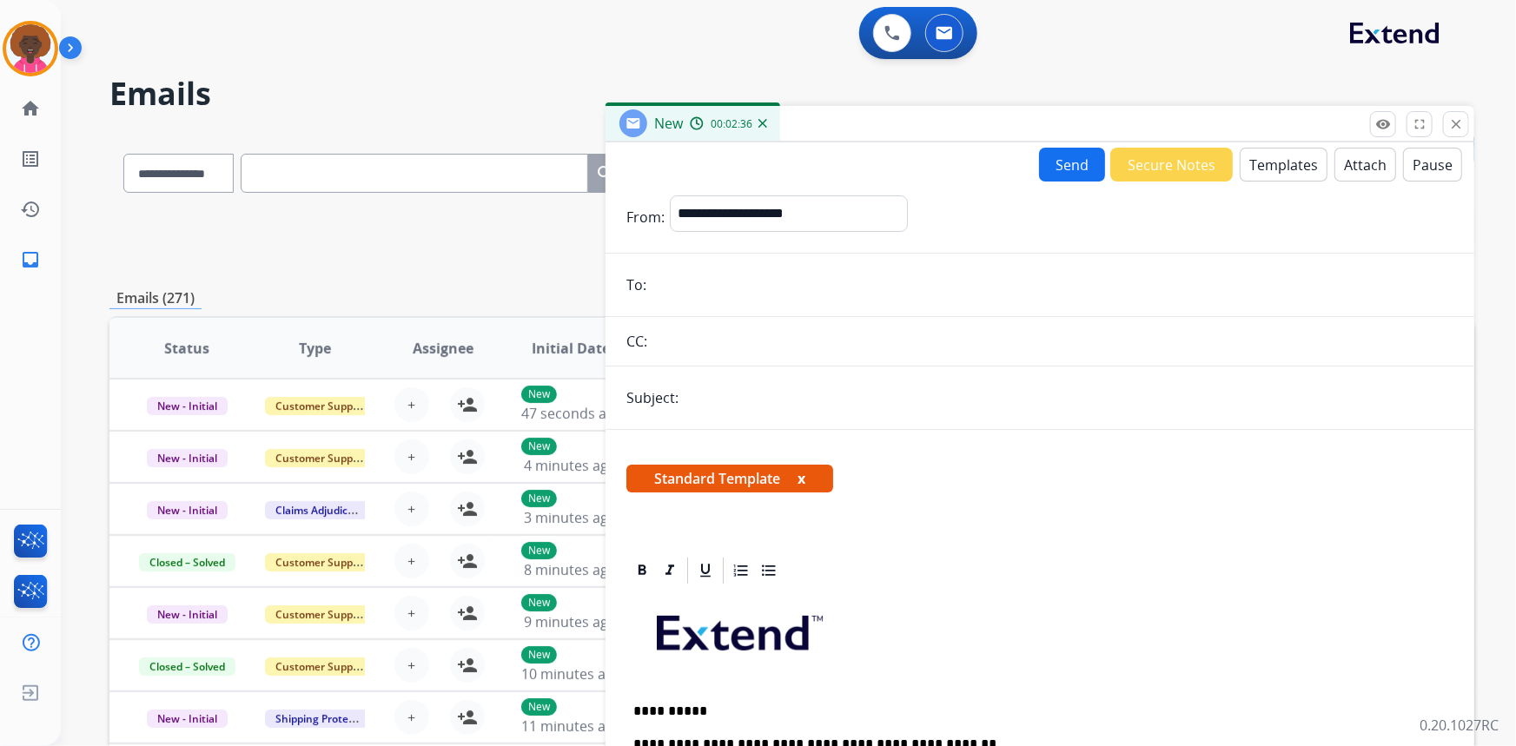
click at [1337, 162] on button "Attach" at bounding box center [1365, 165] width 62 height 34
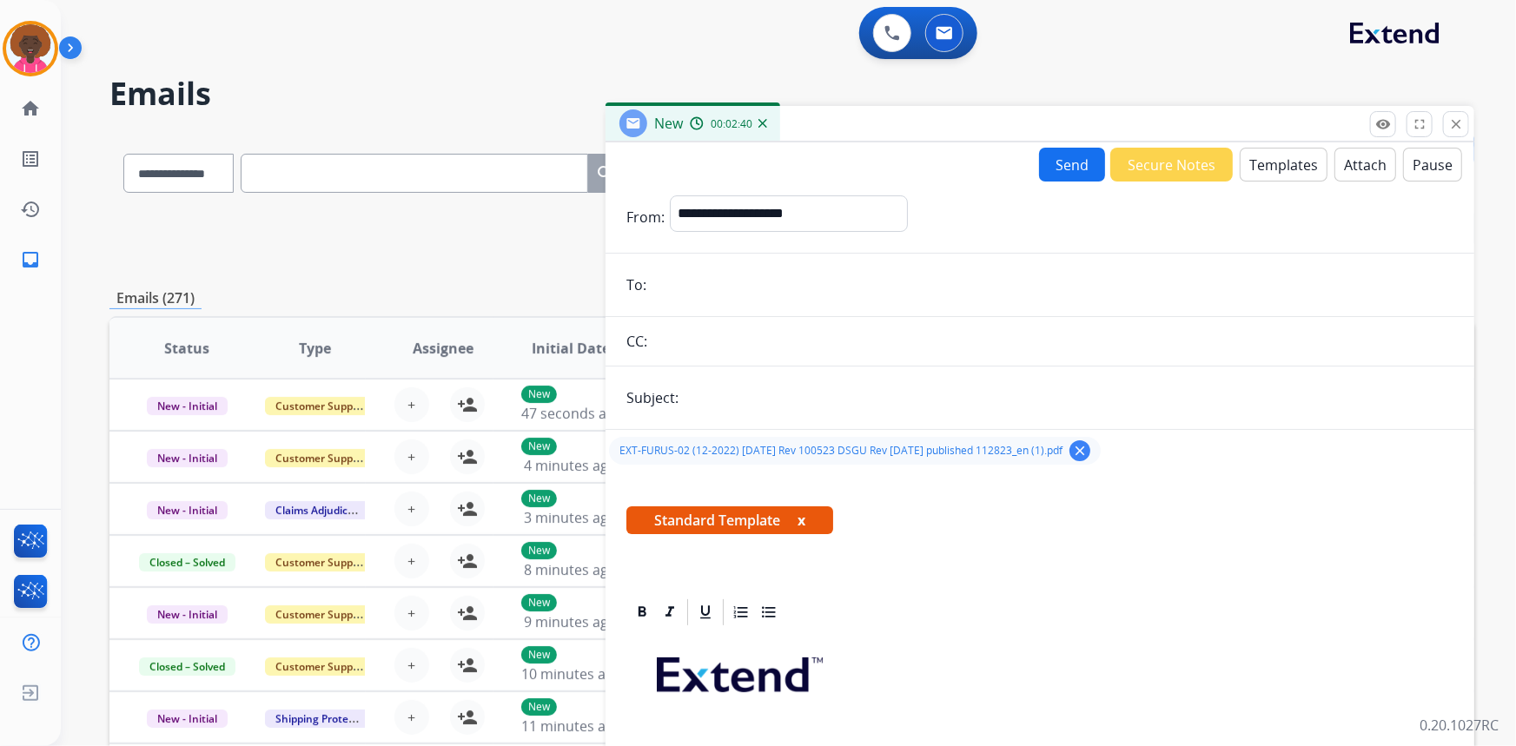
drag, startPoint x: 693, startPoint y: 258, endPoint x: 686, endPoint y: 271, distance: 14.8
click at [690, 264] on form "**********" at bounding box center [1039, 651] width 869 height 938
click at [681, 284] on input "email" at bounding box center [1053, 285] width 802 height 35
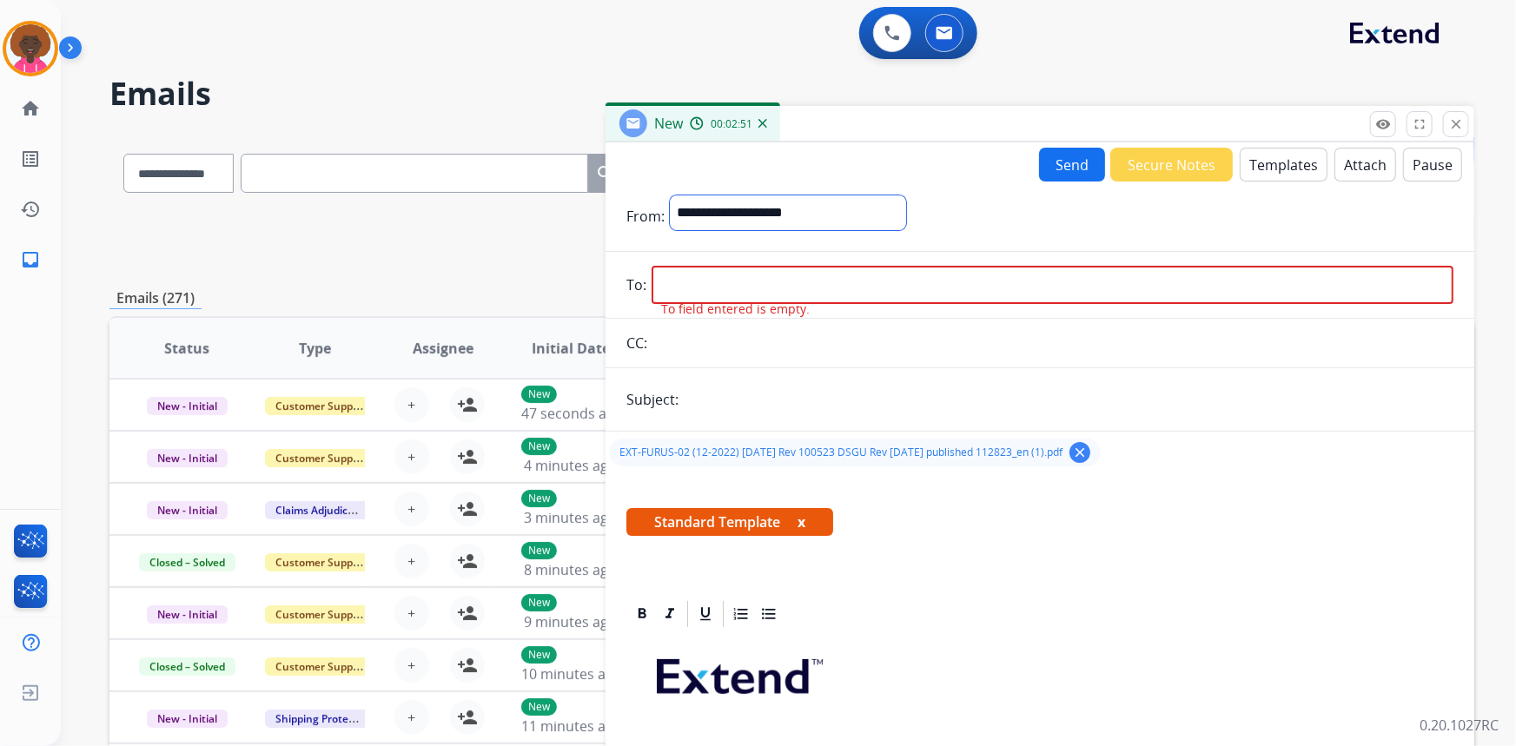
drag, startPoint x: 841, startPoint y: 276, endPoint x: 749, endPoint y: 203, distance: 117.5
click at [749, 203] on select "**********" at bounding box center [788, 212] width 236 height 35
select select "**********"
click at [670, 195] on select "**********" at bounding box center [788, 212] width 236 height 35
click at [686, 266] on form "**********" at bounding box center [1039, 653] width 869 height 942
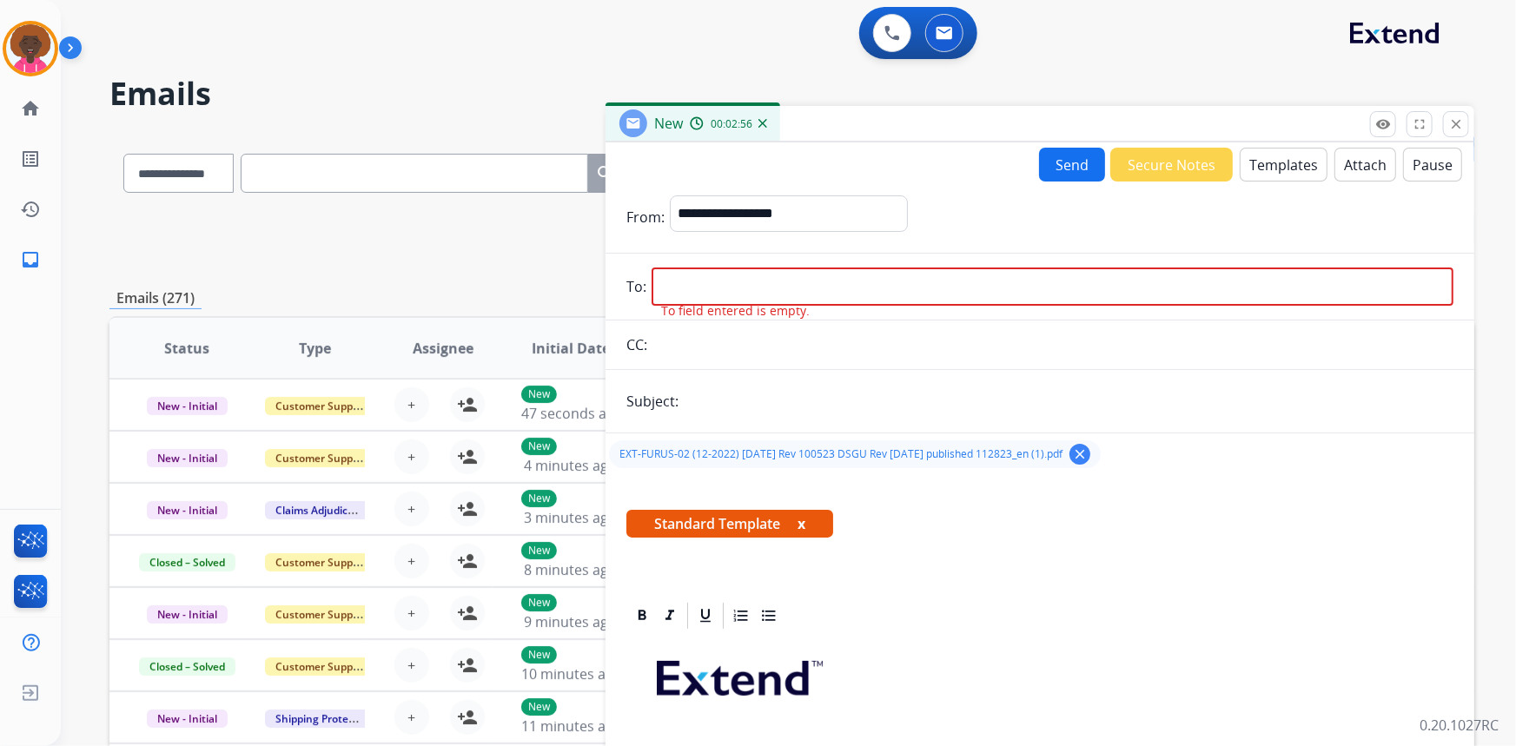
paste input "**********"
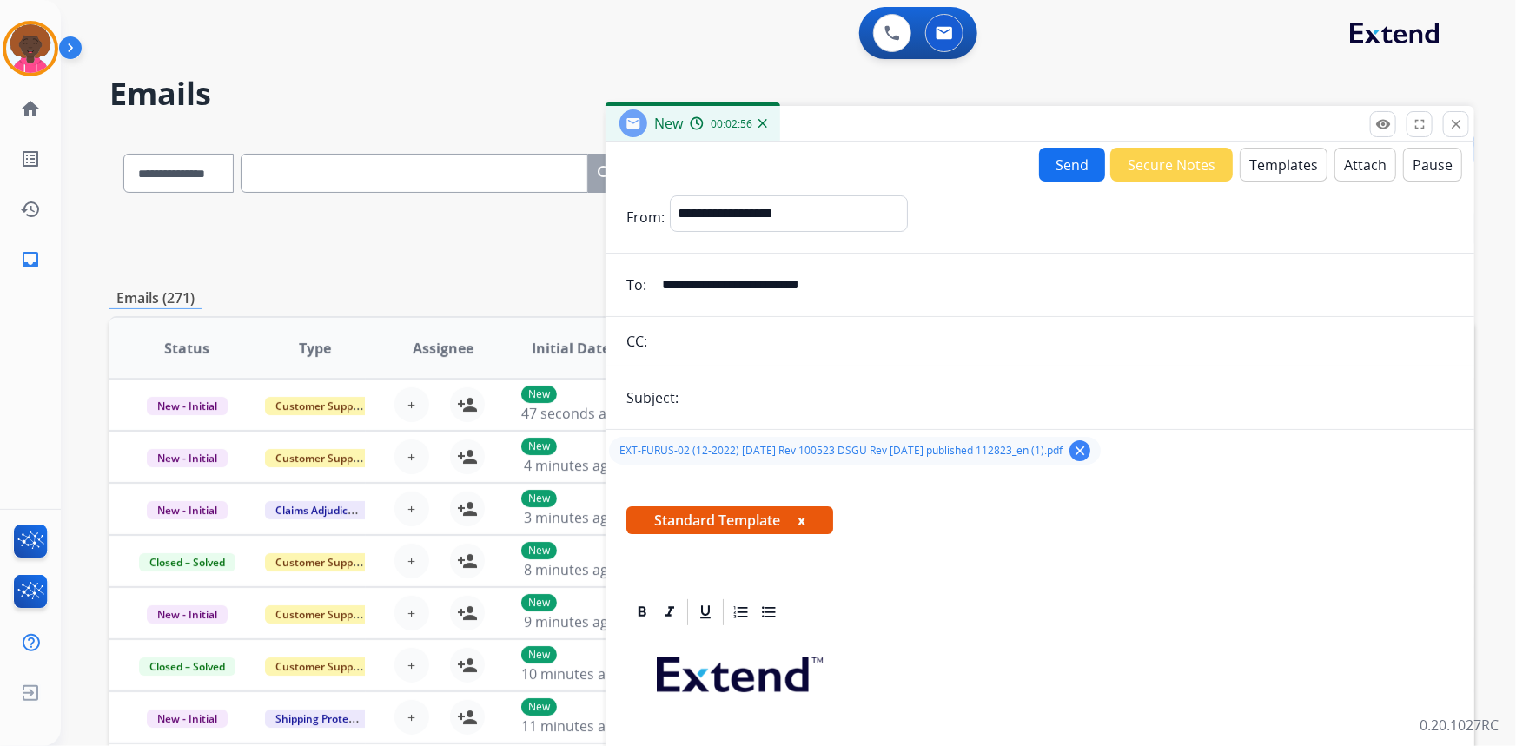
type input "**********"
click at [734, 367] on form "**********" at bounding box center [1039, 651] width 869 height 938
click at [722, 398] on input "text" at bounding box center [1069, 397] width 770 height 35
type input "**********"
click at [1068, 176] on button "Send" at bounding box center [1072, 165] width 66 height 34
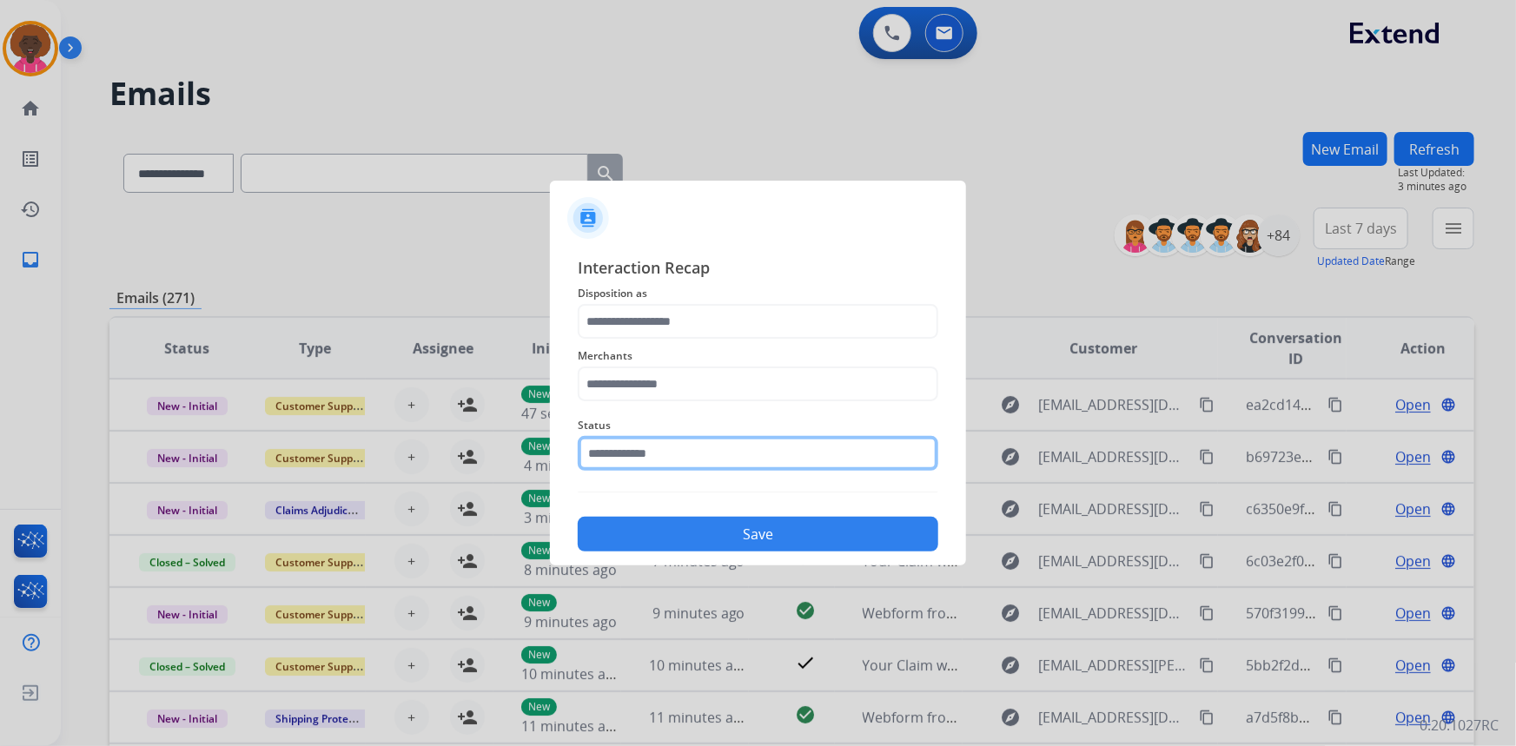
click at [641, 443] on input "text" at bounding box center [758, 453] width 361 height 35
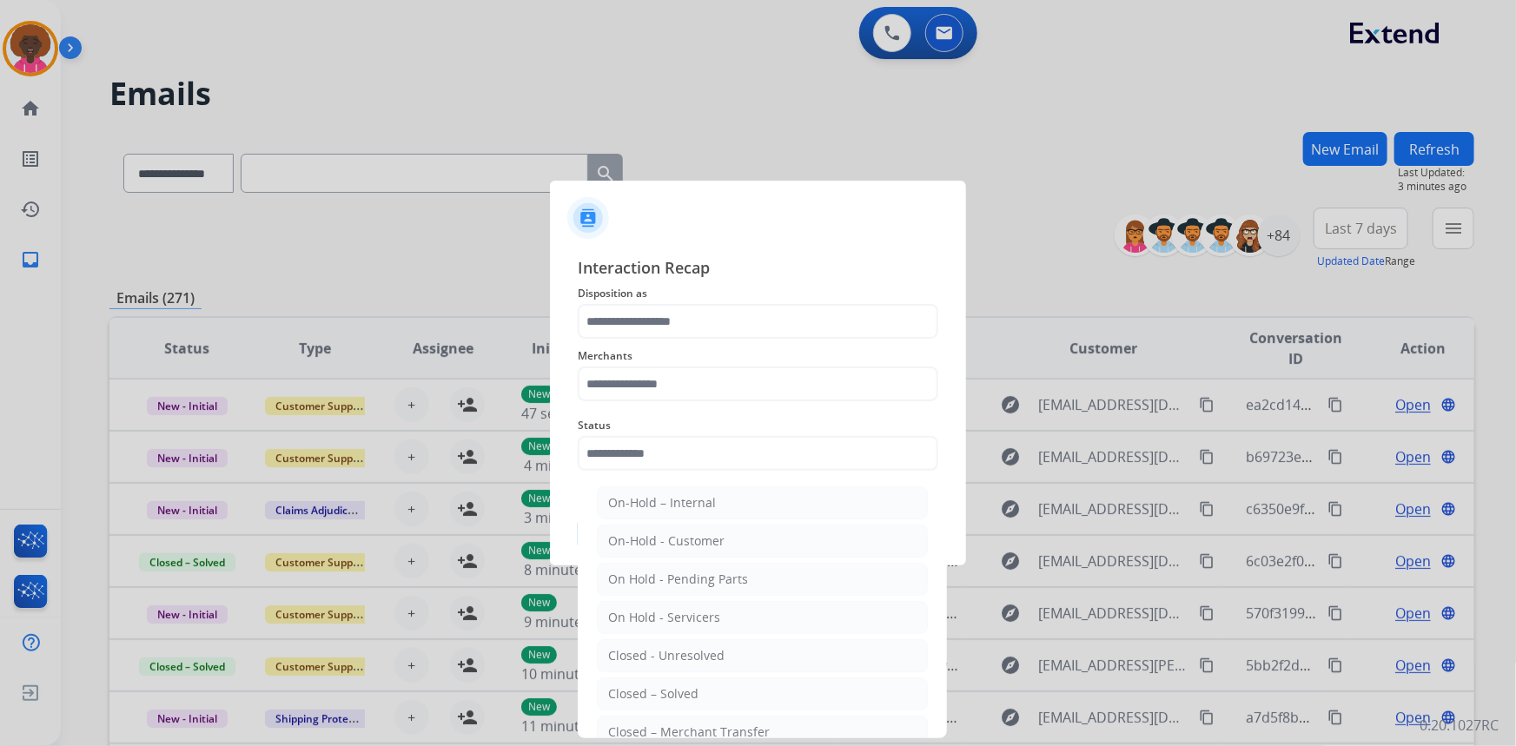
click at [660, 699] on div "Closed – Solved" at bounding box center [653, 693] width 90 height 17
type input "**********"
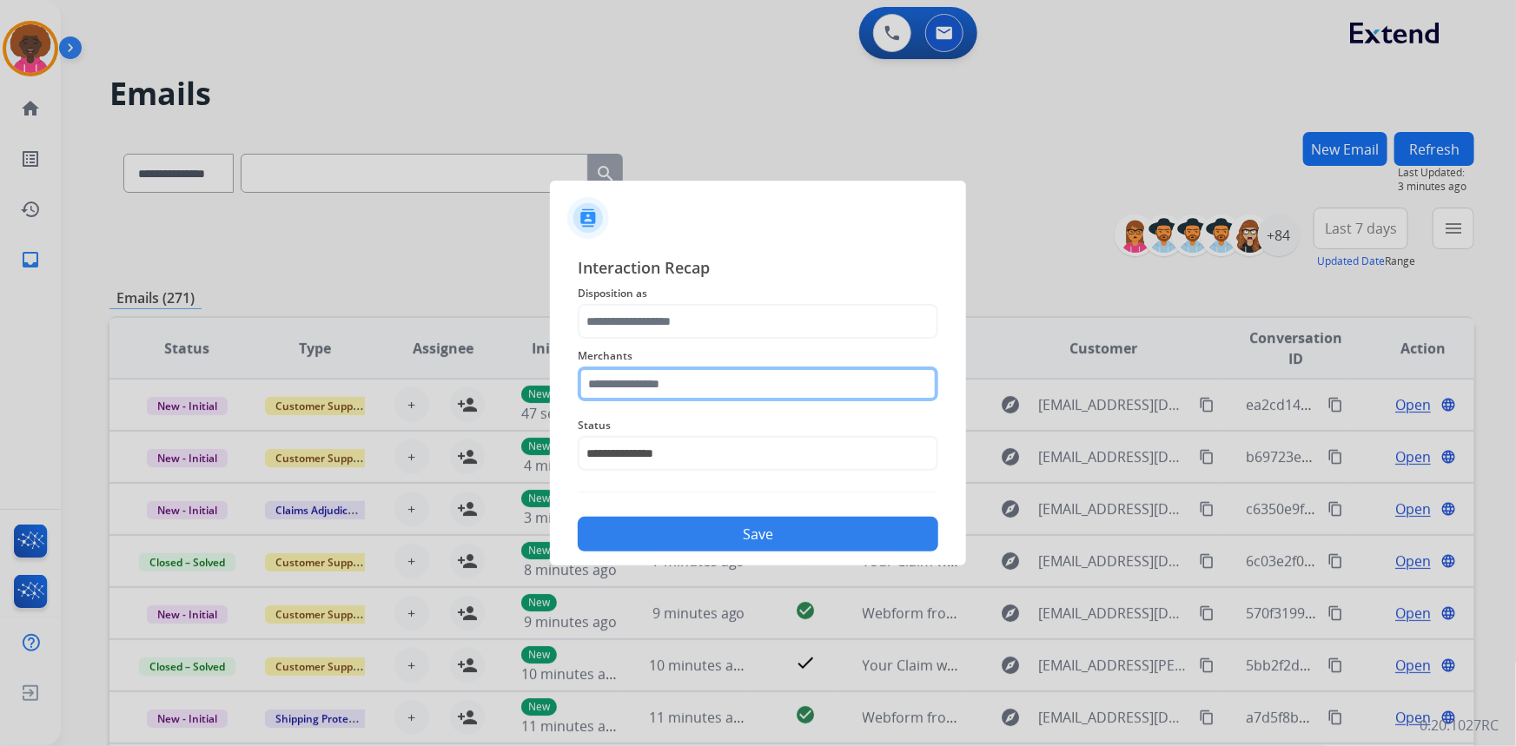
click at [617, 396] on input "text" at bounding box center [758, 384] width 361 height 35
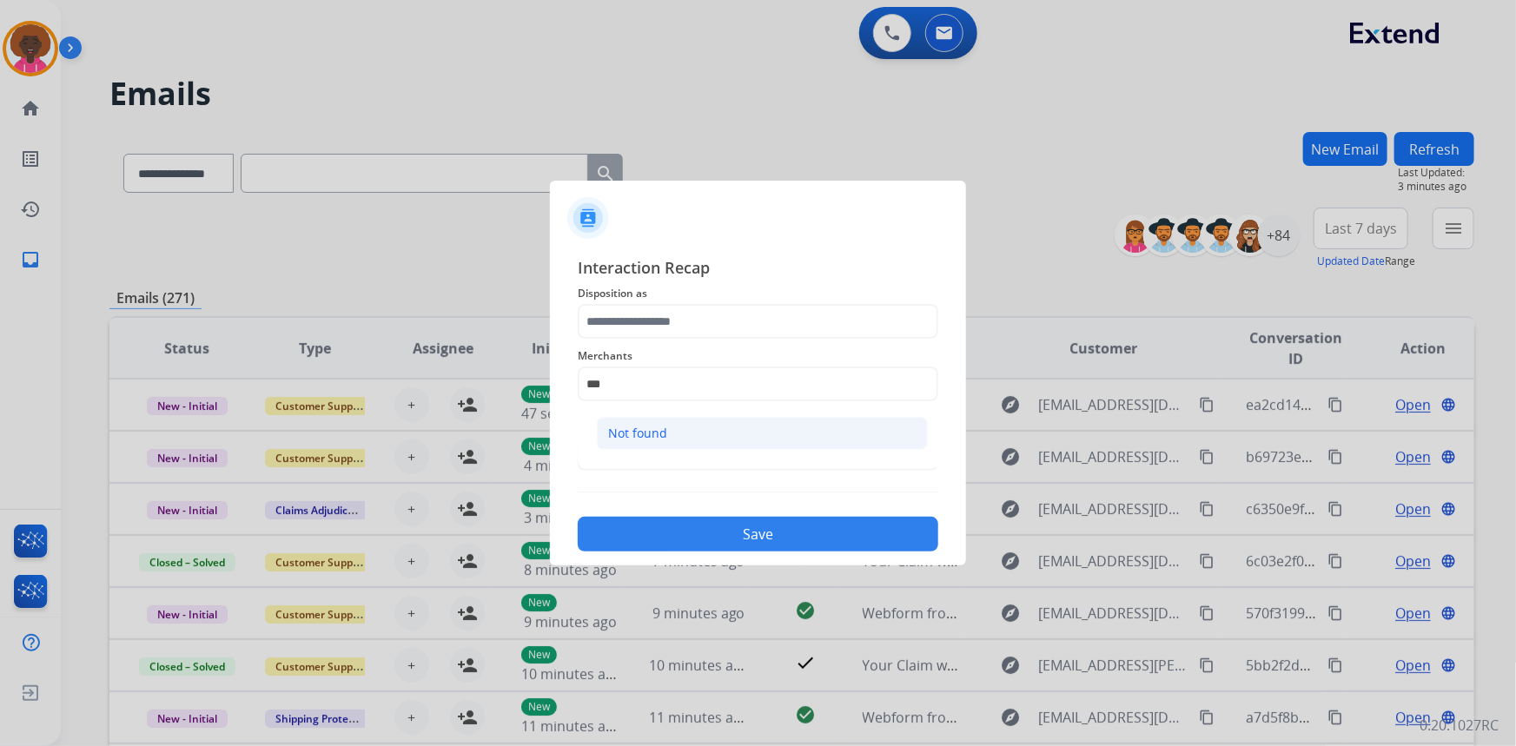
click at [630, 433] on div "Not found" at bounding box center [637, 433] width 59 height 17
type input "*********"
click at [664, 356] on span "Merchants" at bounding box center [758, 356] width 361 height 21
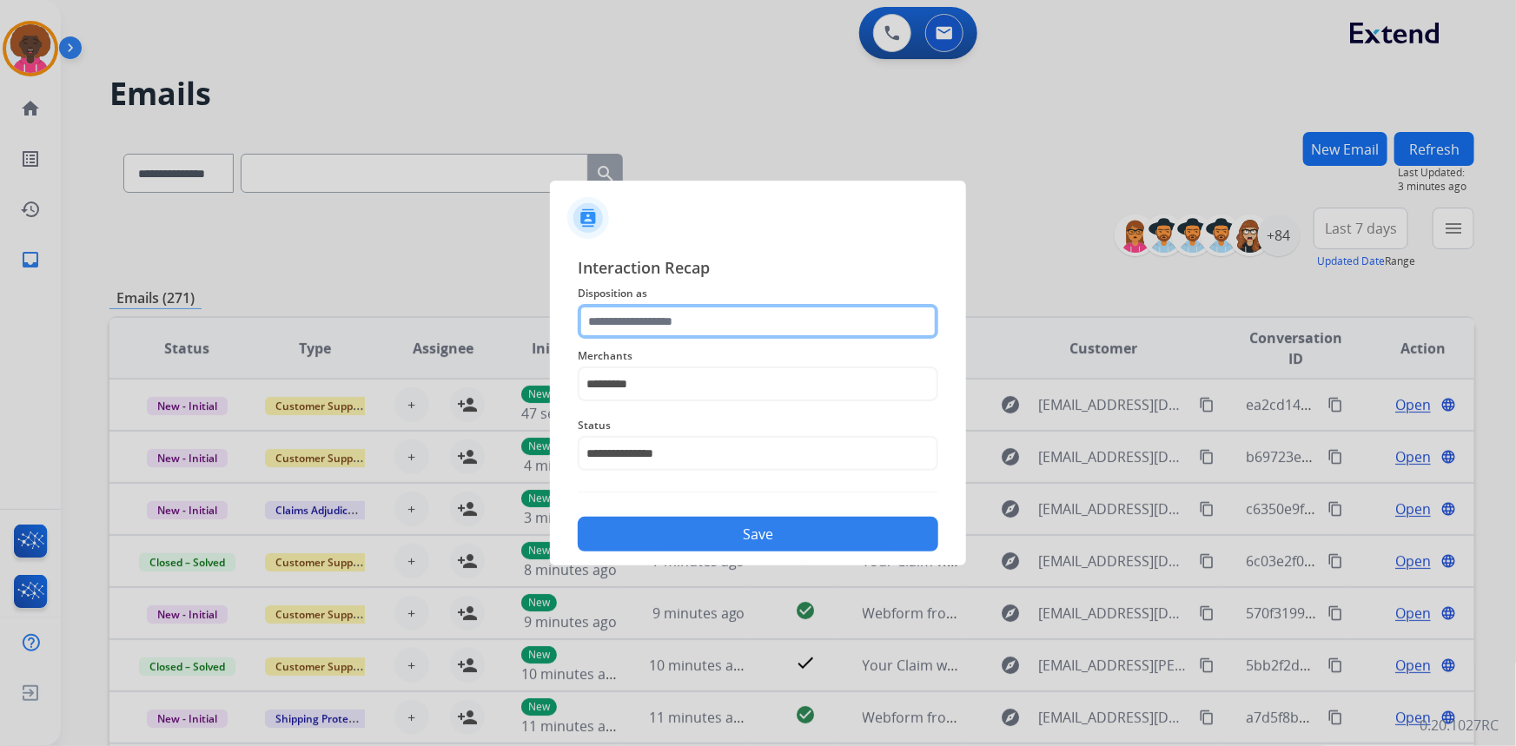
click at [680, 330] on input "text" at bounding box center [758, 321] width 361 height 35
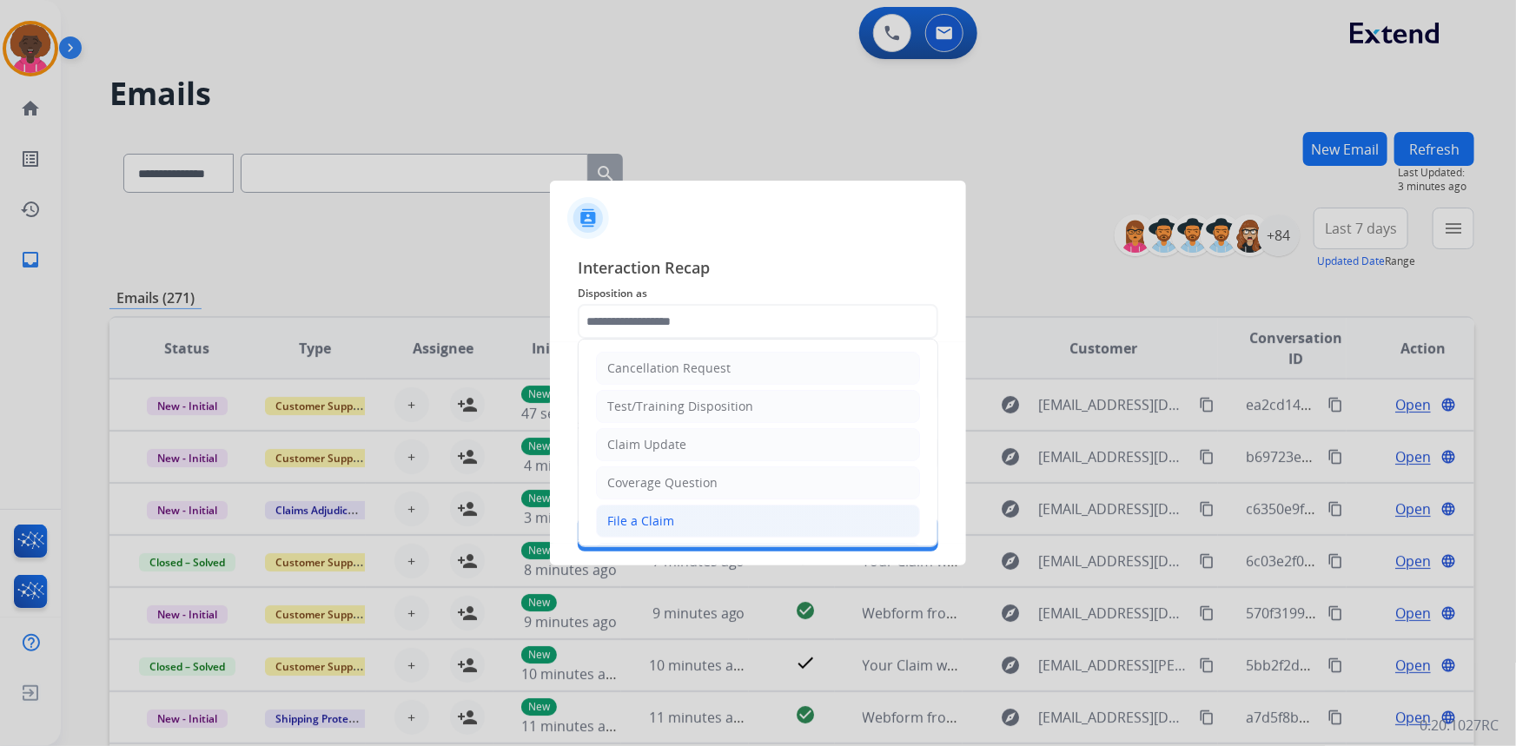
click at [647, 525] on div "File a Claim" at bounding box center [640, 521] width 67 height 17
type input "**********"
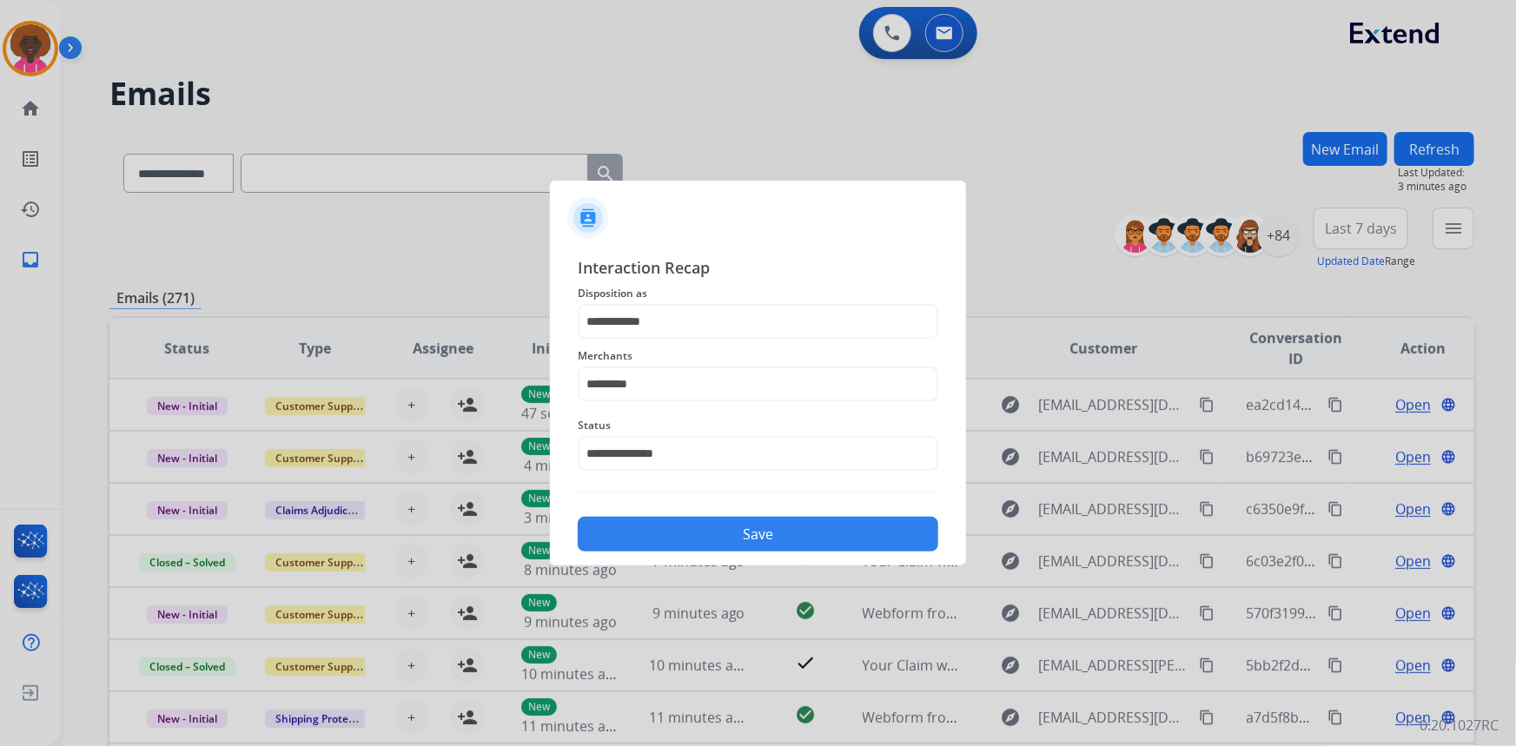
click at [766, 527] on button "Save" at bounding box center [758, 534] width 361 height 35
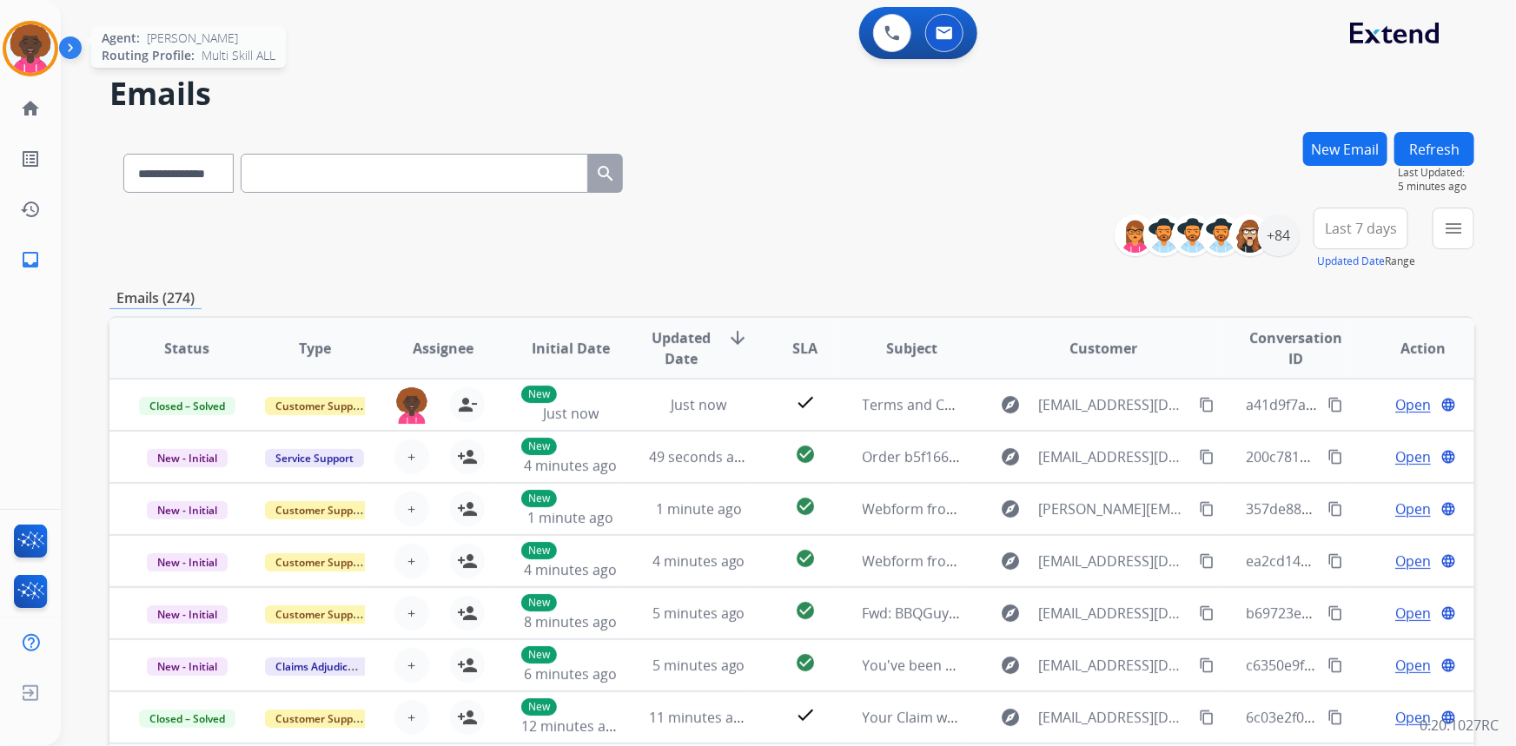
click at [43, 50] on img at bounding box center [30, 48] width 49 height 49
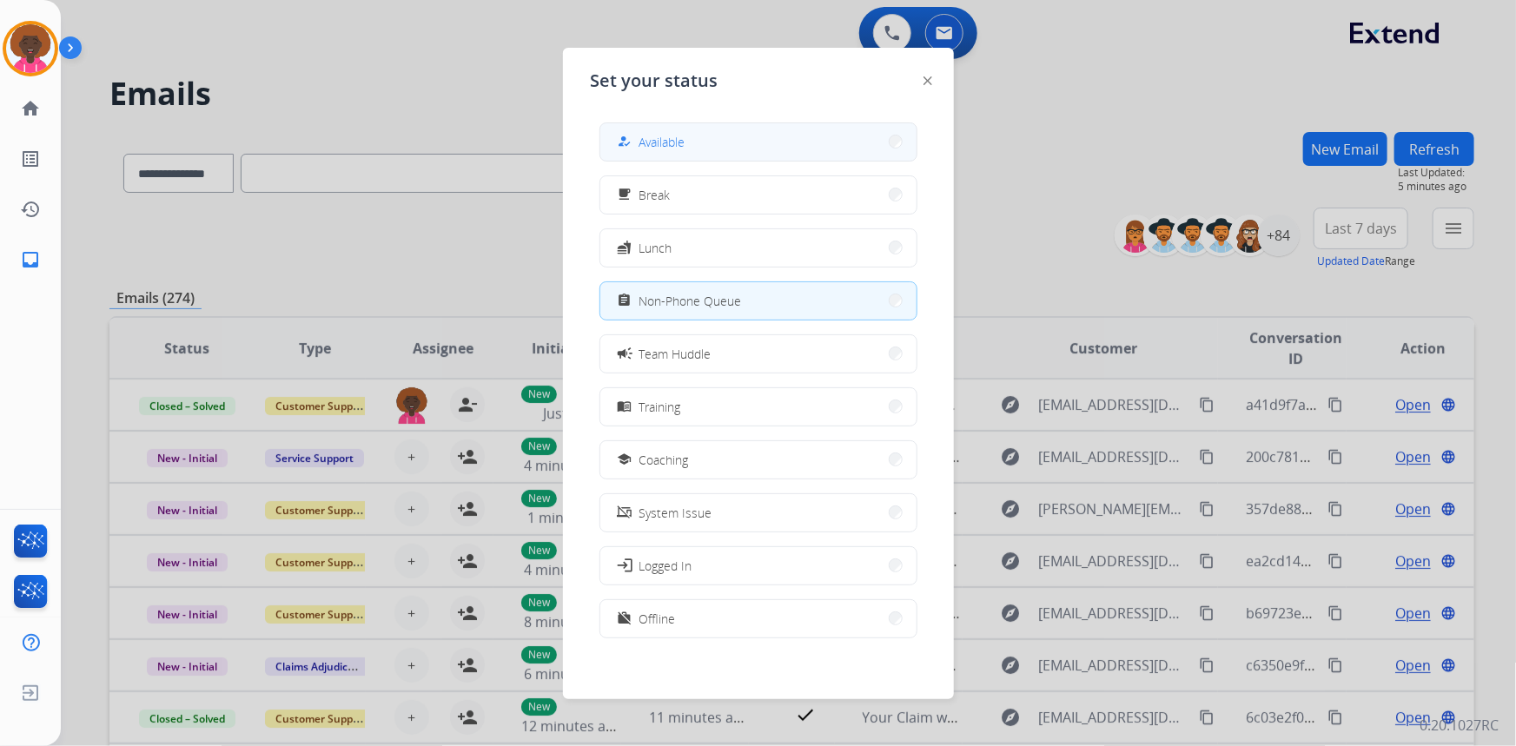
click at [764, 136] on button "how_to_reg Available" at bounding box center [758, 141] width 316 height 37
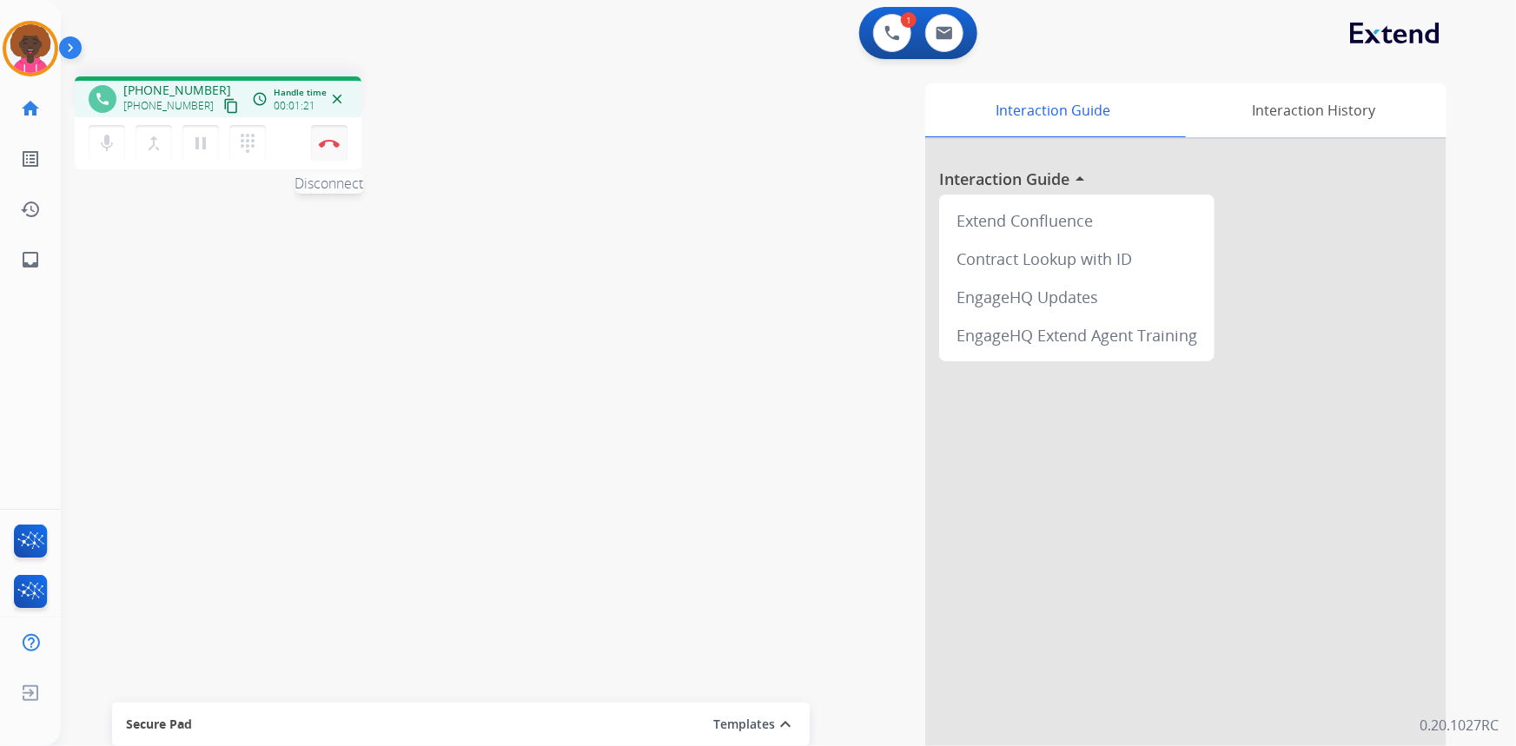
click at [330, 161] on div "mic Mute merge_type Bridge pause Hold dialpad Dialpad Disconnect" at bounding box center [218, 143] width 287 height 52
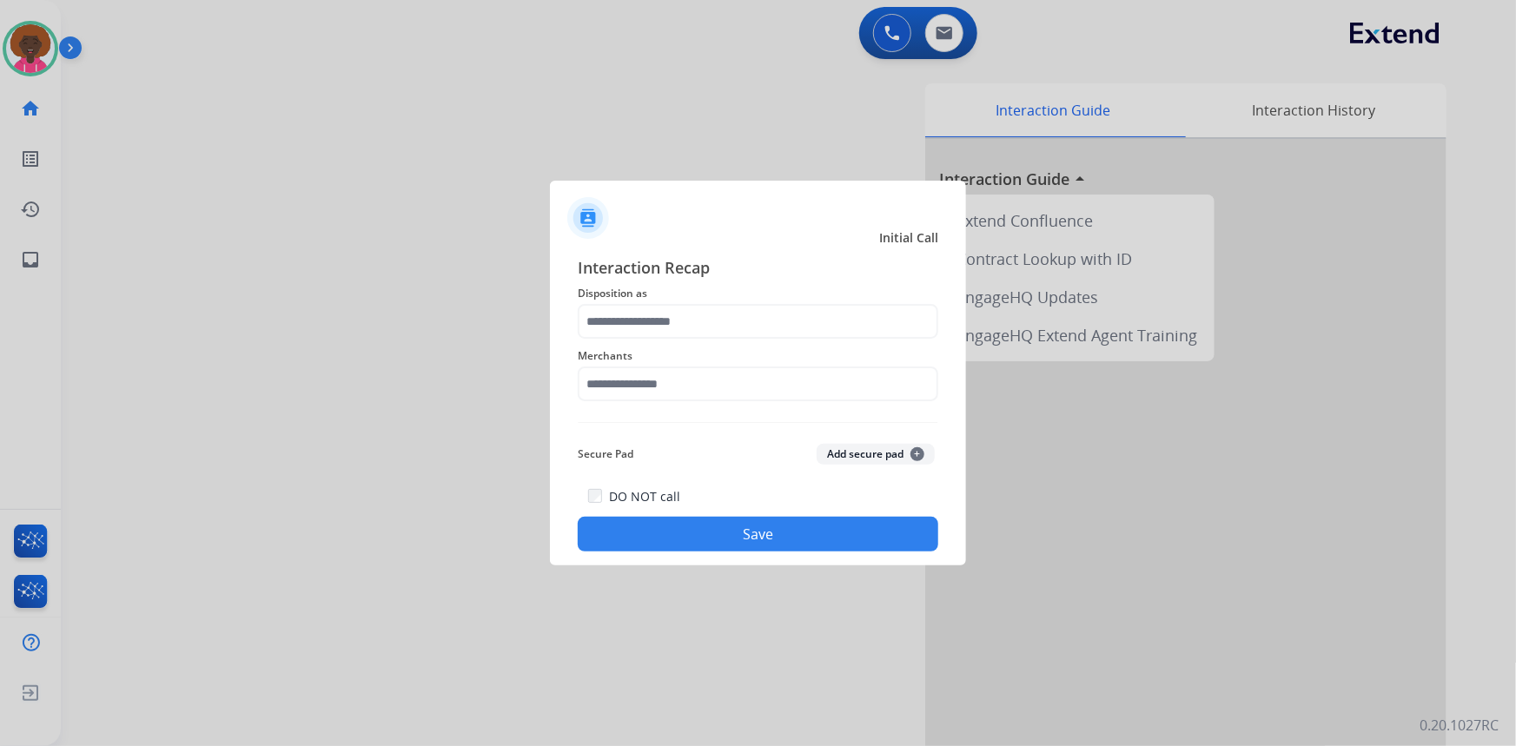
click at [721, 407] on div "Merchants" at bounding box center [758, 373] width 361 height 69
click at [724, 387] on input "text" at bounding box center [758, 384] width 361 height 35
drag, startPoint x: 665, startPoint y: 435, endPoint x: 678, endPoint y: 340, distance: 96.4
click at [665, 433] on div "Not found" at bounding box center [637, 433] width 59 height 17
type input "*********"
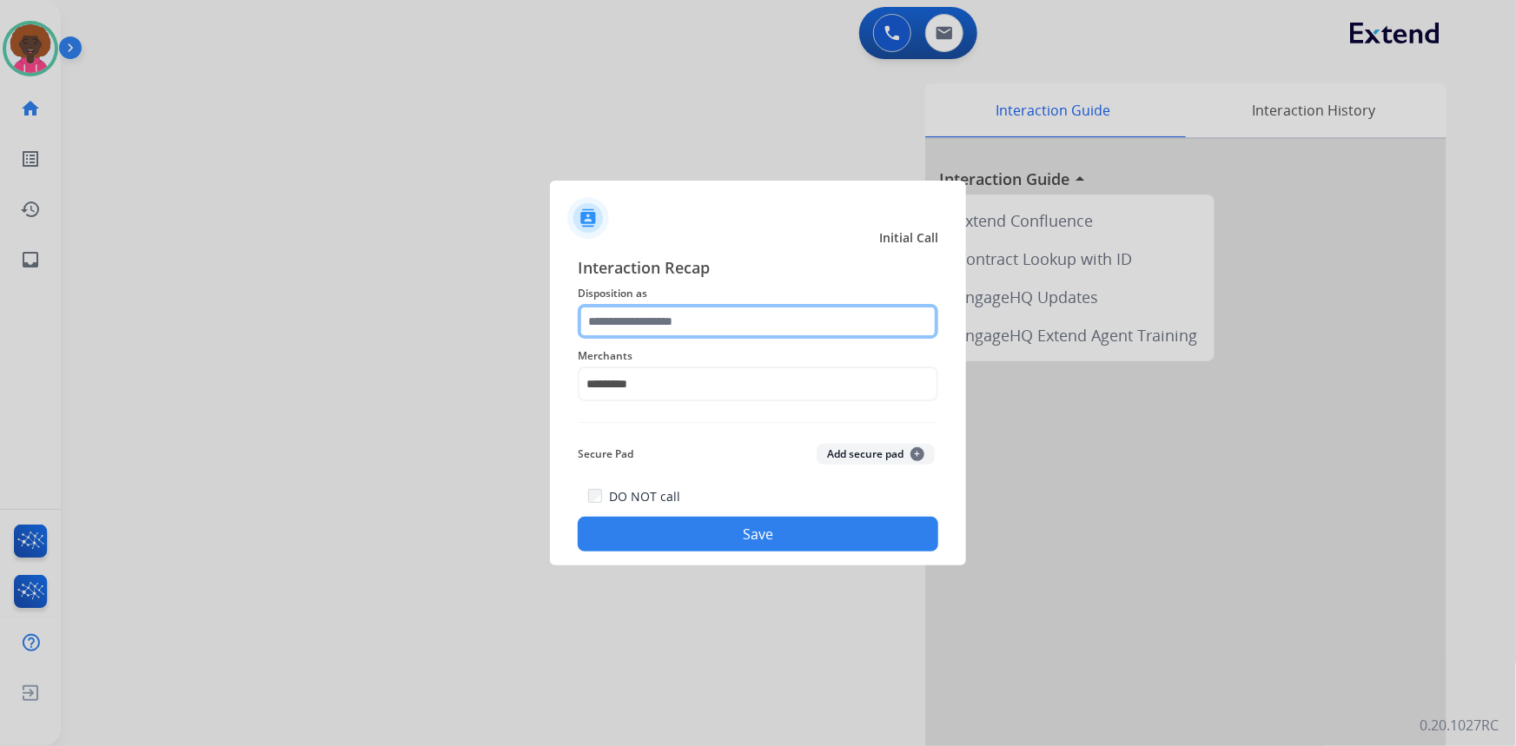
click at [679, 315] on input "text" at bounding box center [758, 321] width 361 height 35
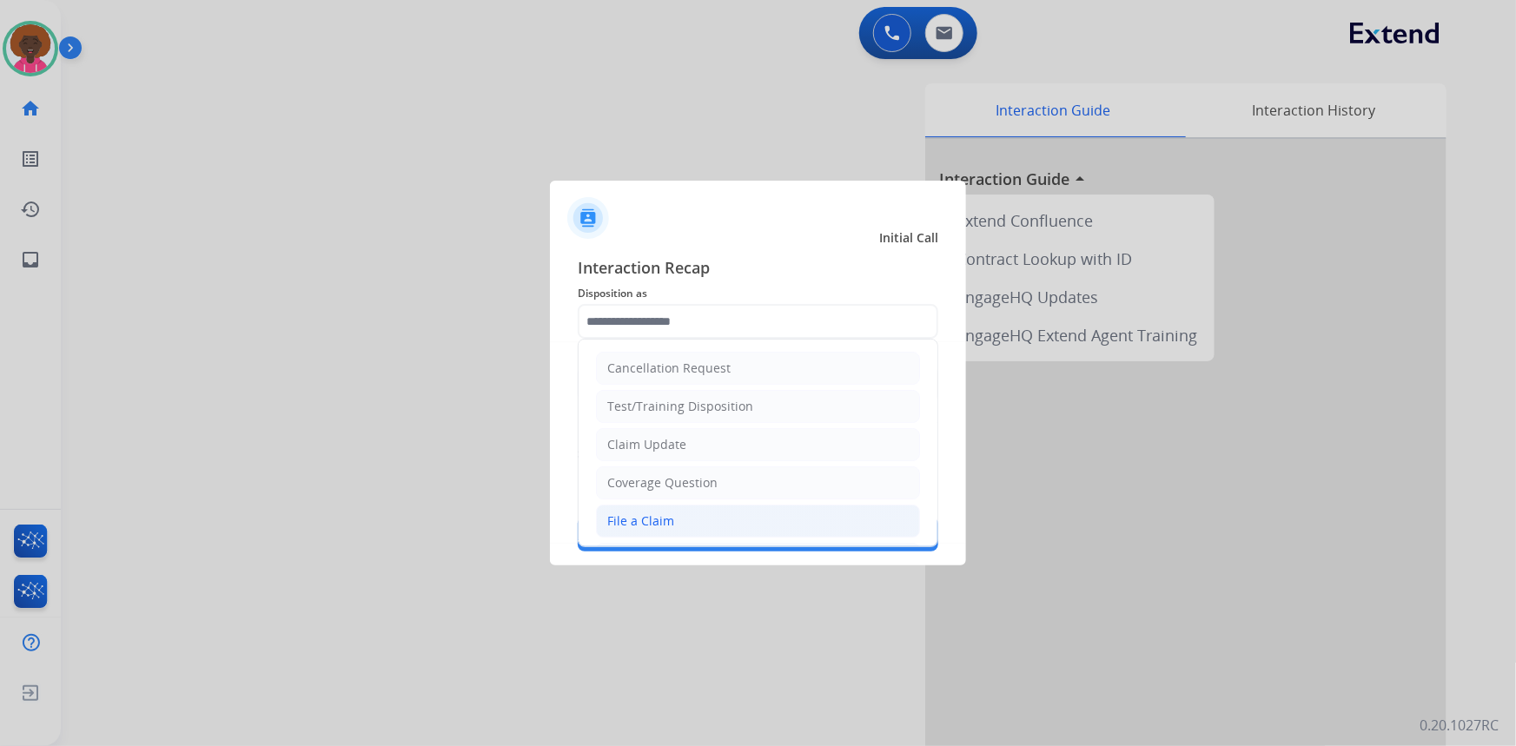
click at [676, 505] on li "File a Claim" at bounding box center [758, 521] width 324 height 33
type input "**********"
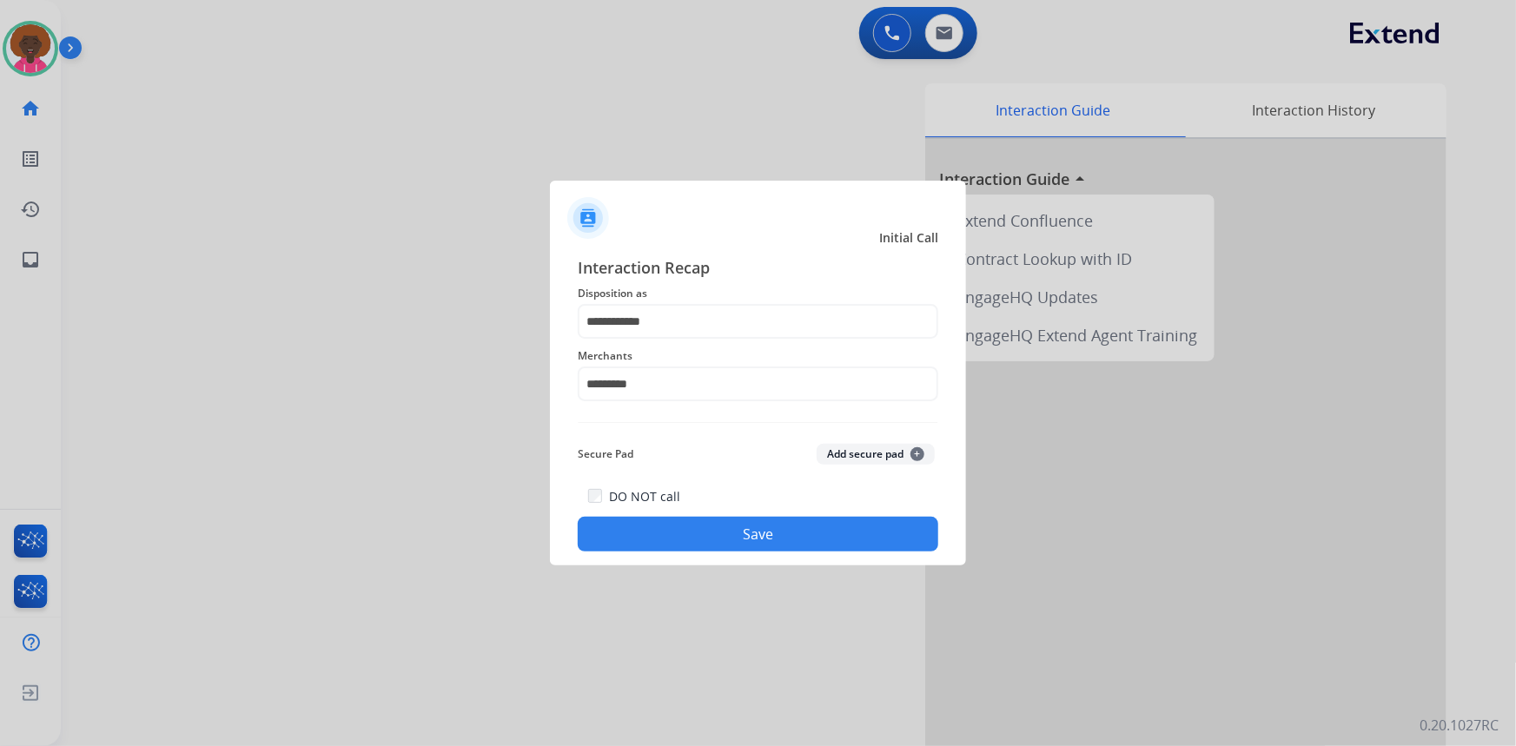
click at [694, 527] on button "Save" at bounding box center [758, 534] width 361 height 35
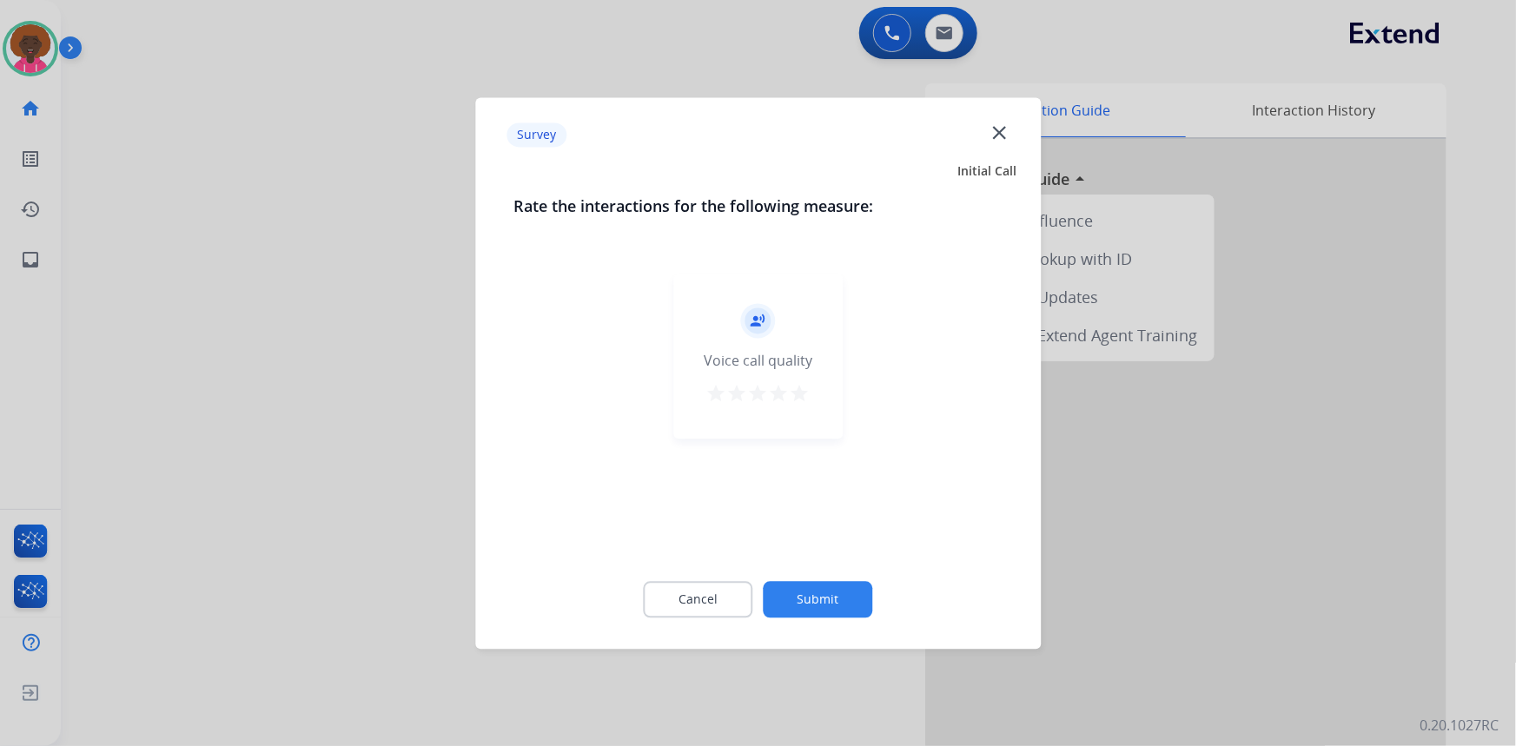
click at [792, 388] on mat-icon "star" at bounding box center [800, 393] width 21 height 21
click at [828, 591] on button "Submit" at bounding box center [818, 599] width 109 height 36
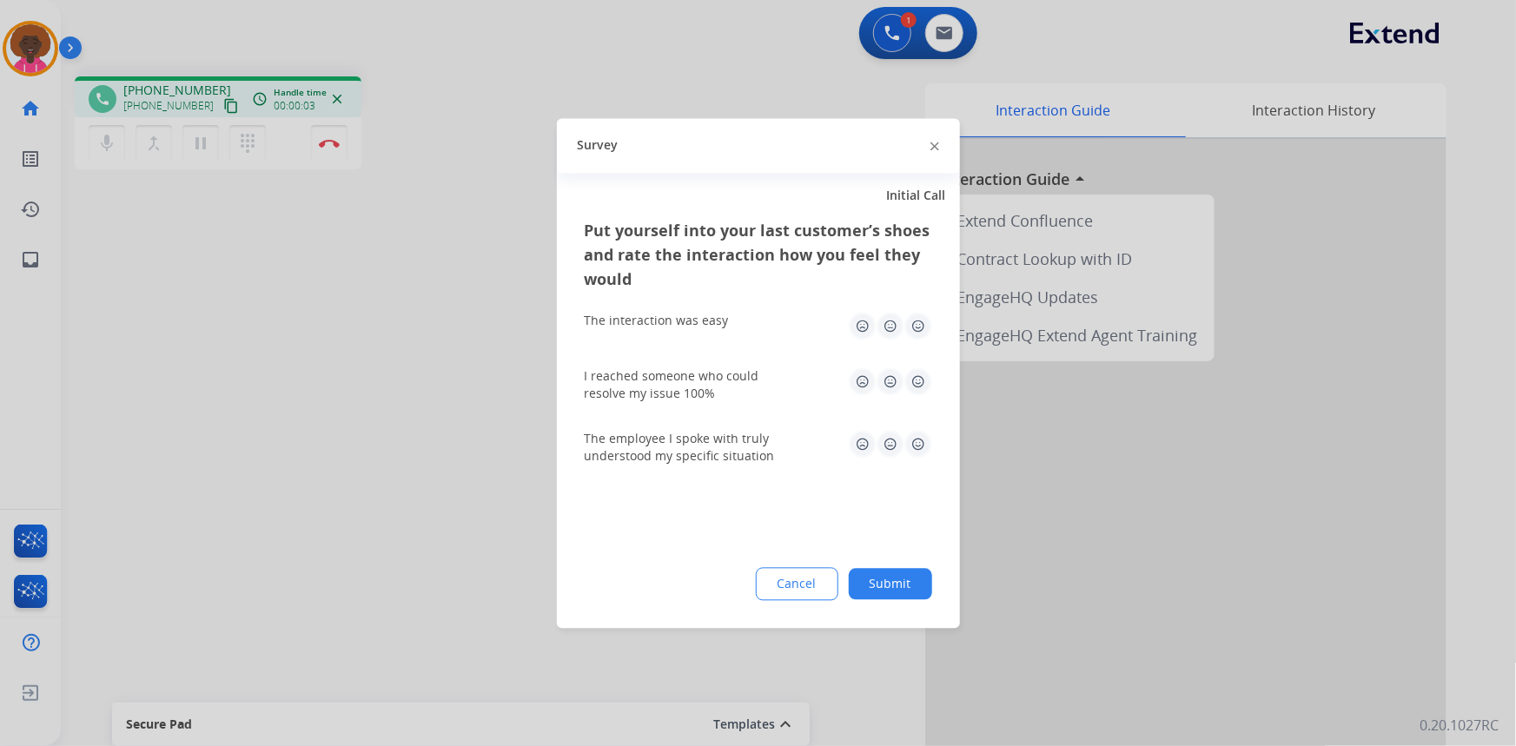
click at [921, 319] on img at bounding box center [918, 326] width 28 height 28
click at [916, 388] on img at bounding box center [918, 381] width 28 height 28
click at [914, 445] on img at bounding box center [918, 444] width 28 height 28
click at [910, 569] on button "Submit" at bounding box center [890, 583] width 83 height 31
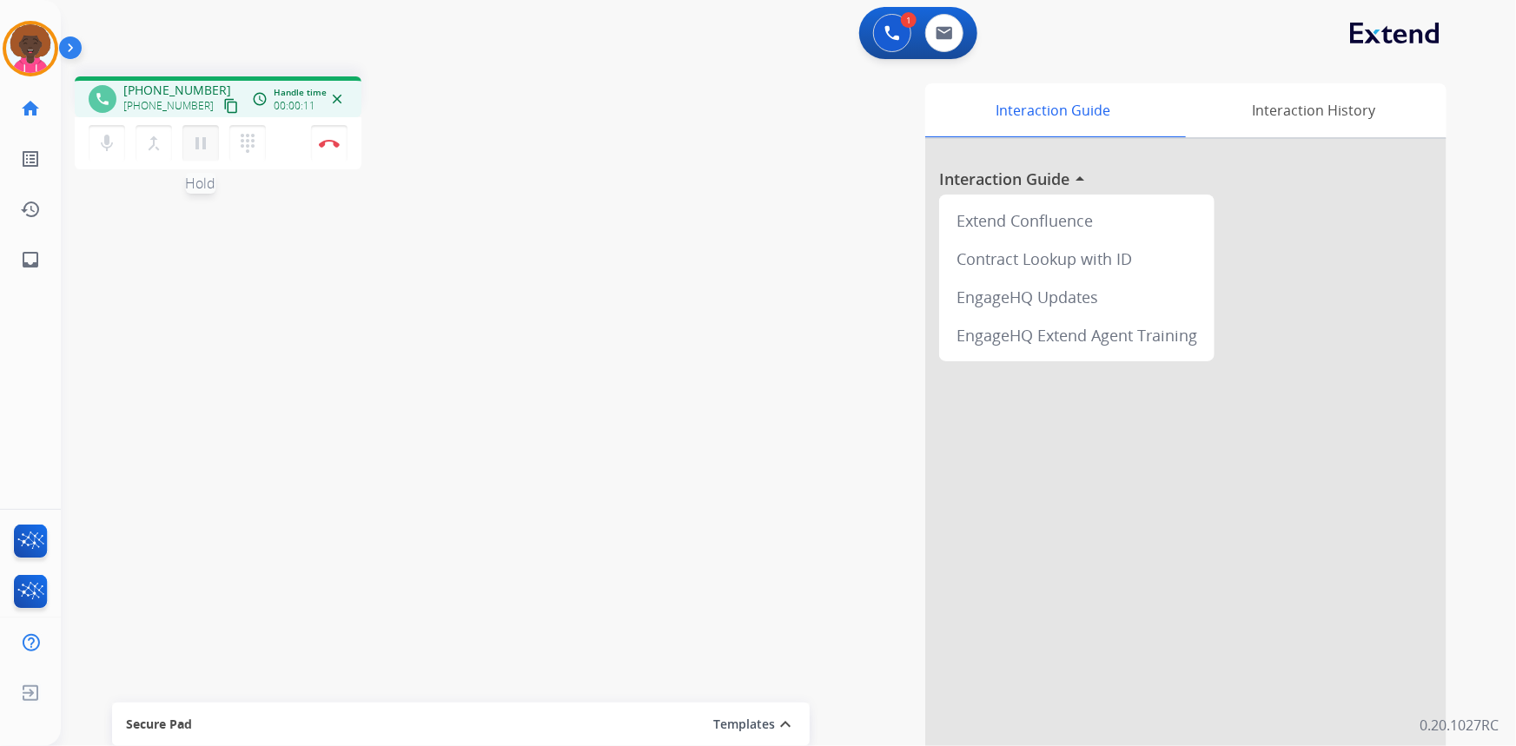
click at [194, 143] on mat-icon "pause" at bounding box center [200, 143] width 21 height 21
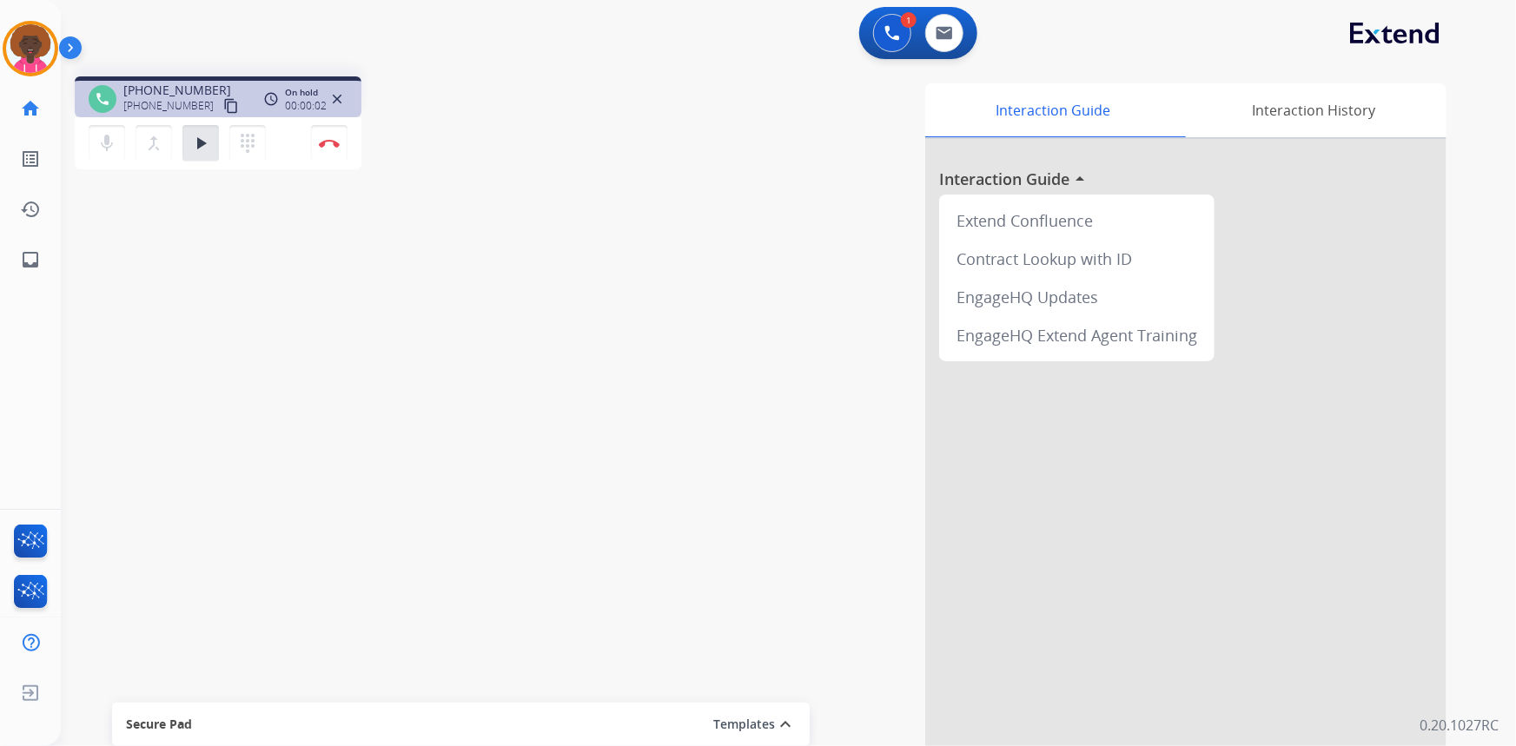
drag, startPoint x: 268, startPoint y: 154, endPoint x: 253, endPoint y: 154, distance: 15.6
click at [267, 154] on div "dialpad Dialpad" at bounding box center [252, 143] width 47 height 36
click at [253, 154] on button "dialpad Dialpad" at bounding box center [247, 143] width 36 height 36
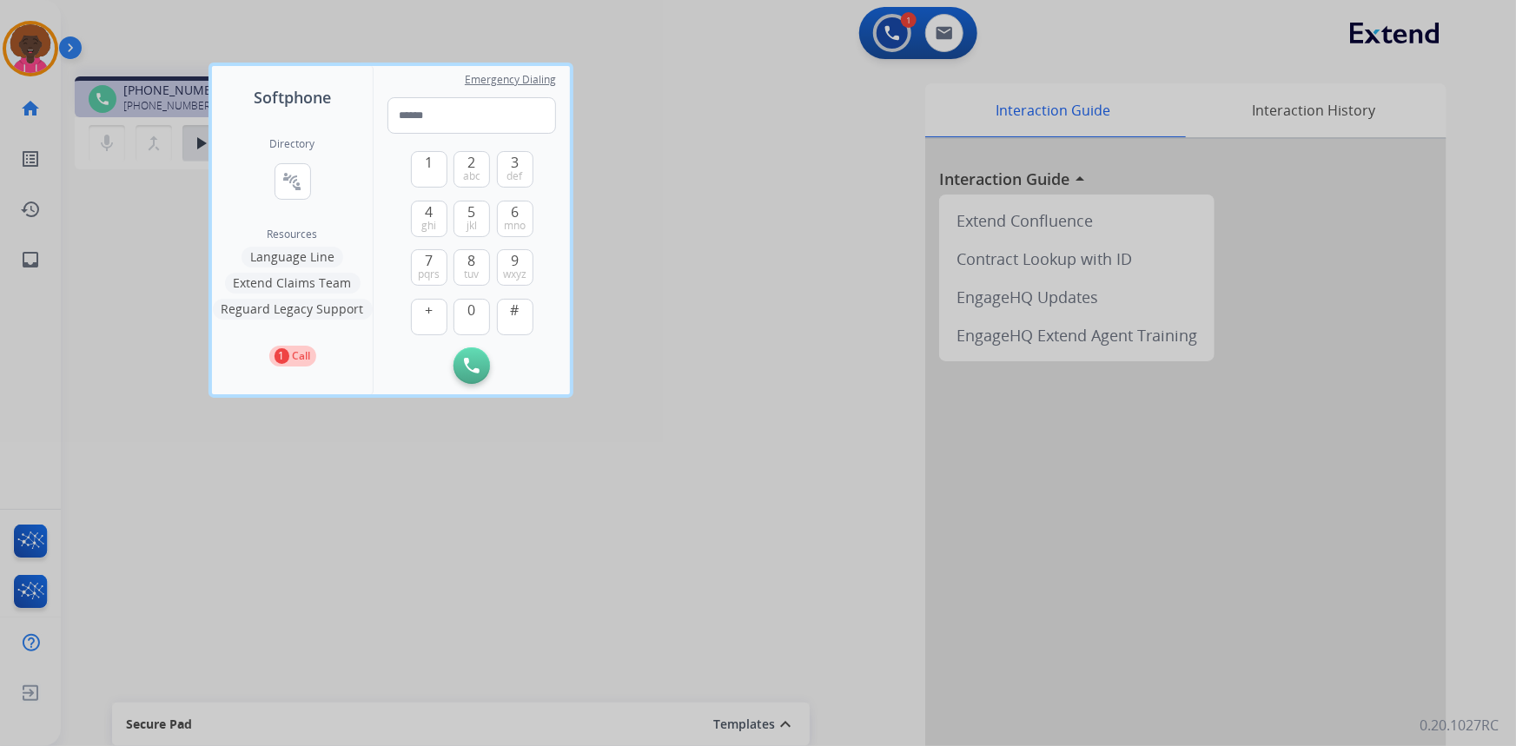
click at [313, 251] on button "Language Line" at bounding box center [292, 257] width 102 height 21
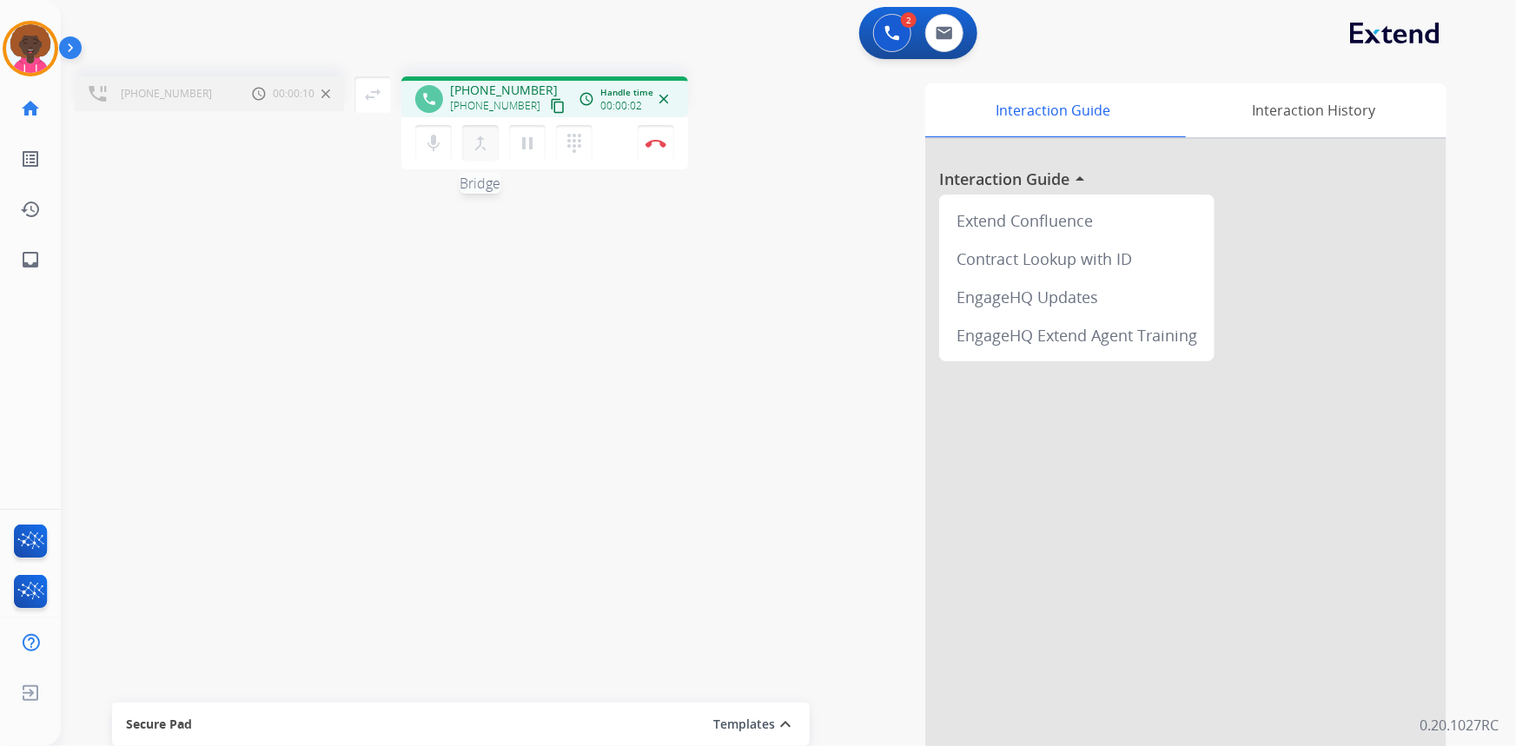
click at [484, 144] on mat-icon "merge_type" at bounding box center [480, 143] width 21 height 21
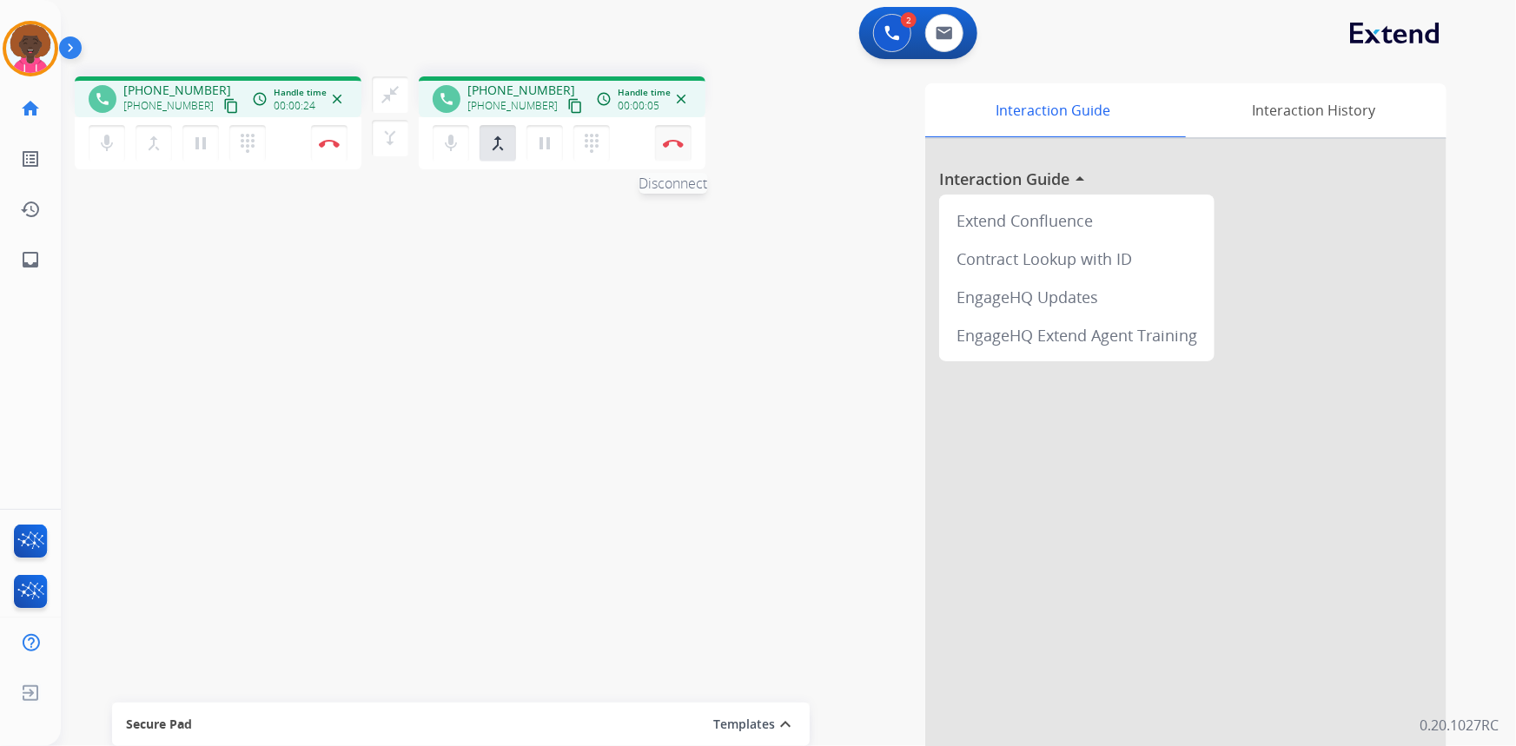
click at [340, 142] on img at bounding box center [329, 143] width 21 height 9
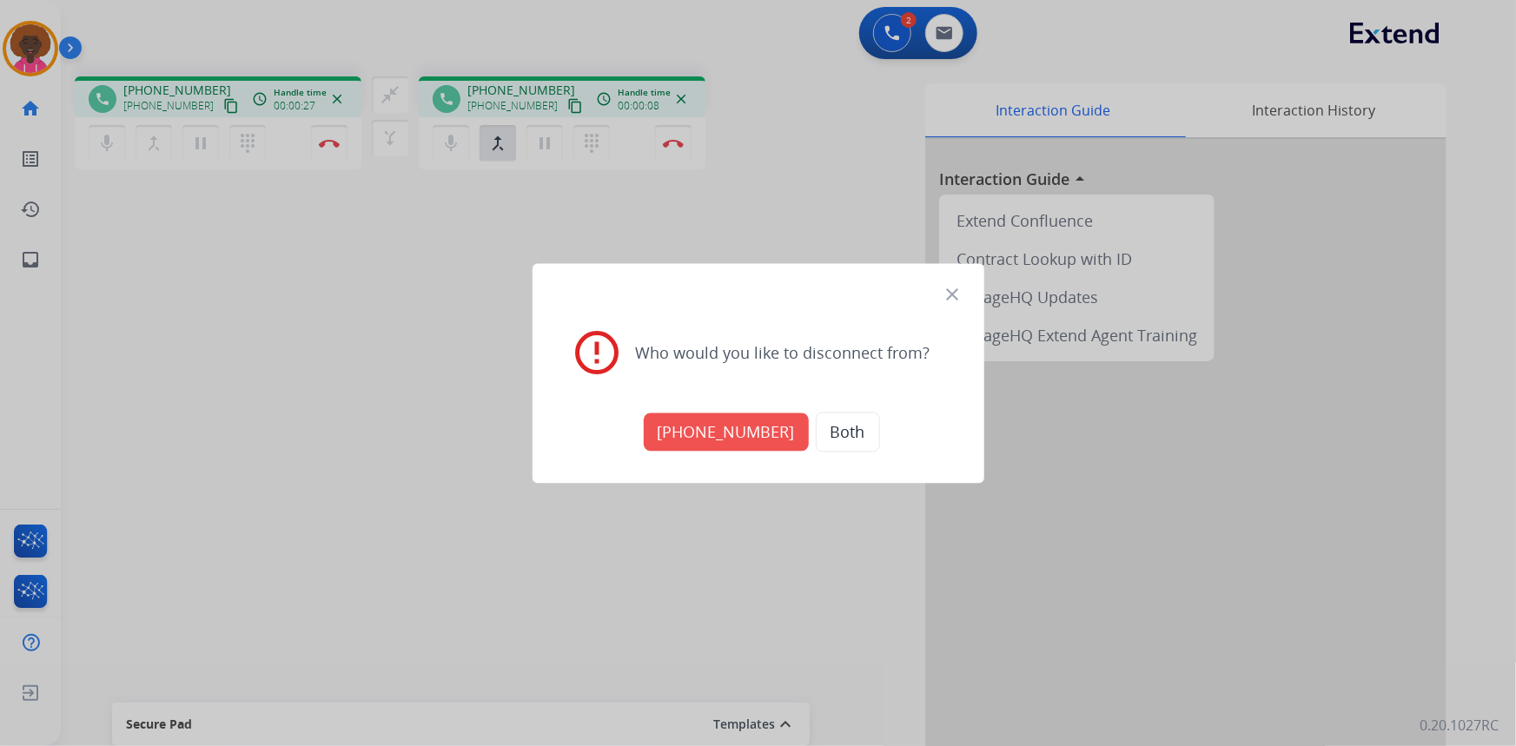
click at [818, 434] on button "Both" at bounding box center [848, 432] width 64 height 40
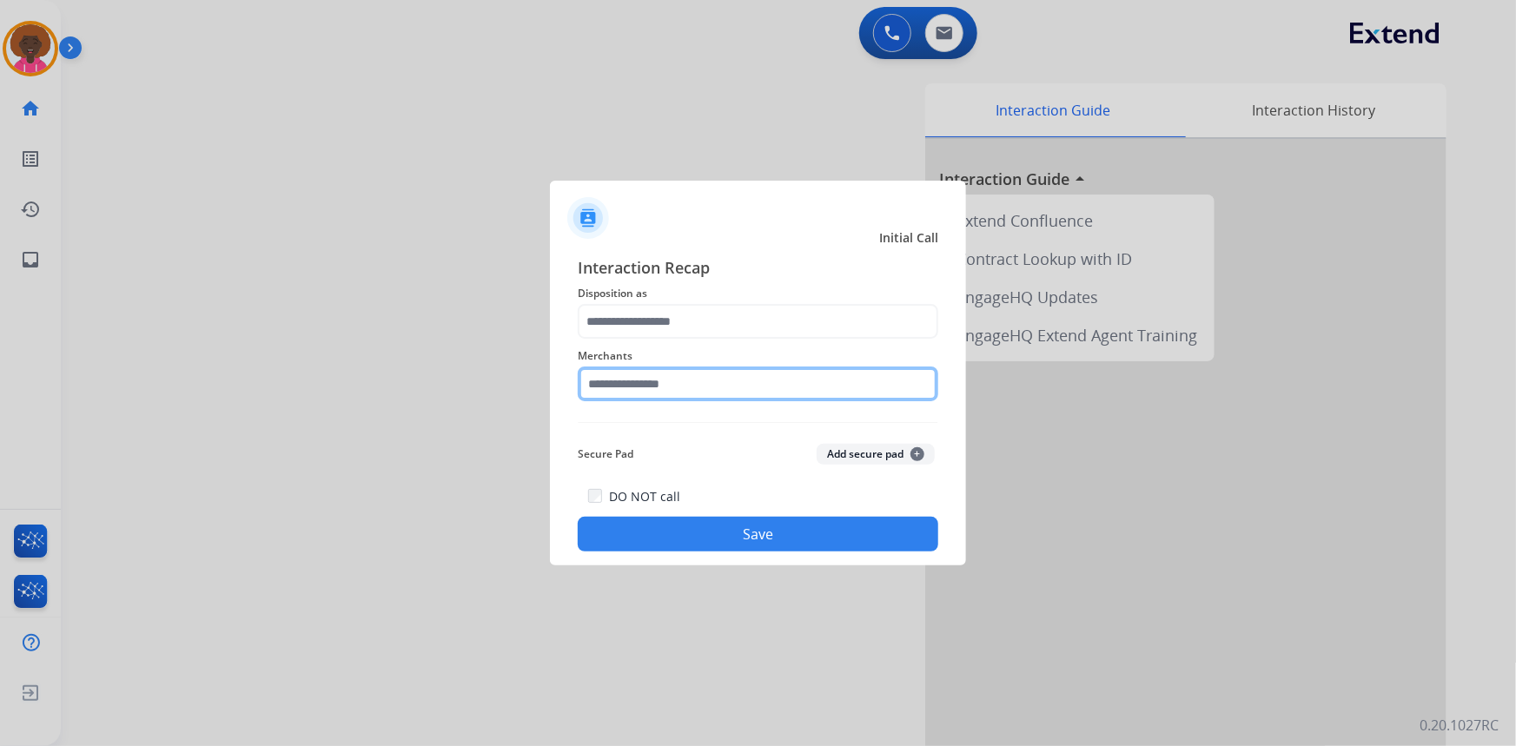
click at [651, 387] on input "text" at bounding box center [758, 384] width 361 height 35
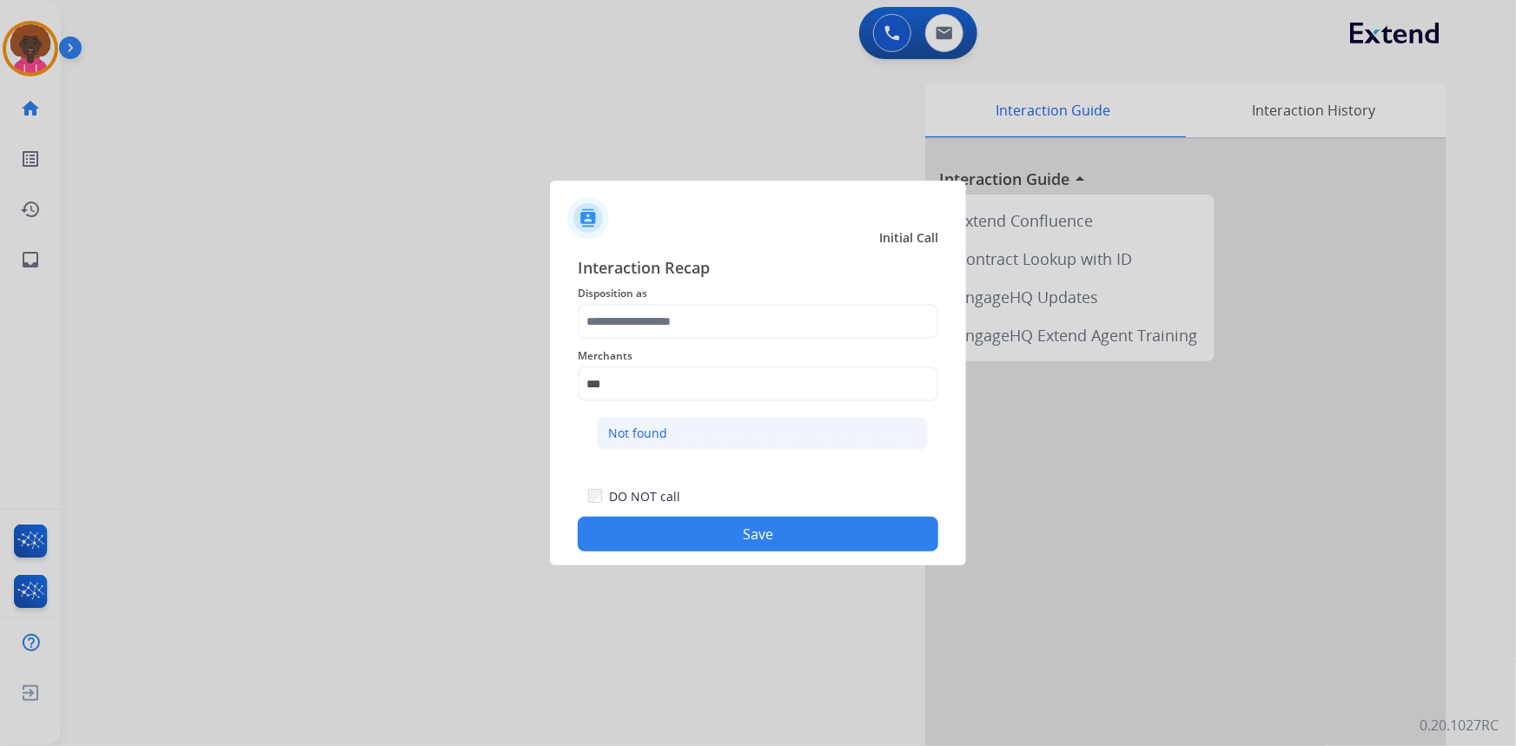
click at [643, 431] on div "Not found" at bounding box center [637, 433] width 59 height 17
type input "*********"
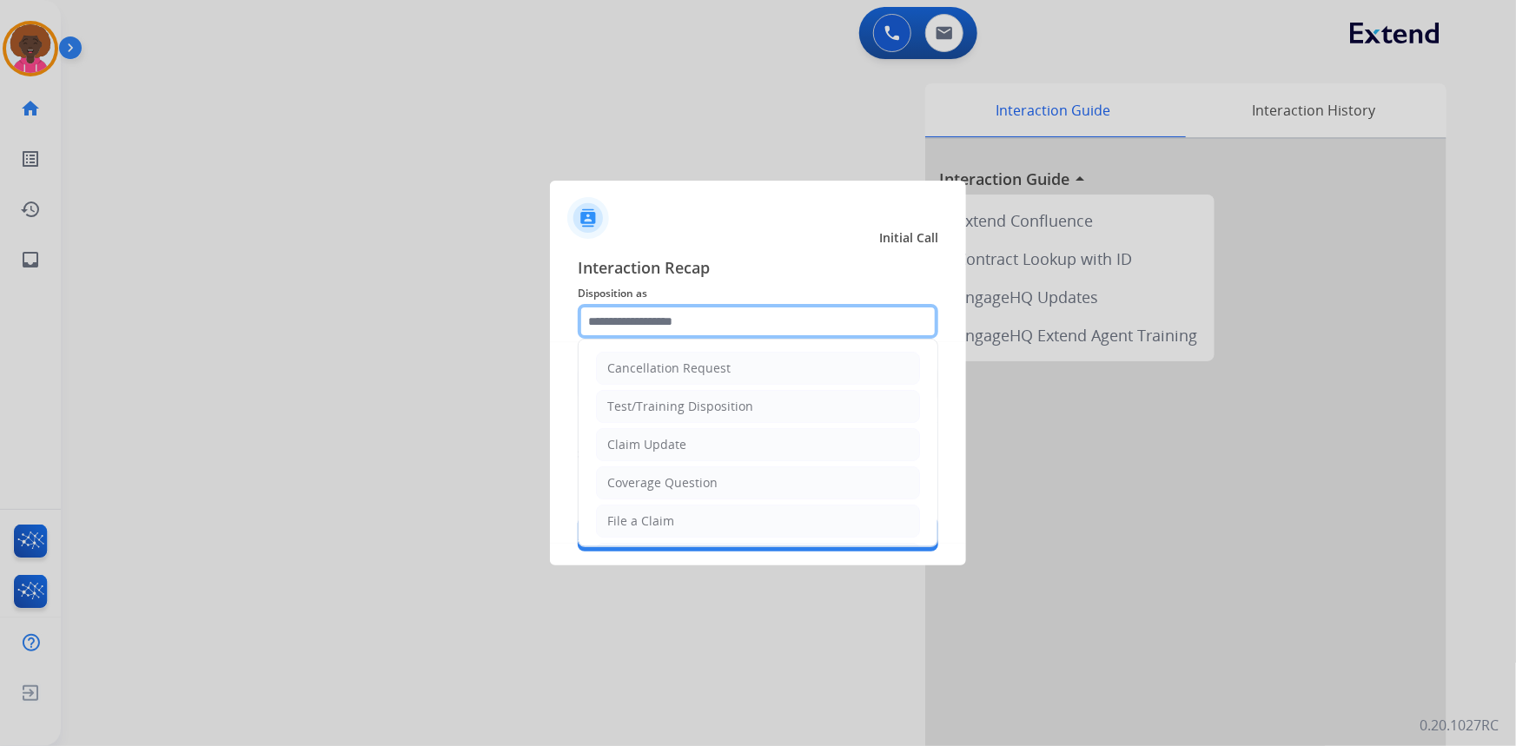
click at [688, 314] on input "text" at bounding box center [758, 321] width 361 height 35
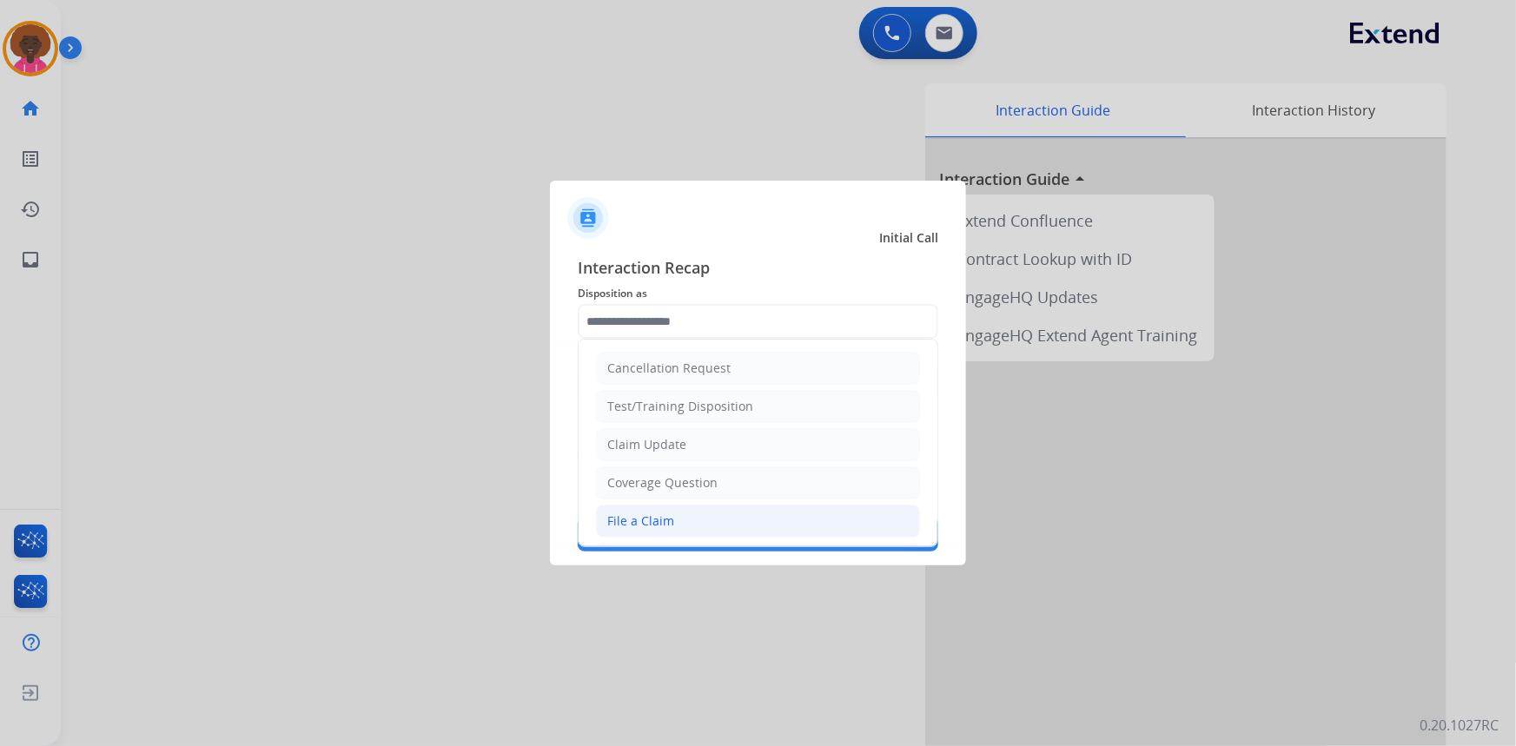
click at [637, 519] on div "File a Claim" at bounding box center [640, 521] width 67 height 17
type input "**********"
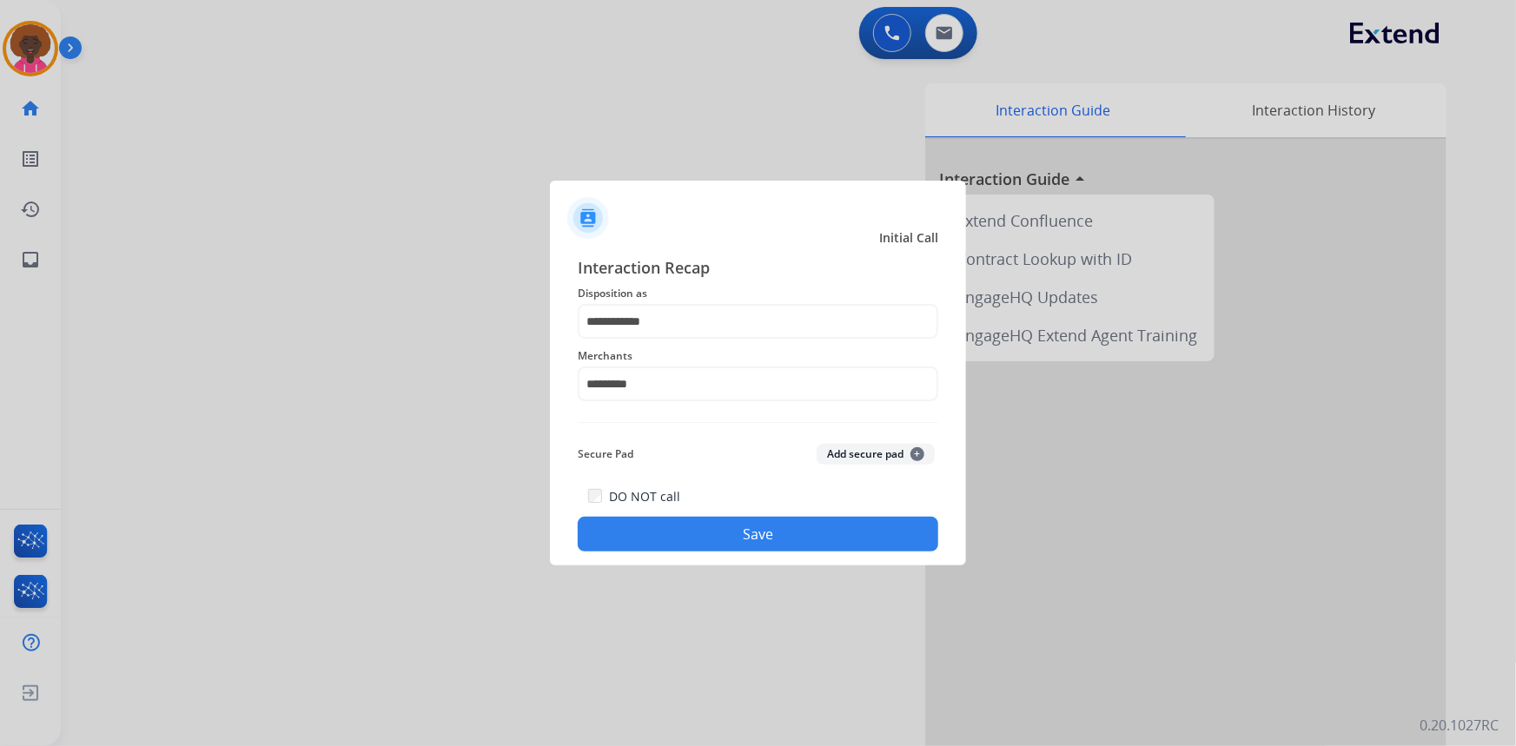
click at [708, 521] on button "Save" at bounding box center [758, 534] width 361 height 35
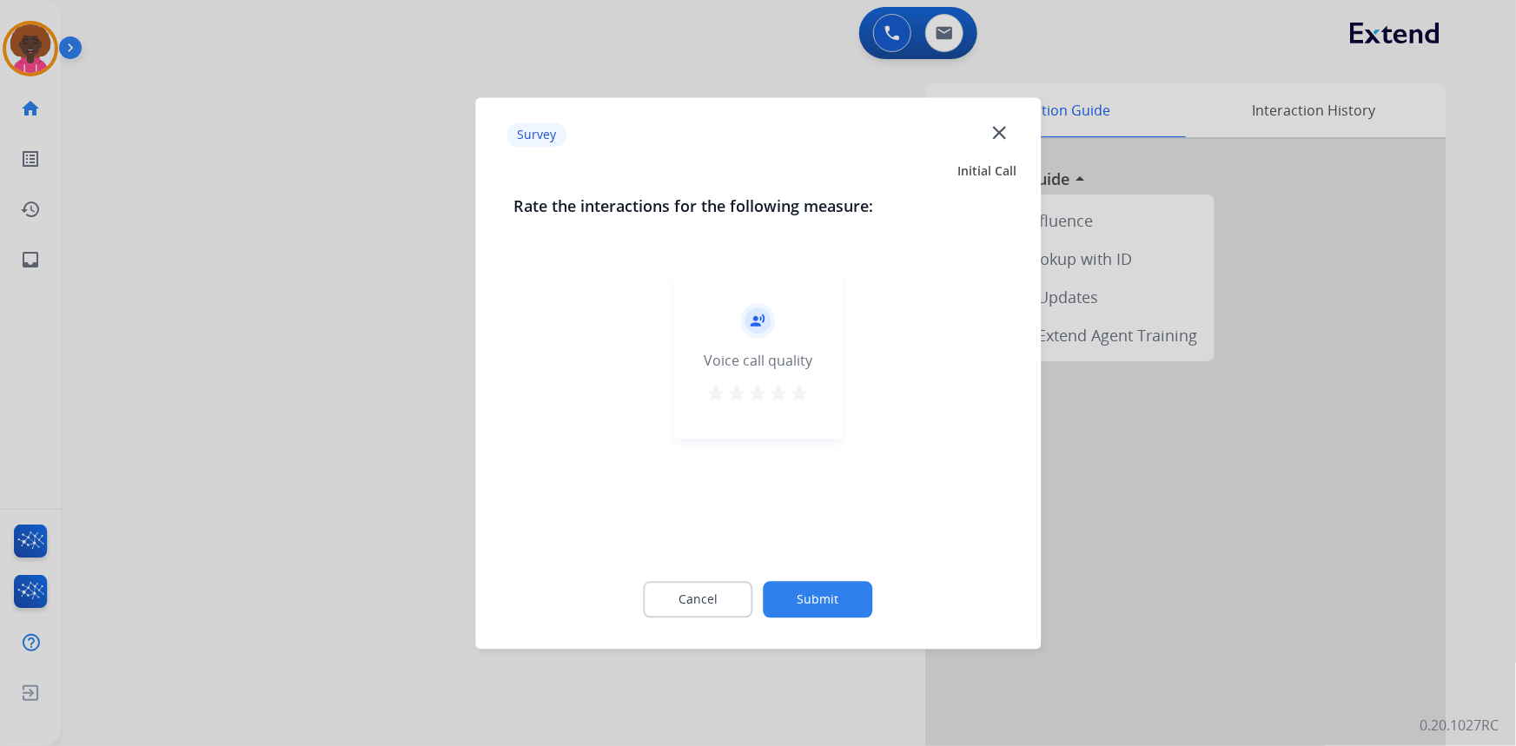
click at [29, 39] on div at bounding box center [758, 373] width 1516 height 746
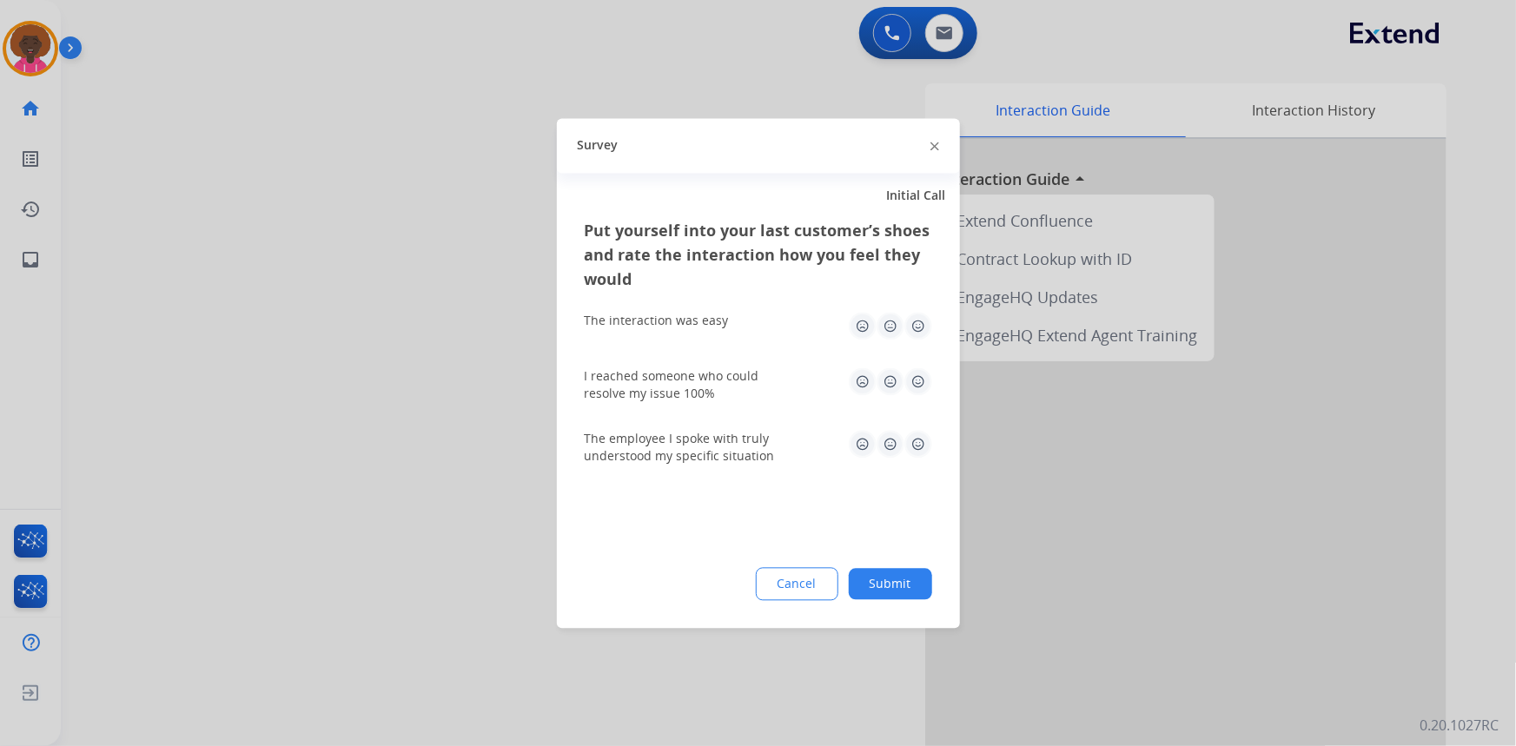
drag, startPoint x: 922, startPoint y: 334, endPoint x: 907, endPoint y: 357, distance: 27.7
click at [921, 334] on img at bounding box center [918, 326] width 28 height 28
click at [910, 376] on img at bounding box center [918, 381] width 28 height 28
click at [908, 452] on img at bounding box center [918, 444] width 28 height 28
click at [903, 575] on button "Submit" at bounding box center [890, 583] width 83 height 31
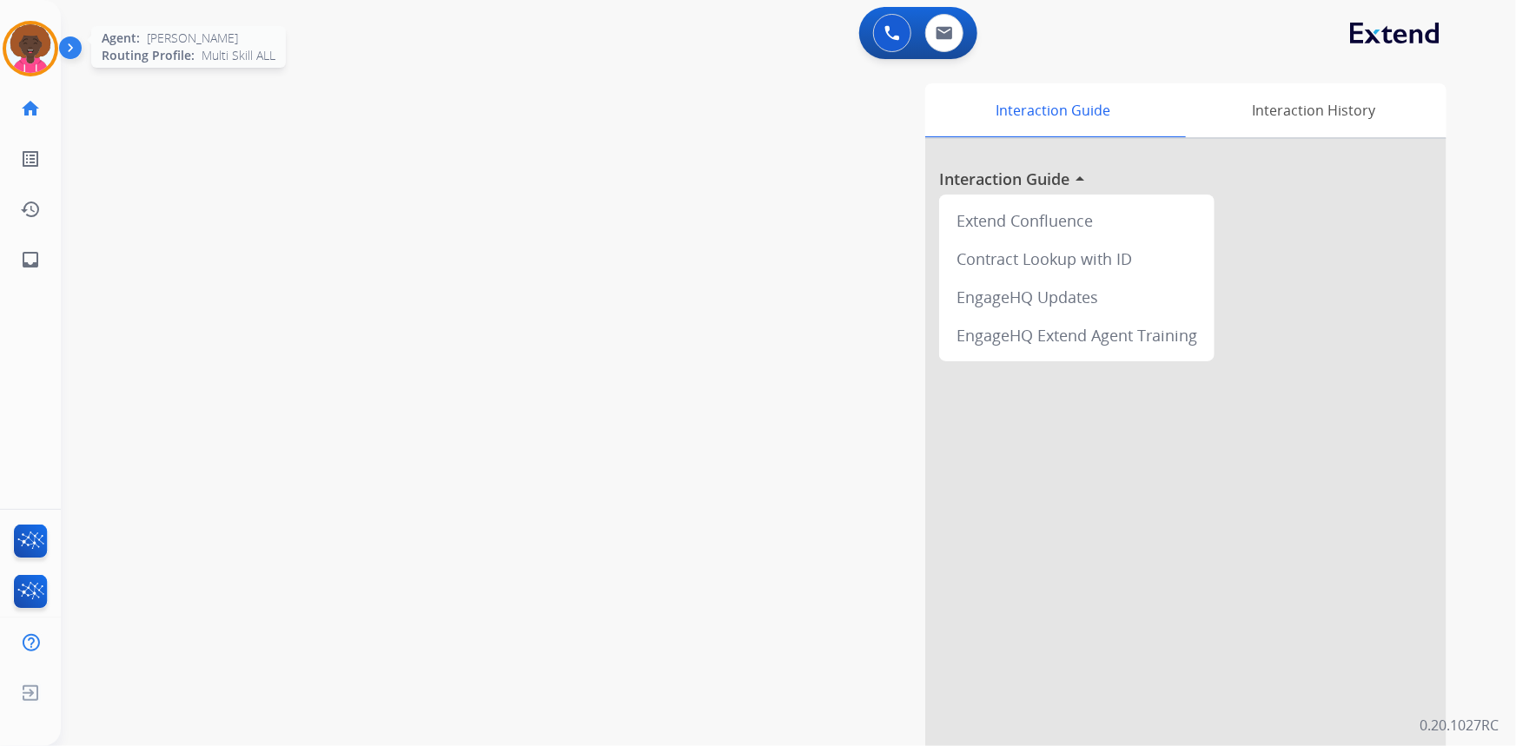
drag, startPoint x: 39, startPoint y: 36, endPoint x: 68, endPoint y: 43, distance: 29.7
click at [38, 36] on img at bounding box center [30, 48] width 49 height 49
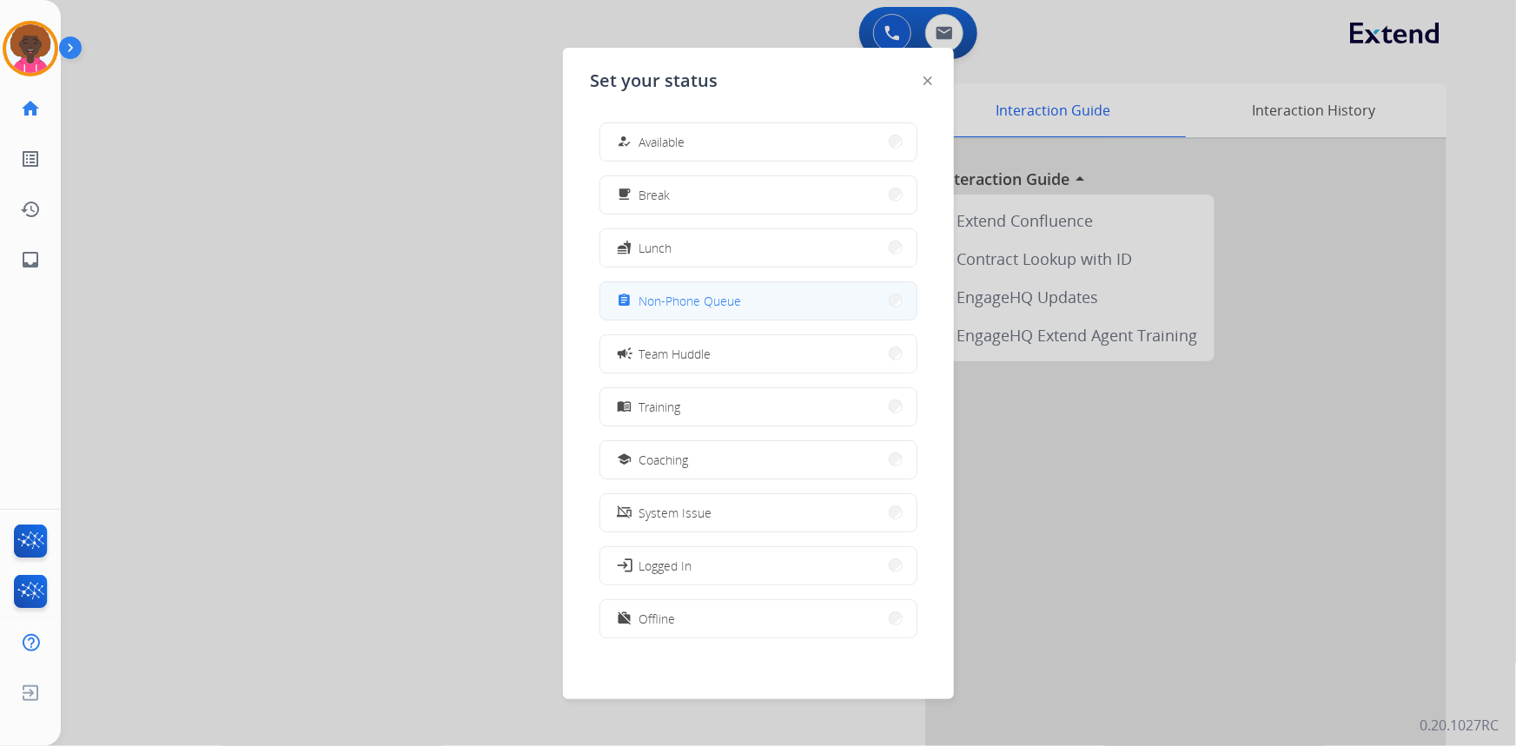
click at [829, 296] on button "assignment Non-Phone Queue" at bounding box center [758, 300] width 316 height 37
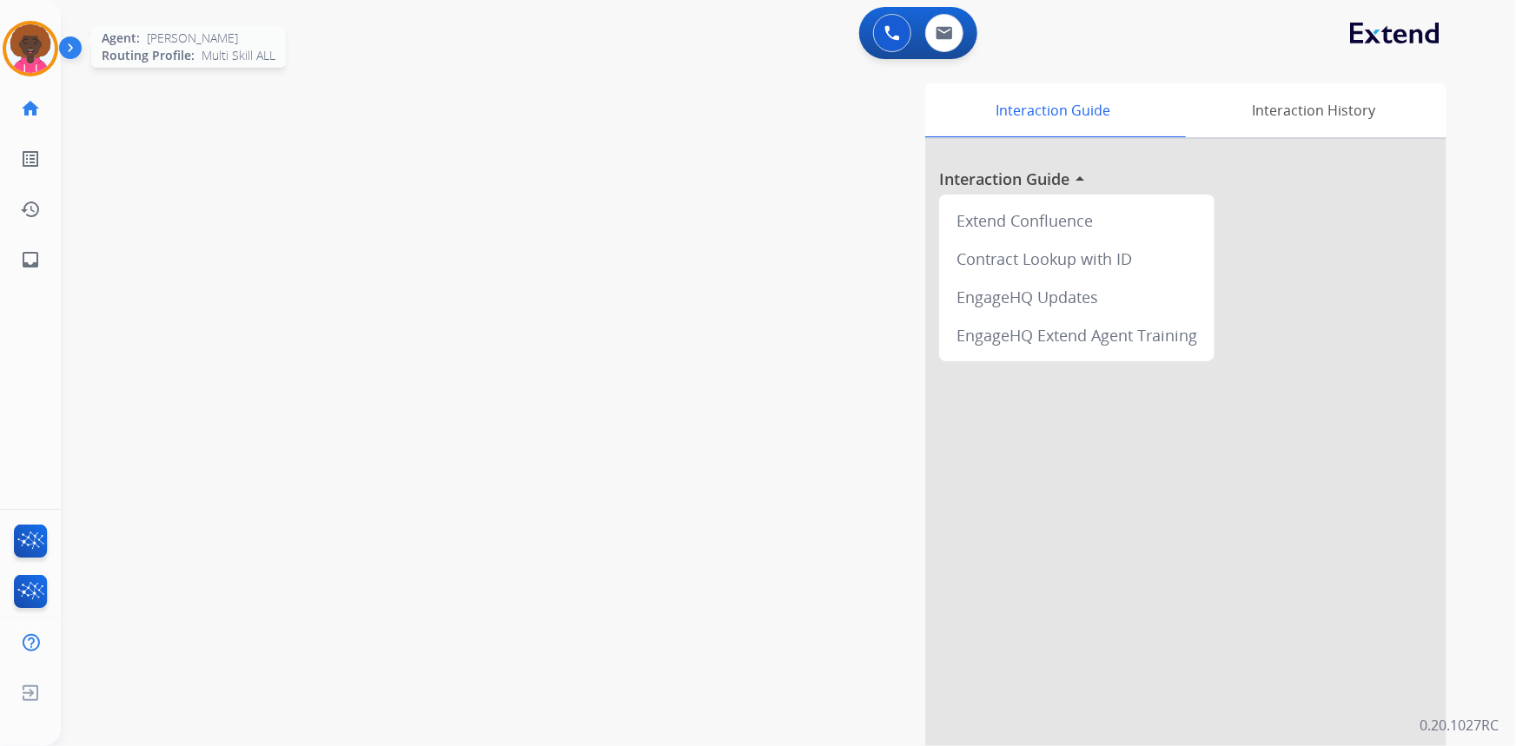
click at [27, 42] on img at bounding box center [30, 48] width 49 height 49
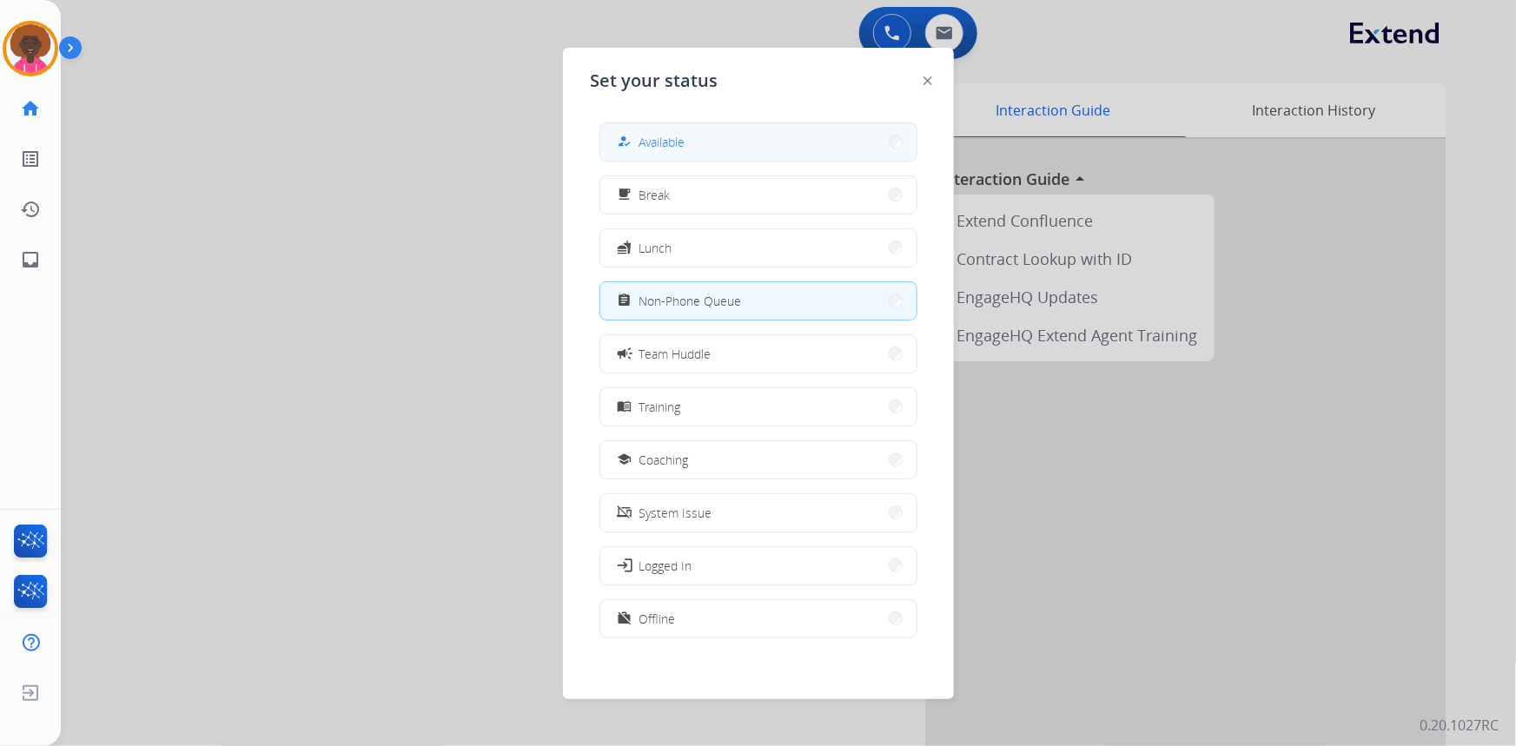
click at [695, 130] on button "how_to_reg Available" at bounding box center [758, 141] width 316 height 37
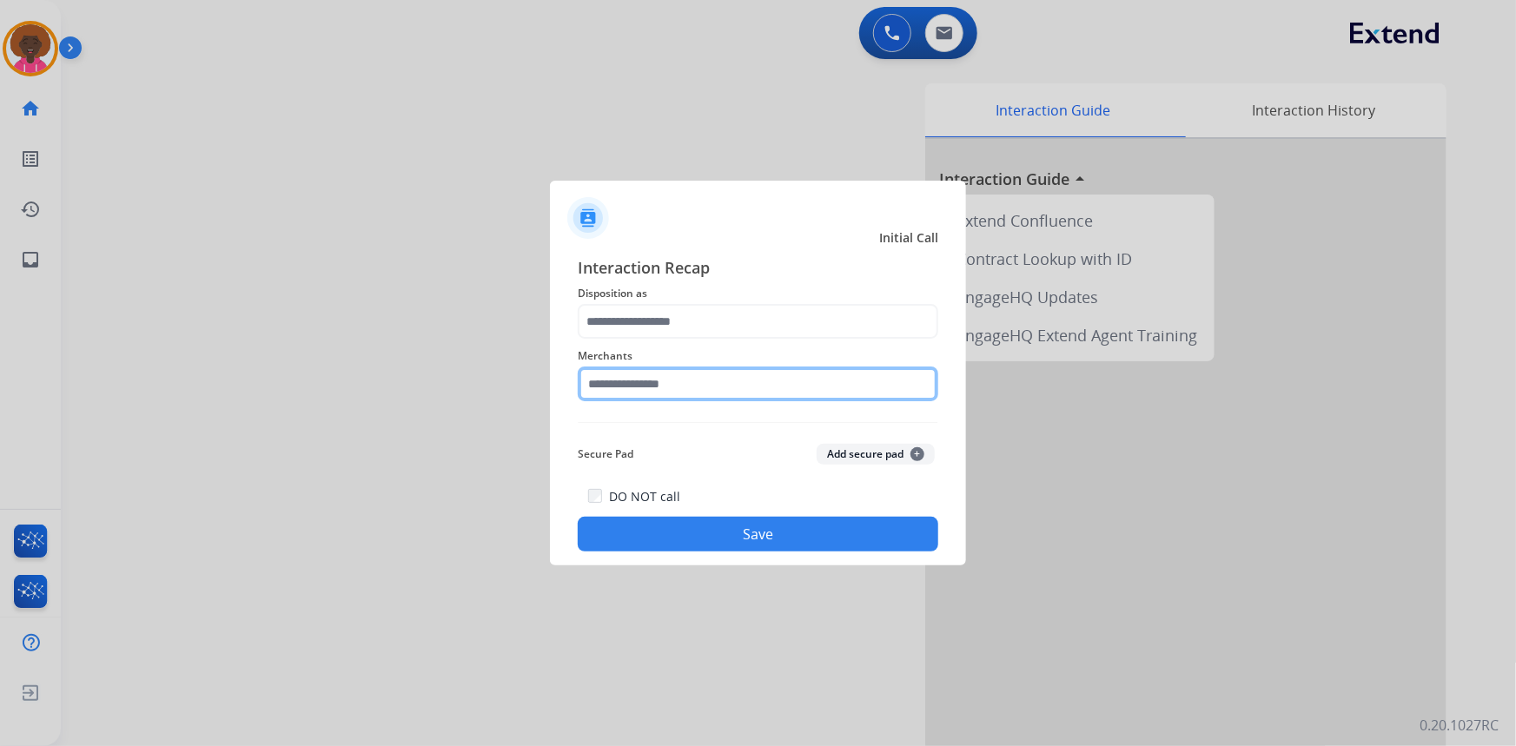
click at [706, 407] on div "Merchants" at bounding box center [758, 373] width 361 height 69
click at [713, 393] on input "***" at bounding box center [758, 384] width 361 height 35
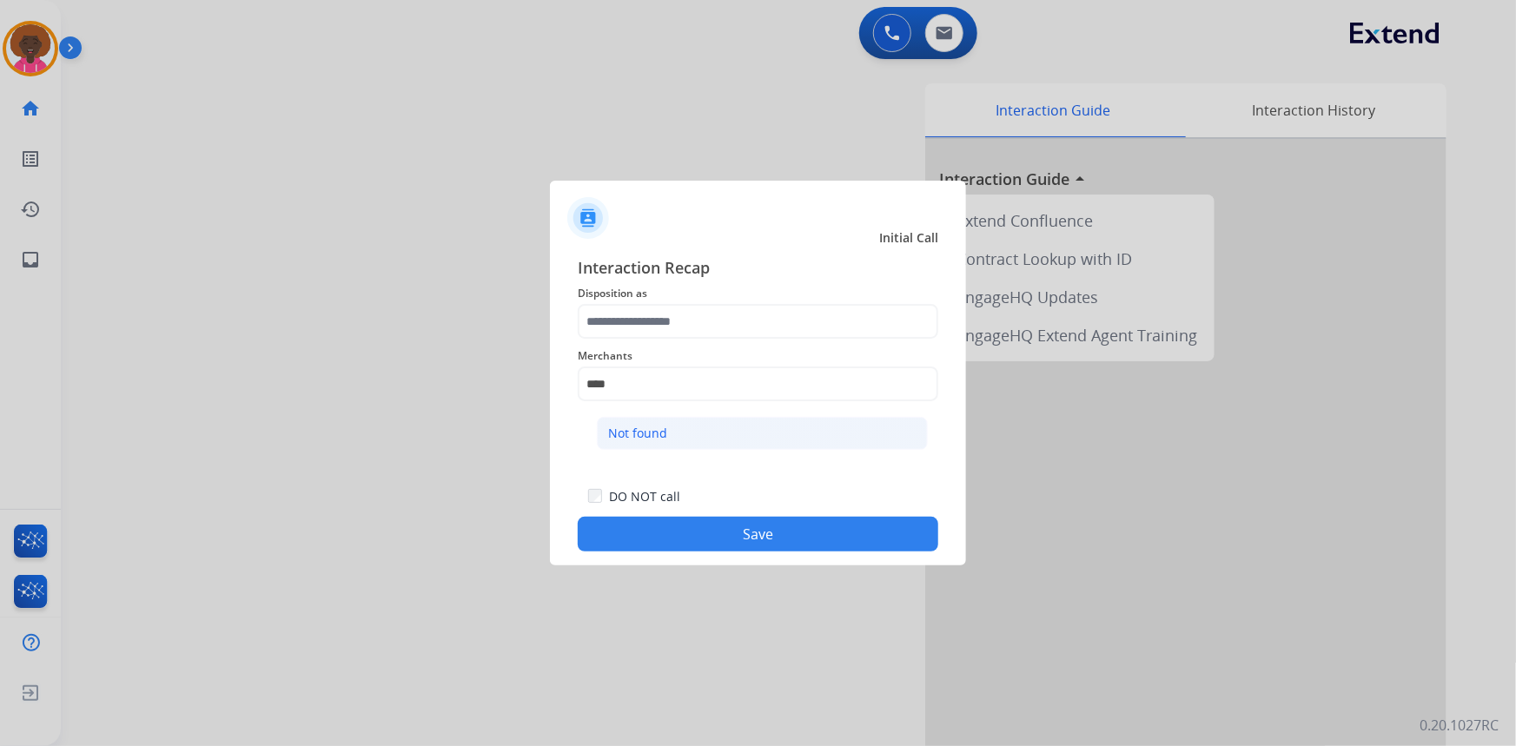
click at [683, 427] on li "Not found" at bounding box center [762, 433] width 331 height 33
type input "*********"
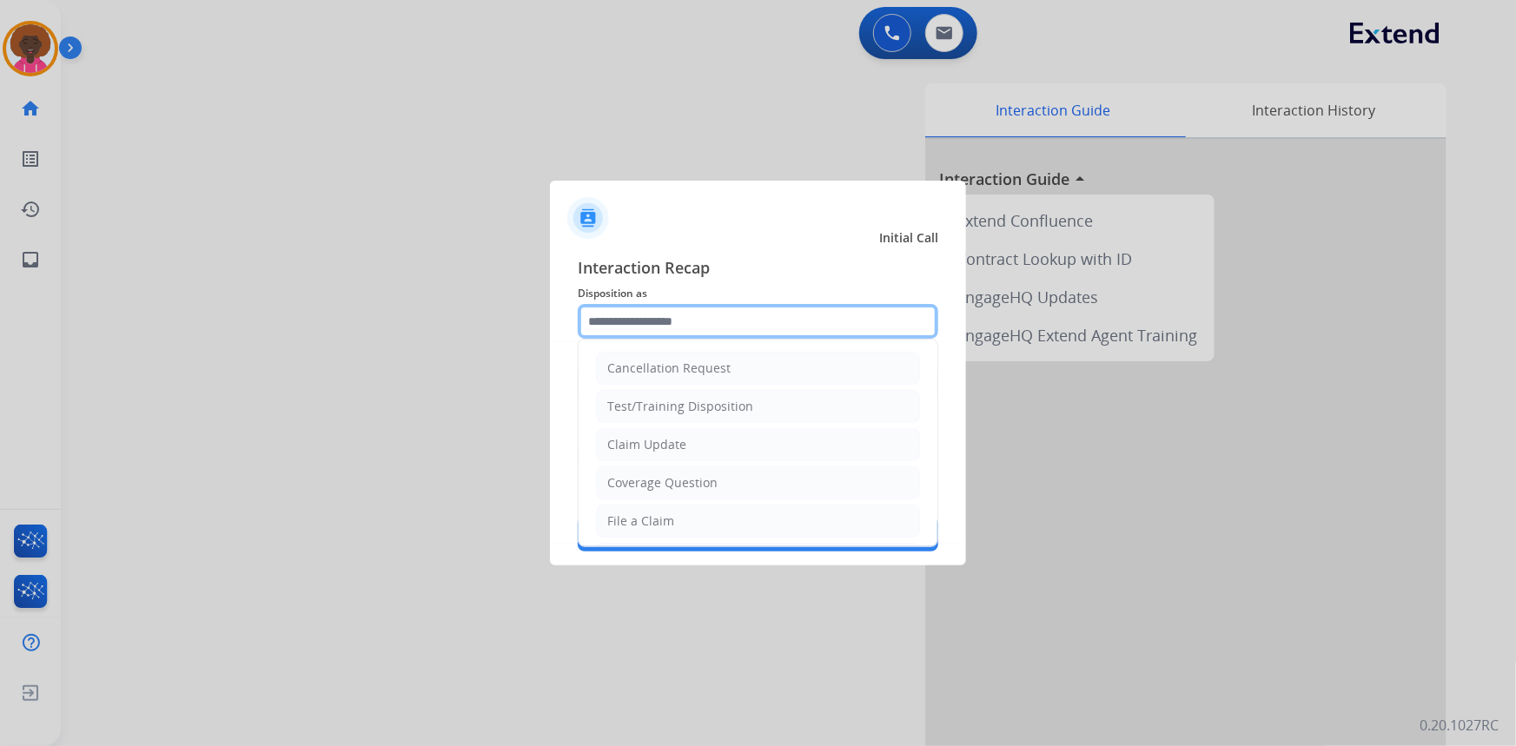
click at [708, 335] on input "text" at bounding box center [758, 321] width 361 height 35
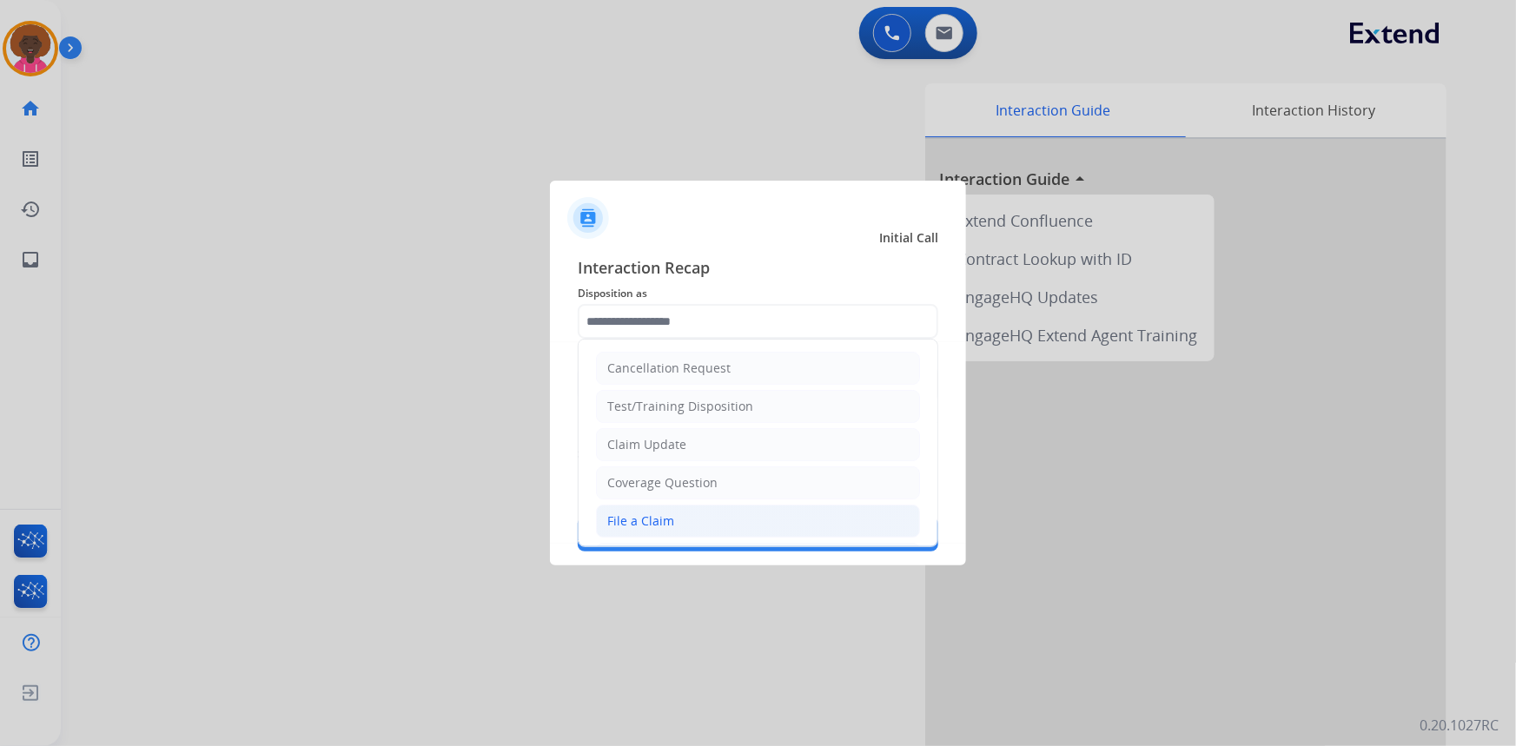
click at [632, 519] on div "File a Claim" at bounding box center [640, 521] width 67 height 17
type input "**********"
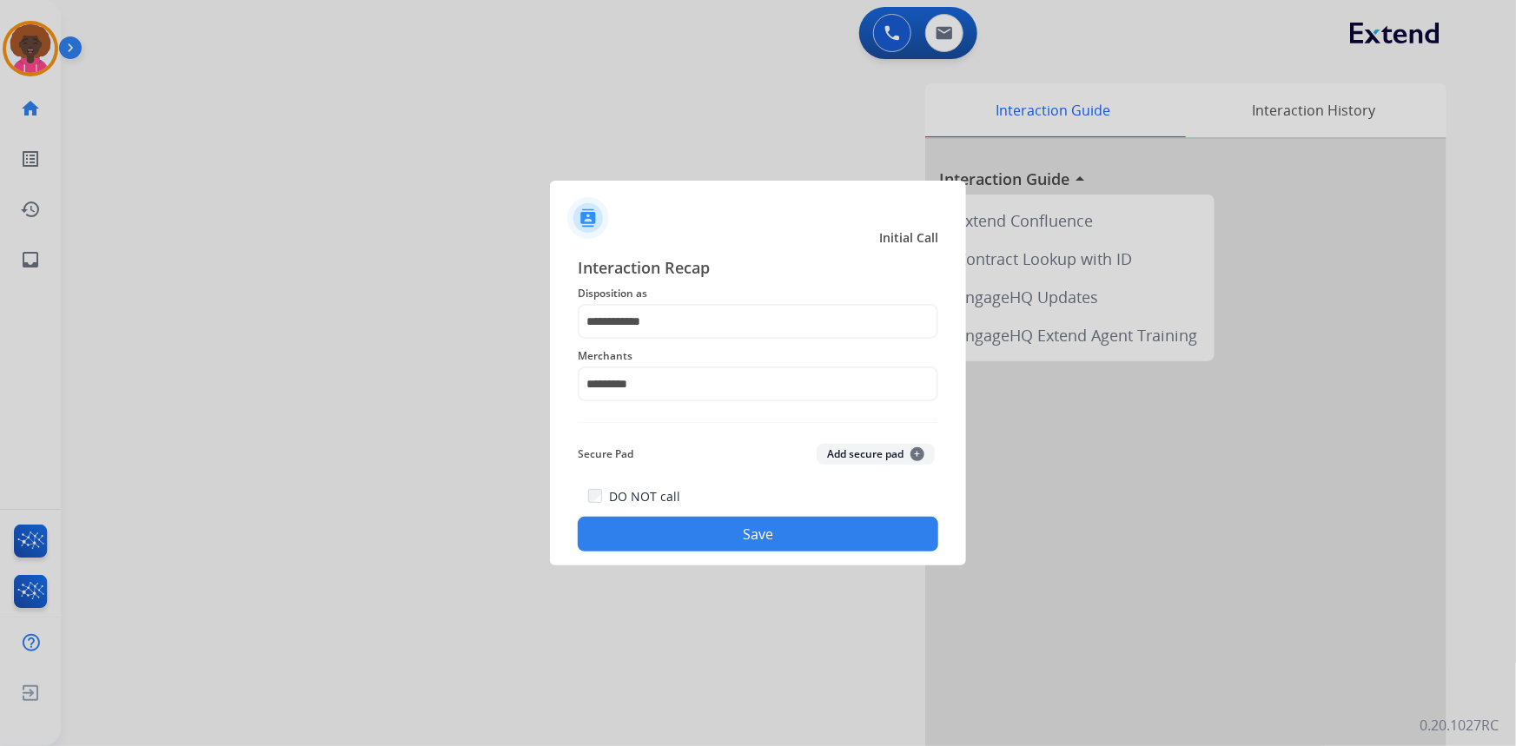
click at [814, 547] on button "Save" at bounding box center [758, 534] width 361 height 35
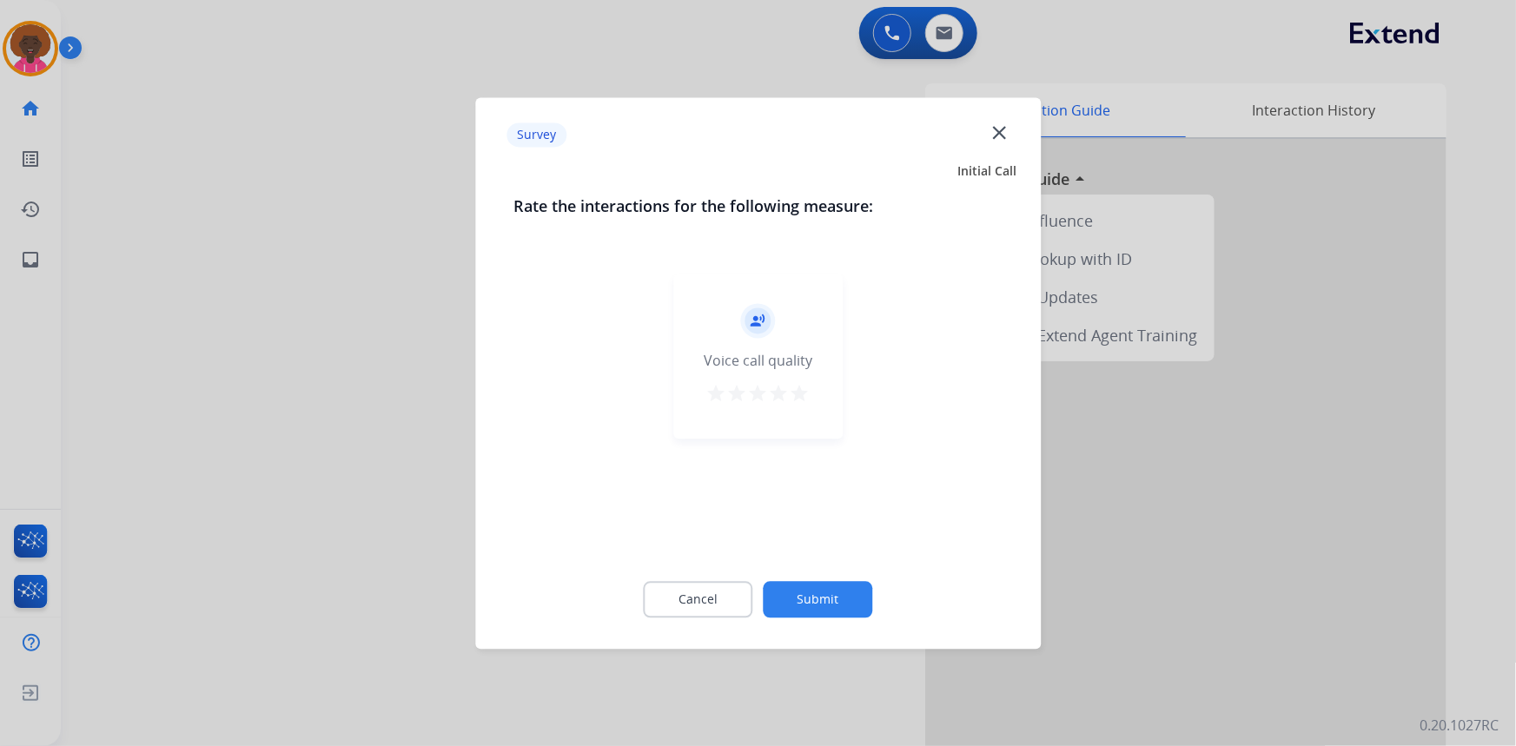
click at [804, 528] on div "record_voice_over Voice call quality star star star star star" at bounding box center [757, 410] width 489 height 301
click at [810, 396] on div "record_voice_over Voice call quality star star star star star" at bounding box center [757, 356] width 169 height 165
click at [808, 396] on mat-icon "star" at bounding box center [800, 393] width 21 height 21
click at [842, 565] on div "Cancel Submit" at bounding box center [757, 599] width 489 height 78
click at [837, 586] on button "Submit" at bounding box center [818, 599] width 109 height 36
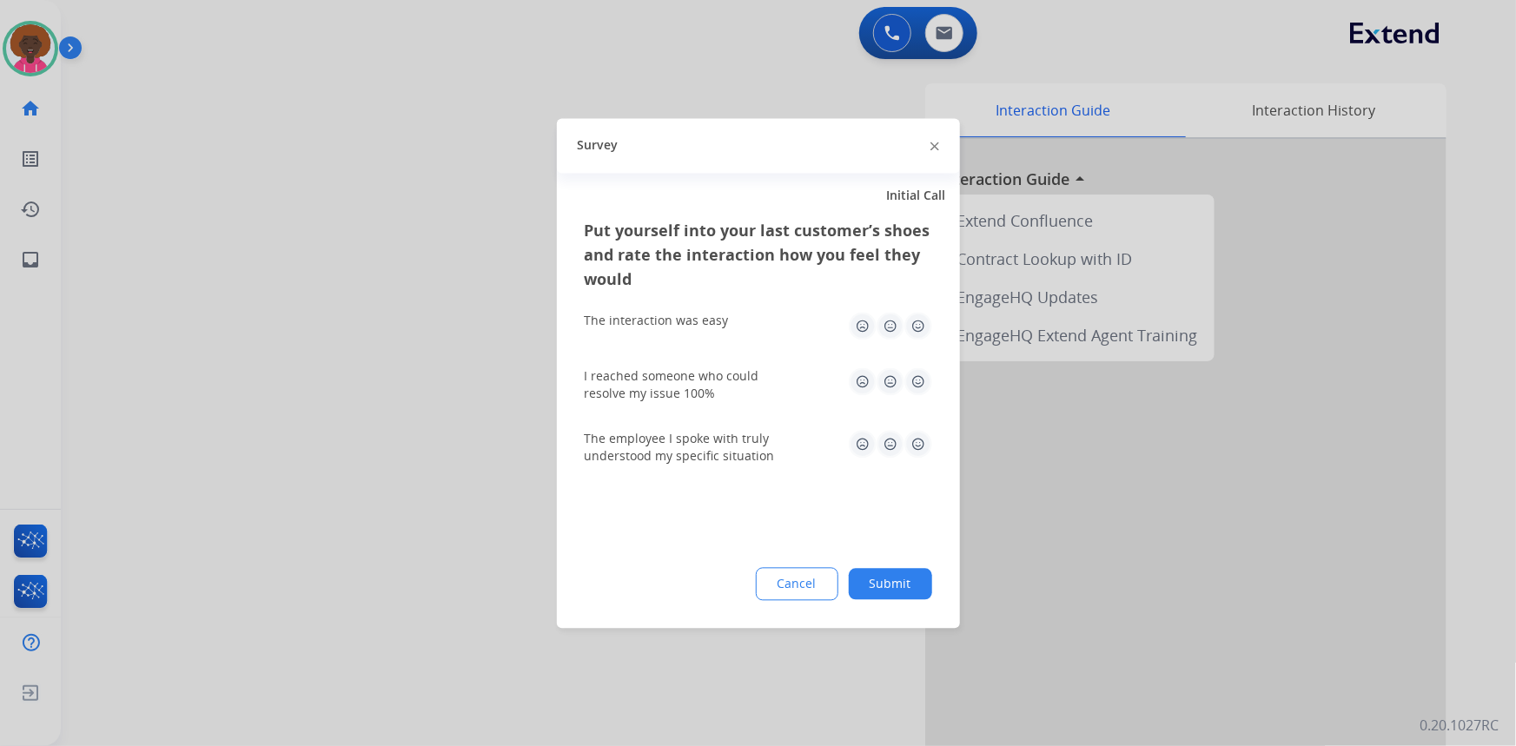
click at [909, 334] on img at bounding box center [918, 326] width 28 height 28
click at [912, 386] on img at bounding box center [918, 381] width 28 height 28
click at [913, 428] on div "The employee I spoke with truly understood my specific situation" at bounding box center [758, 447] width 347 height 63
click at [928, 447] on img at bounding box center [918, 444] width 28 height 28
click at [897, 602] on div "Put yourself into your last customer’s shoes and rate the interaction how you f…" at bounding box center [758, 423] width 403 height 410
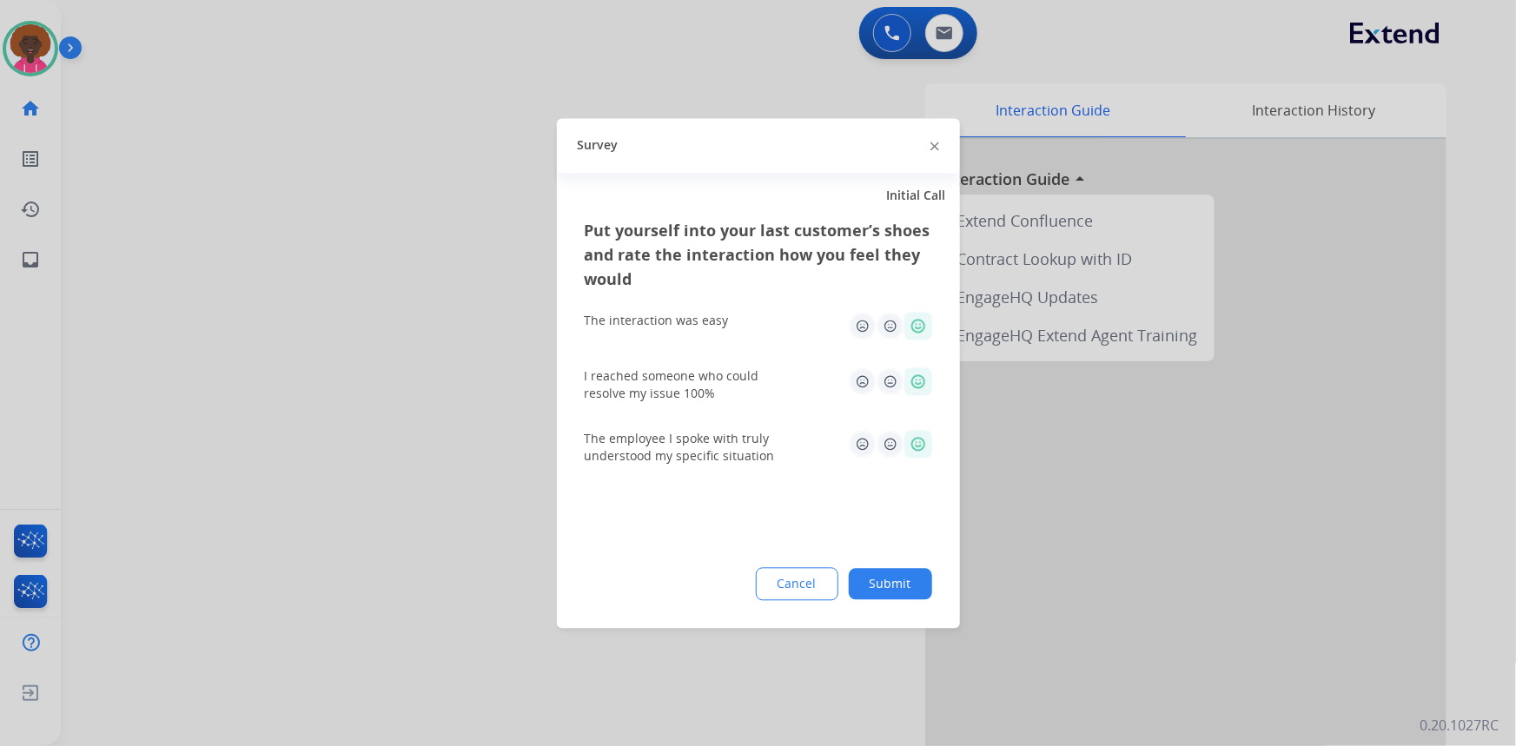
click at [890, 582] on button "Submit" at bounding box center [890, 583] width 83 height 31
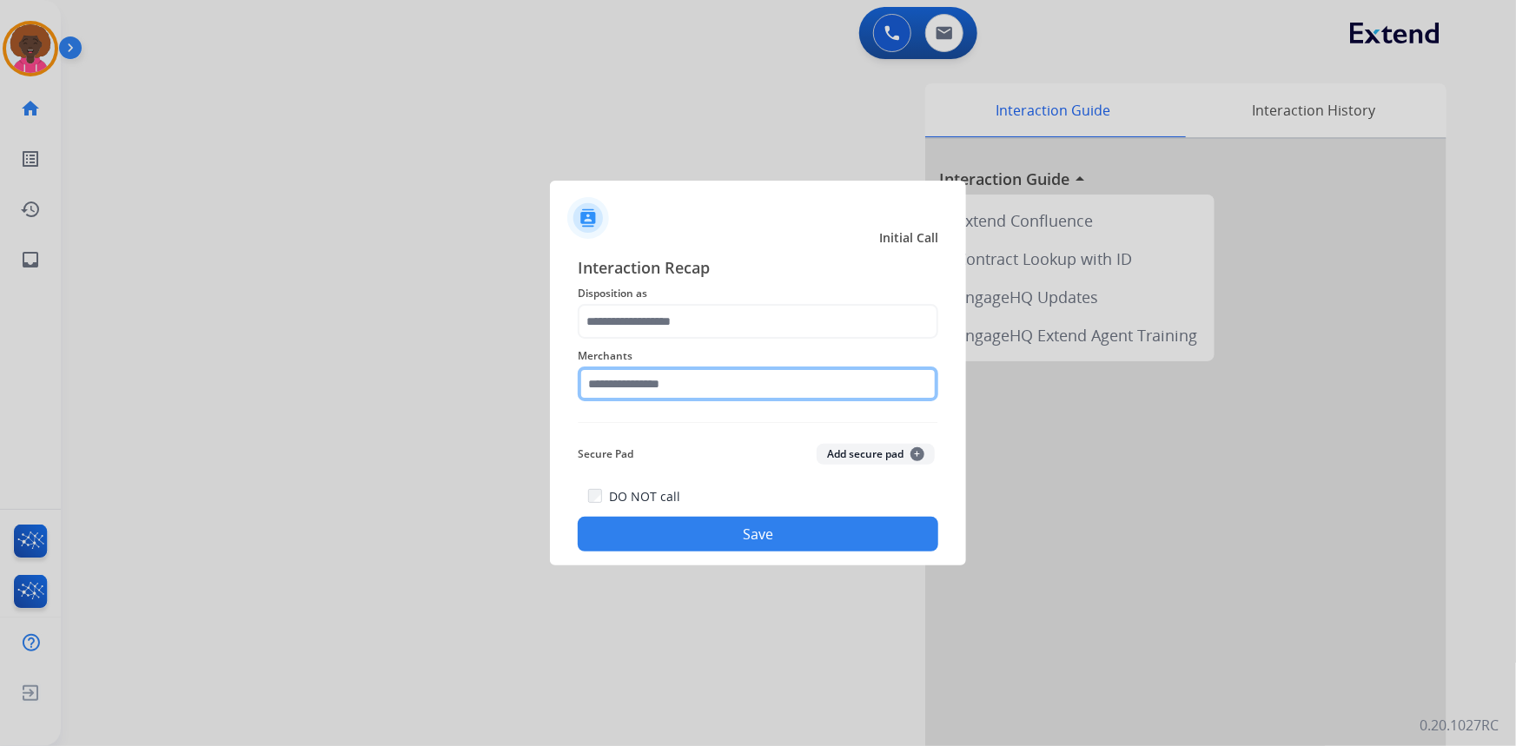
click at [647, 399] on input "text" at bounding box center [758, 384] width 361 height 35
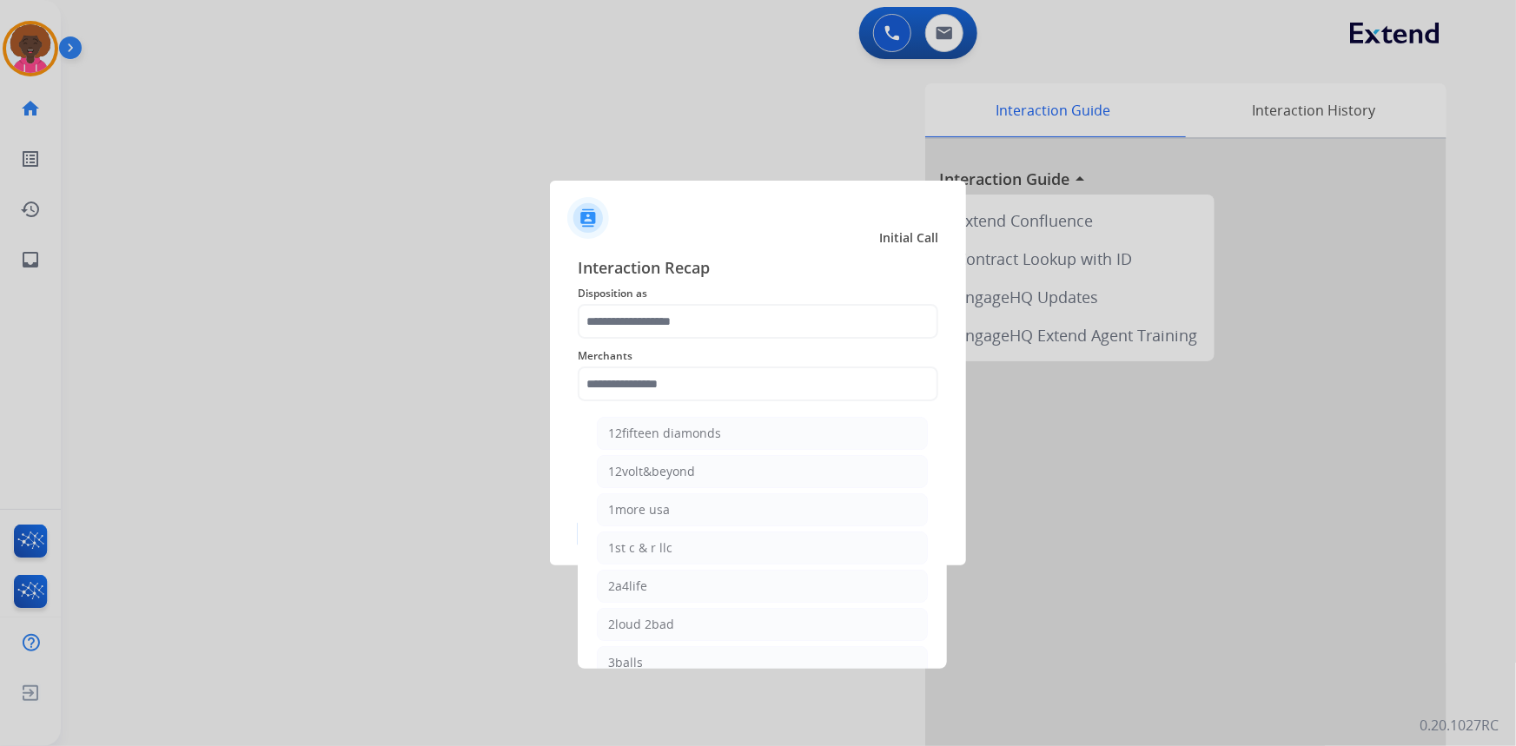
click at [40, 72] on div at bounding box center [758, 373] width 1516 height 746
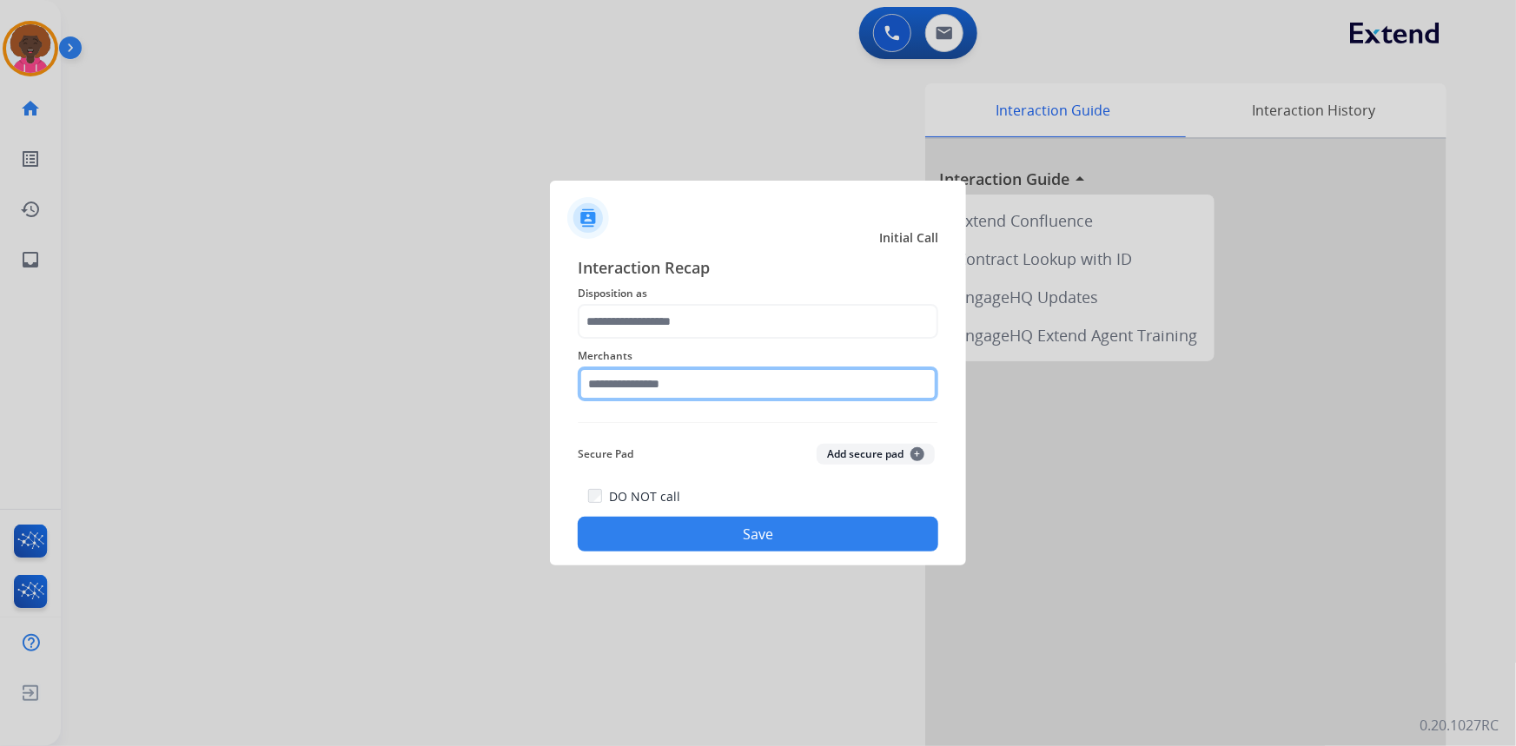
click at [657, 395] on input "text" at bounding box center [758, 384] width 361 height 35
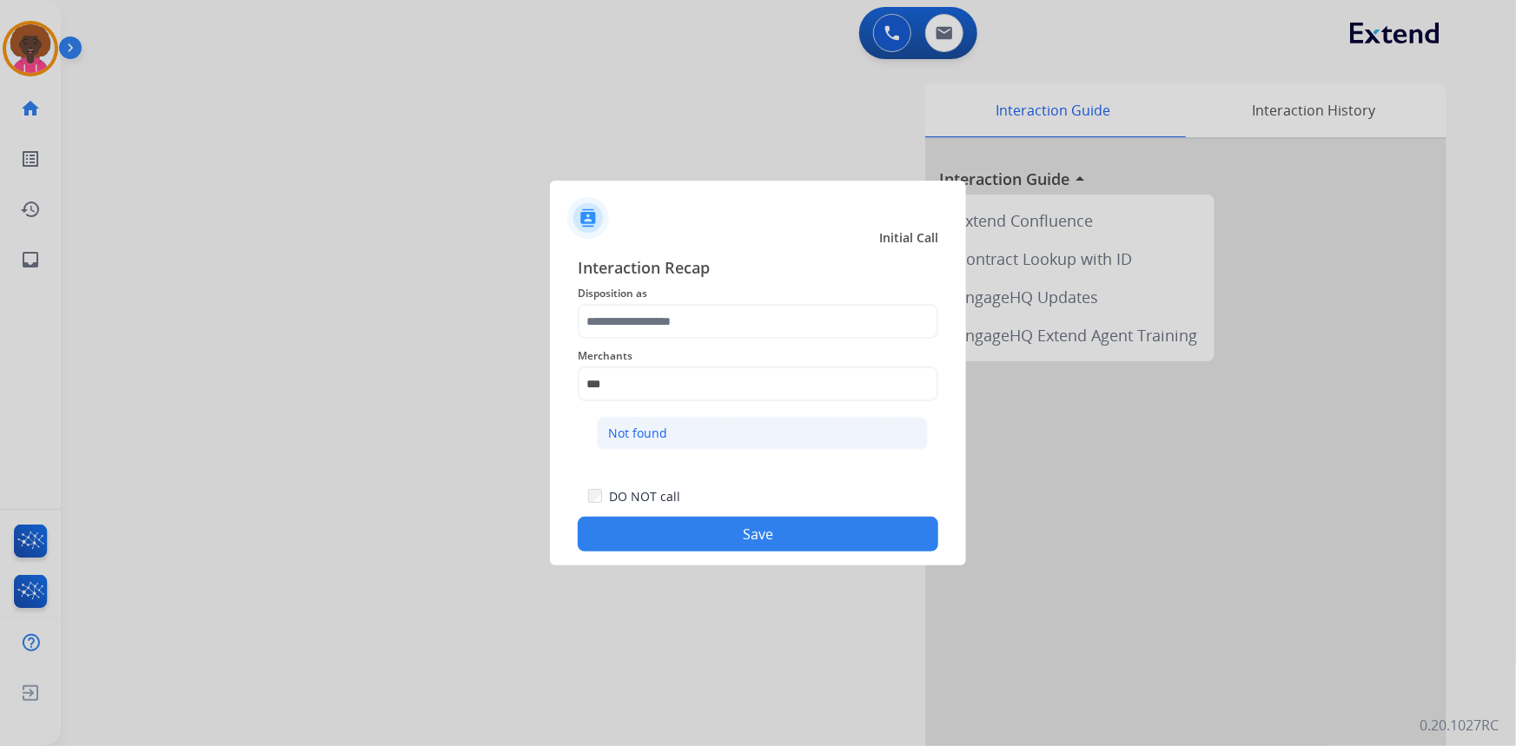
click at [696, 429] on li "Not found" at bounding box center [762, 433] width 331 height 33
type input "*********"
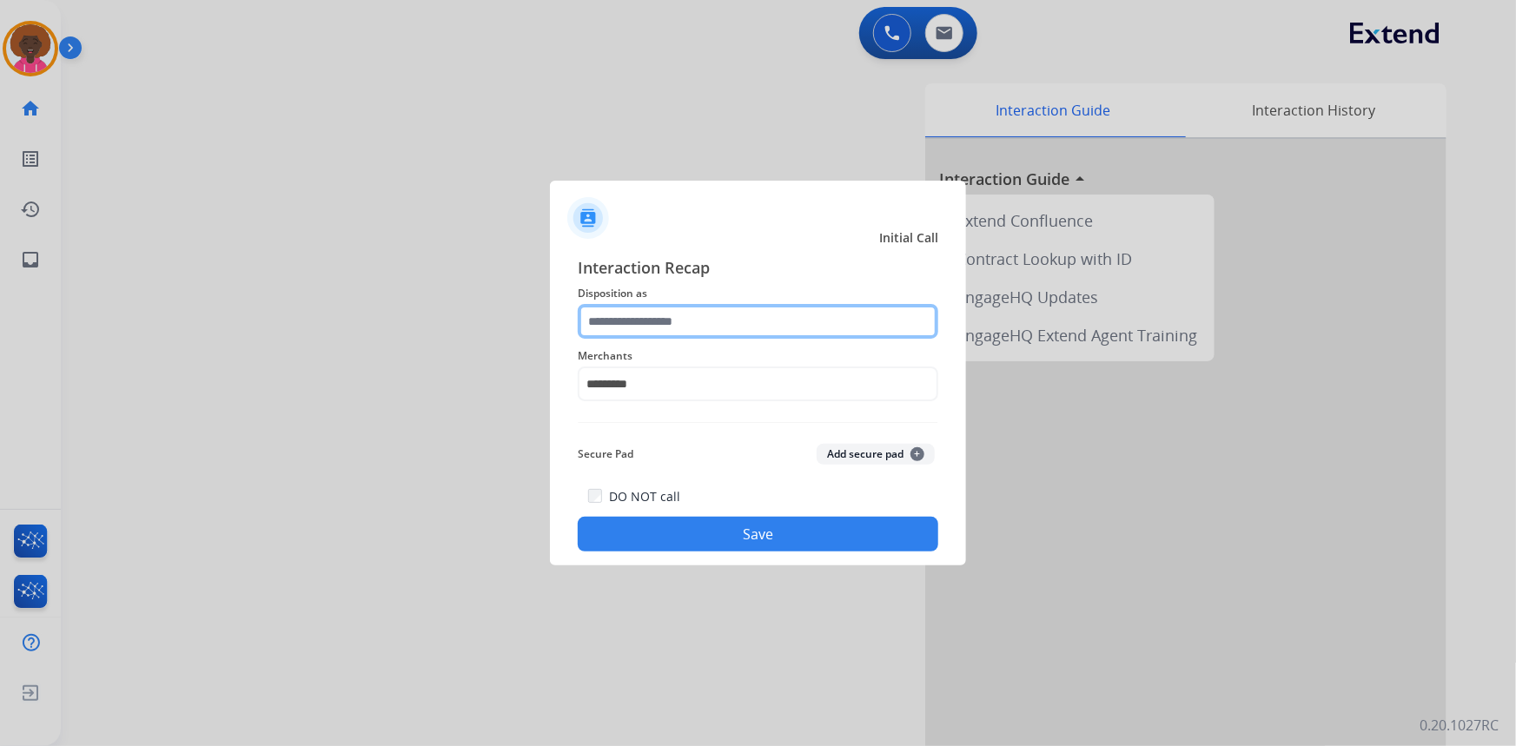
click at [677, 334] on input "text" at bounding box center [758, 321] width 361 height 35
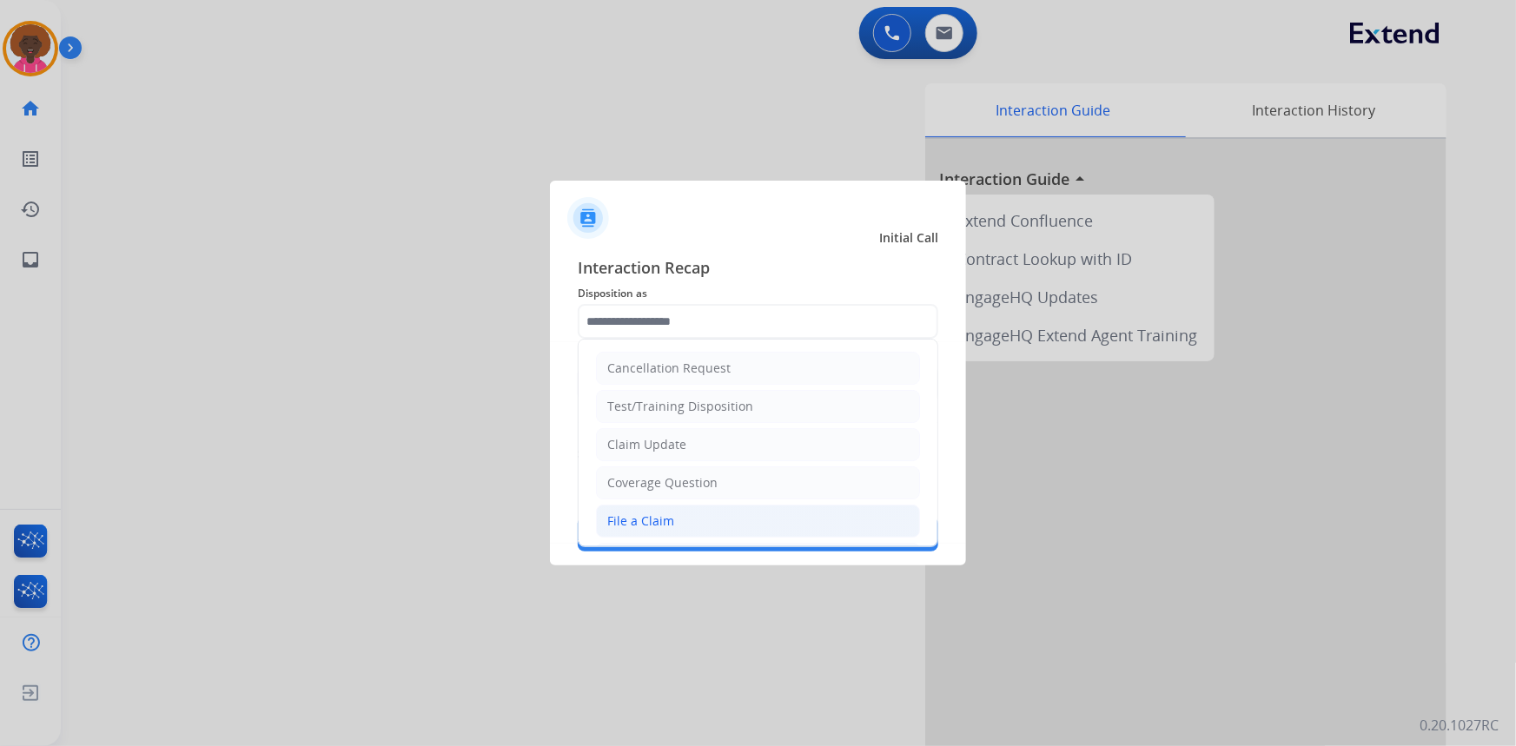
click at [676, 519] on li "File a Claim" at bounding box center [758, 521] width 324 height 33
type input "**********"
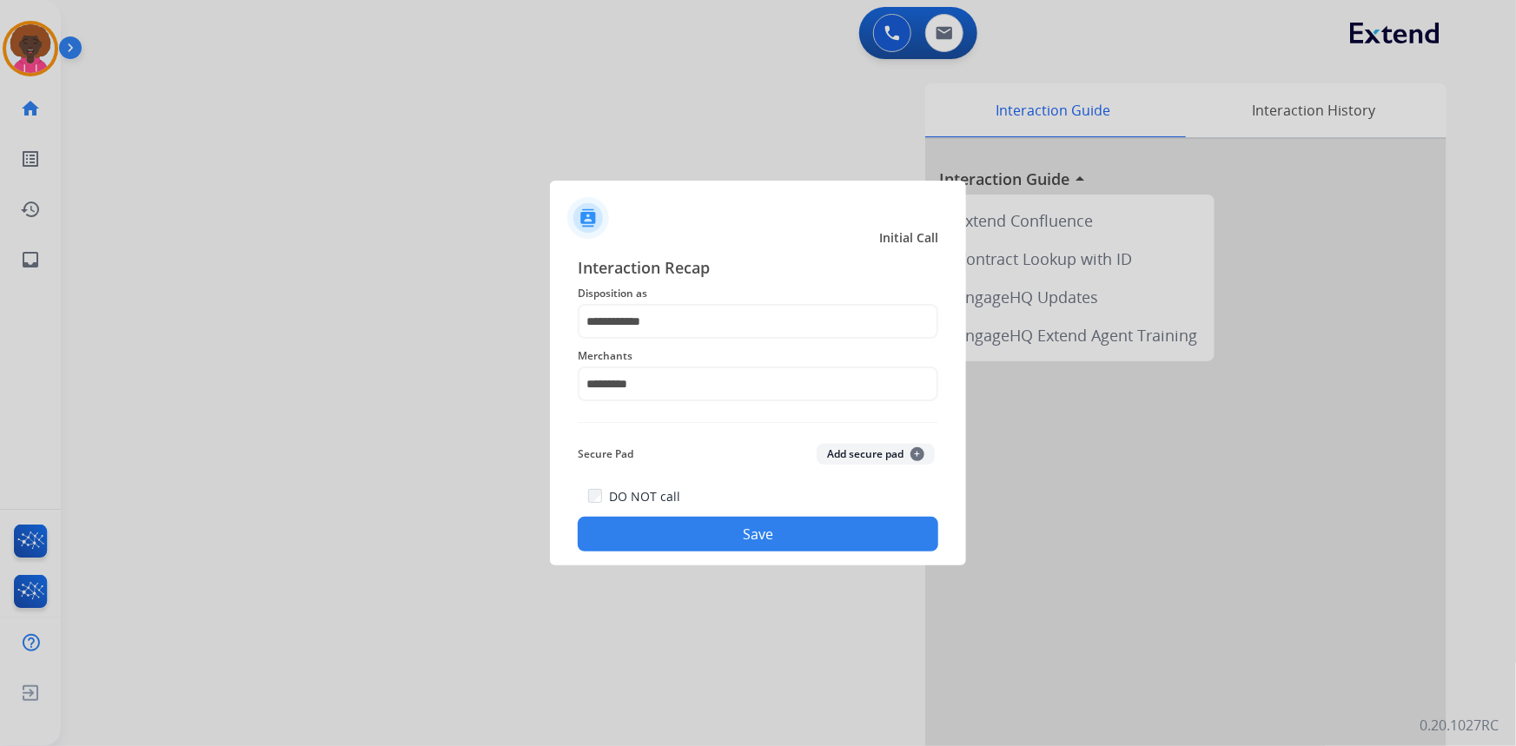
click at [707, 532] on button "Save" at bounding box center [758, 534] width 361 height 35
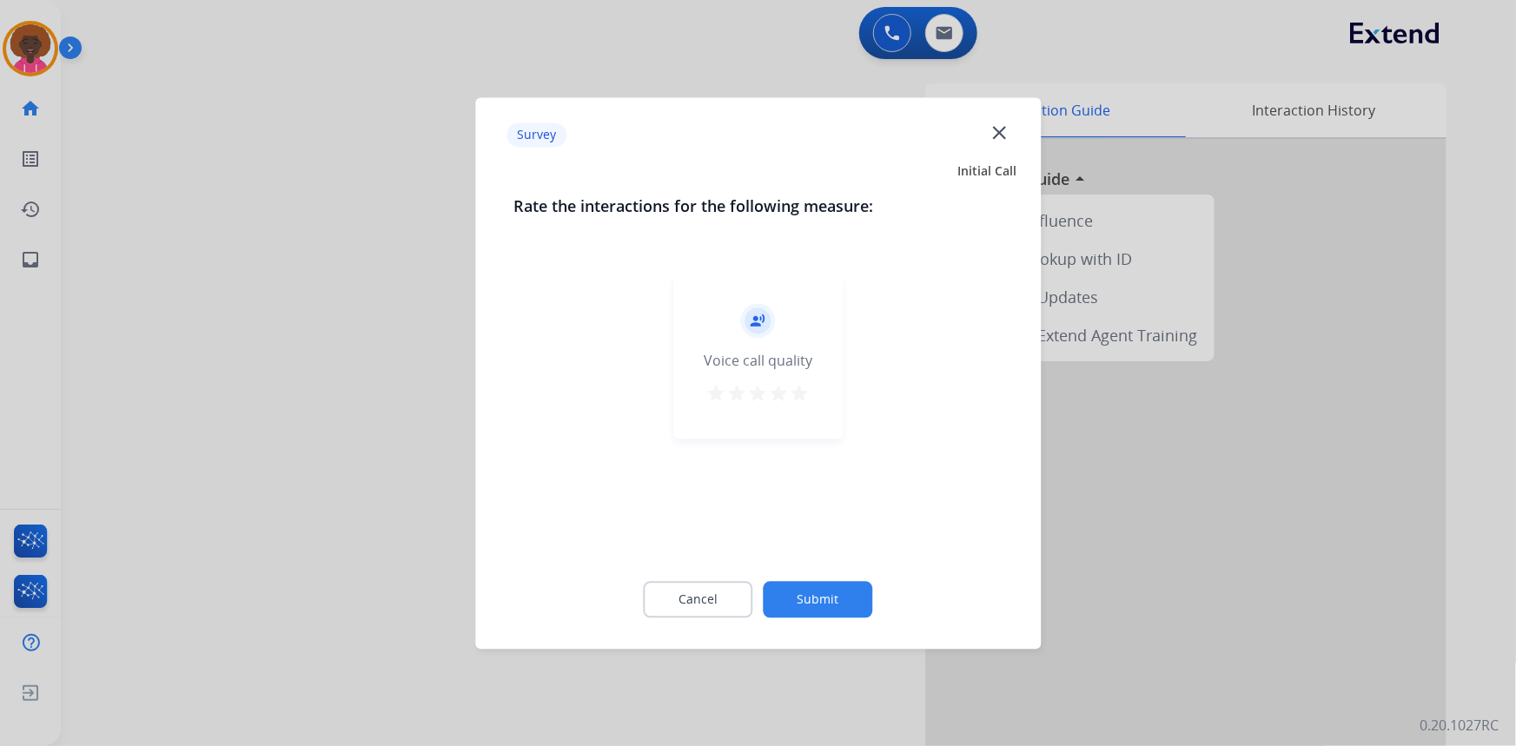
drag, startPoint x: 800, startPoint y: 376, endPoint x: 803, endPoint y: 404, distance: 27.9
click at [800, 379] on div "record_voice_over Voice call quality star star star star star" at bounding box center [757, 356] width 169 height 165
drag, startPoint x: 837, startPoint y: 572, endPoint x: 833, endPoint y: 592, distance: 20.3
click at [834, 581] on div "Cancel Submit" at bounding box center [757, 599] width 489 height 78
click at [833, 592] on button "Submit" at bounding box center [818, 599] width 109 height 36
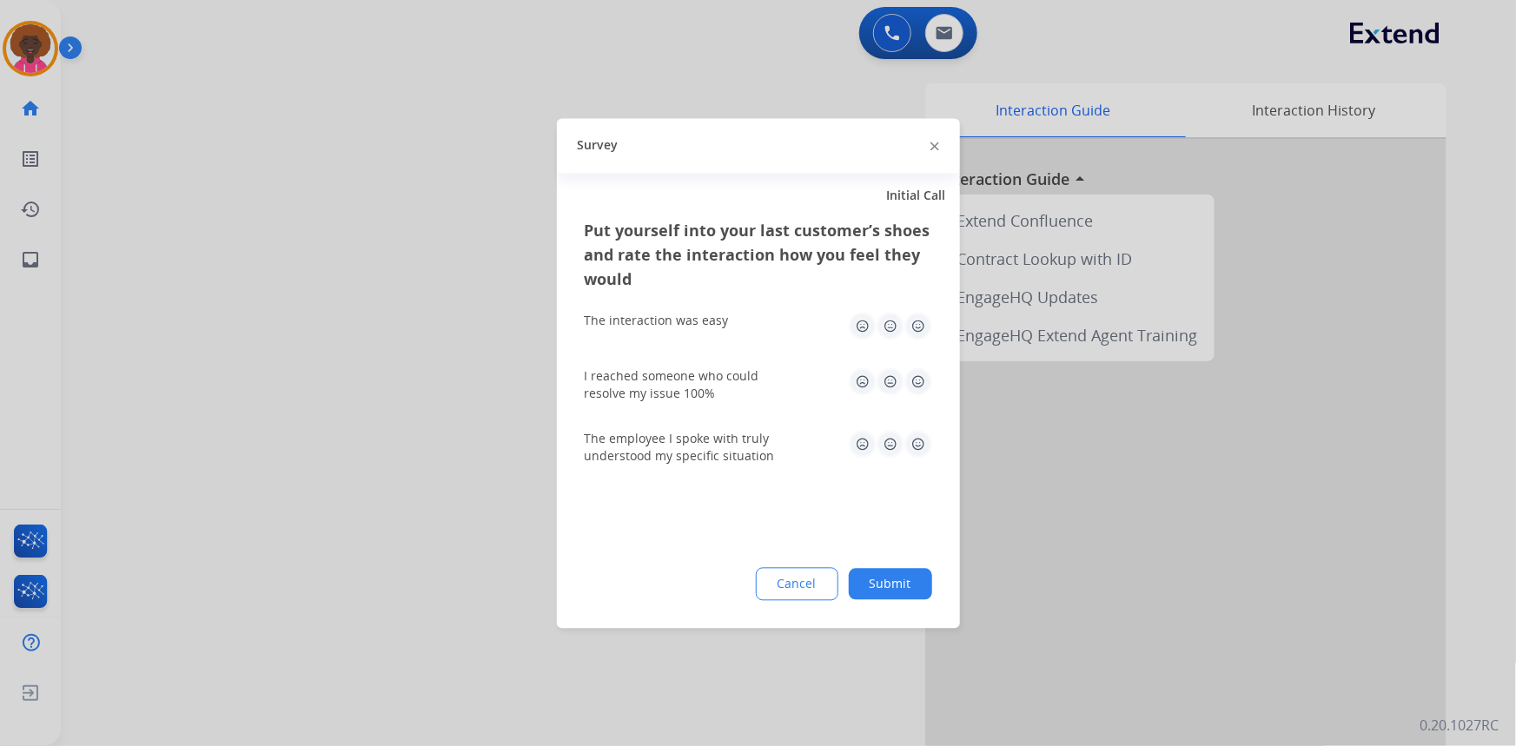
click at [833, 592] on button "Cancel" at bounding box center [797, 583] width 83 height 33
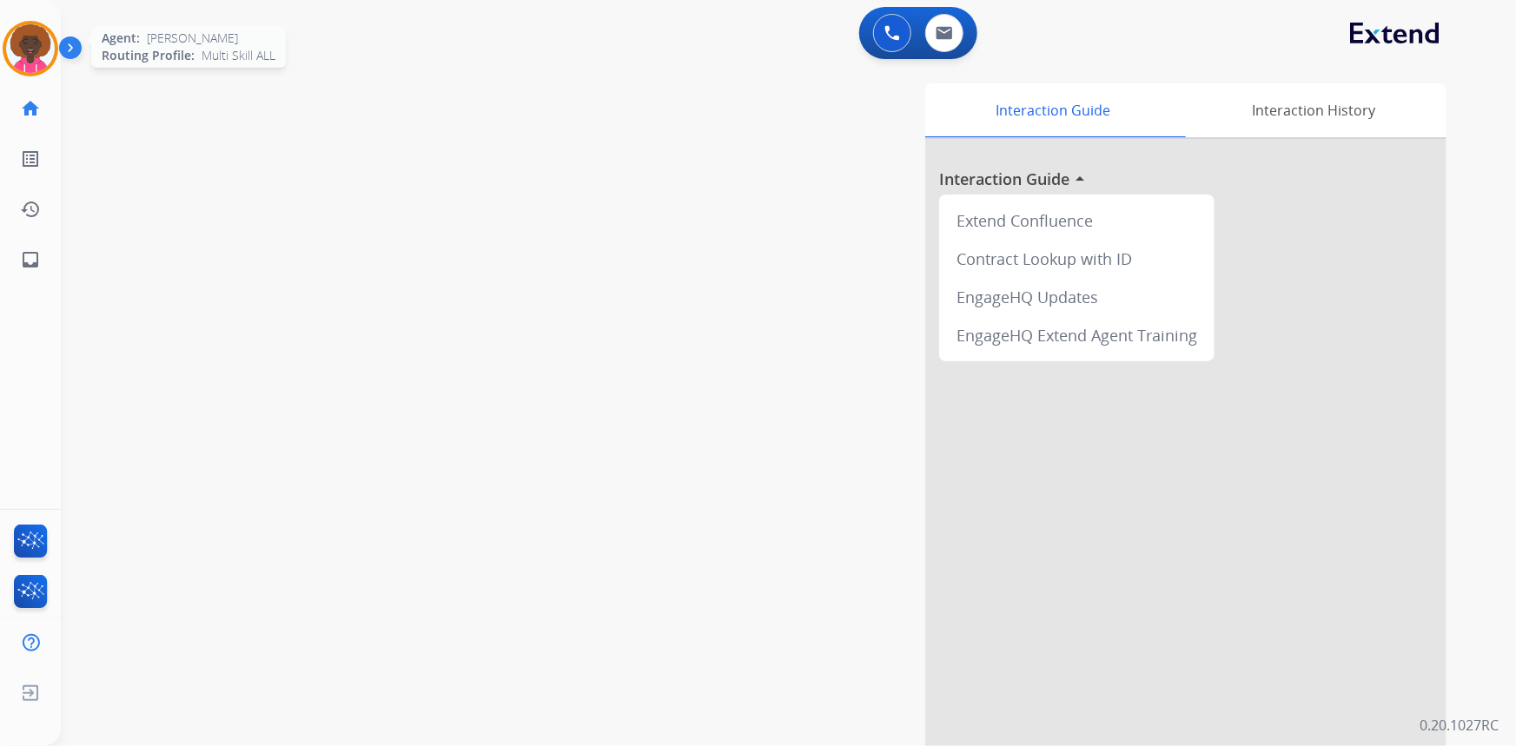
click at [41, 53] on img at bounding box center [30, 48] width 49 height 49
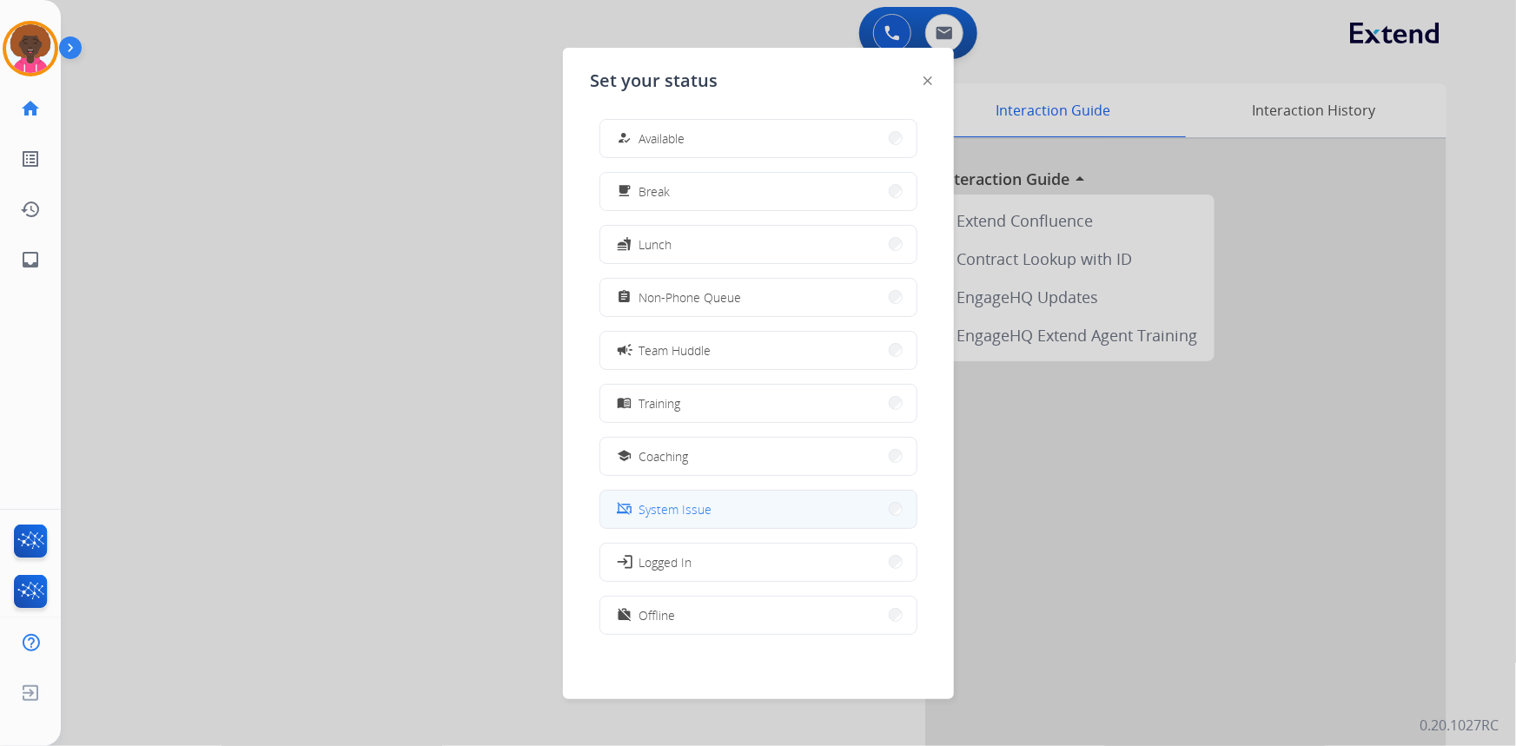
scroll to position [4, 0]
click at [730, 625] on button "work_off Offline" at bounding box center [758, 614] width 316 height 37
